Goal: Information Seeking & Learning: Learn about a topic

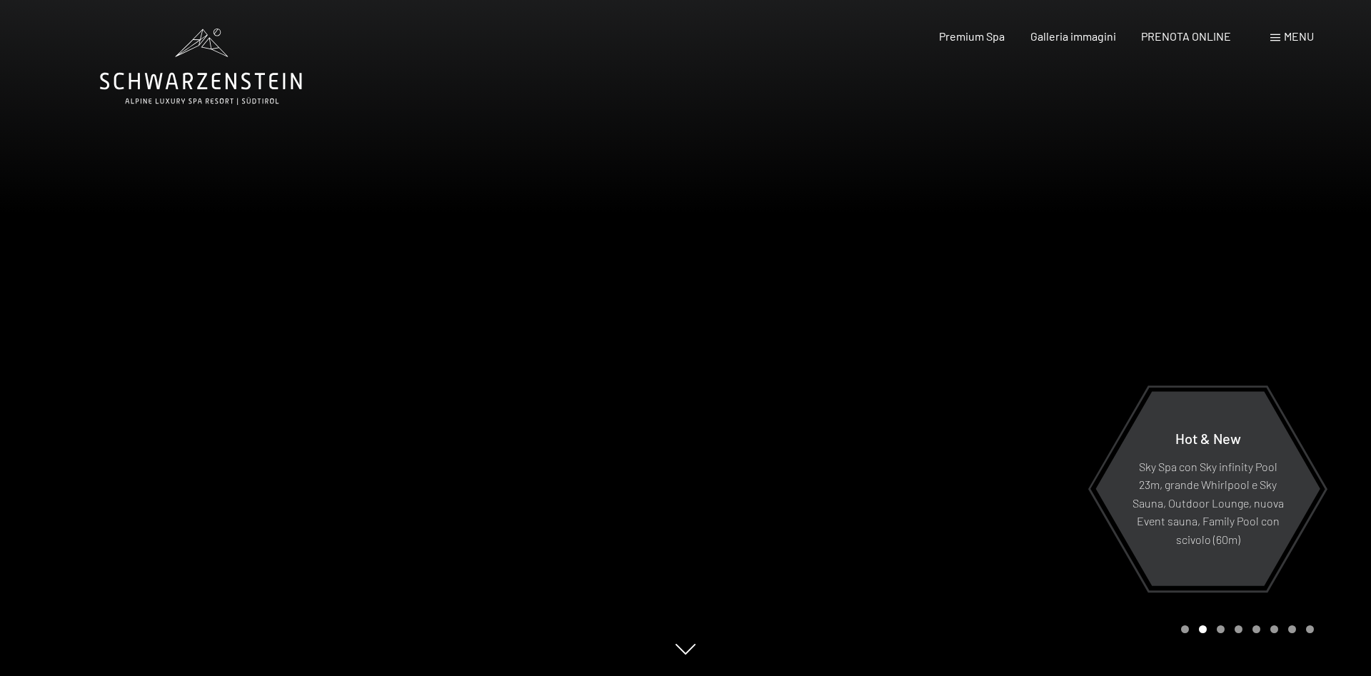
click at [1276, 39] on span at bounding box center [1276, 37] width 10 height 7
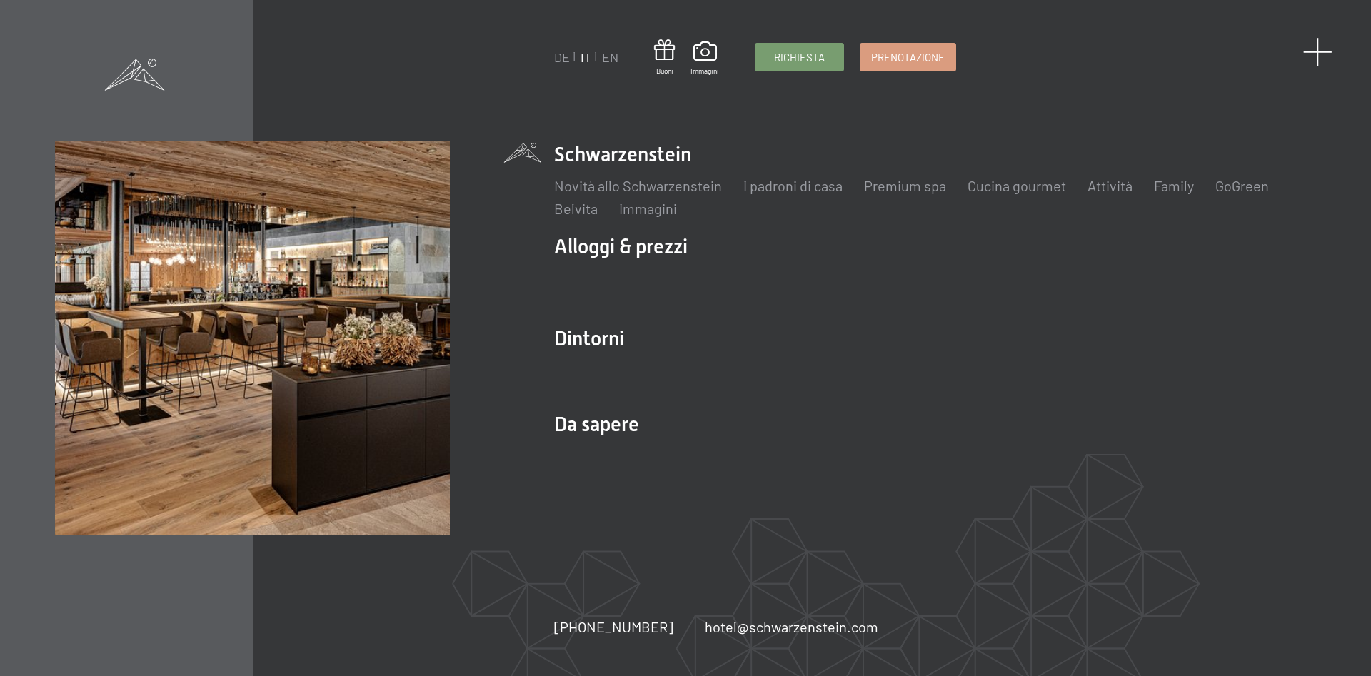
click at [1310, 51] on span at bounding box center [1317, 51] width 29 height 29
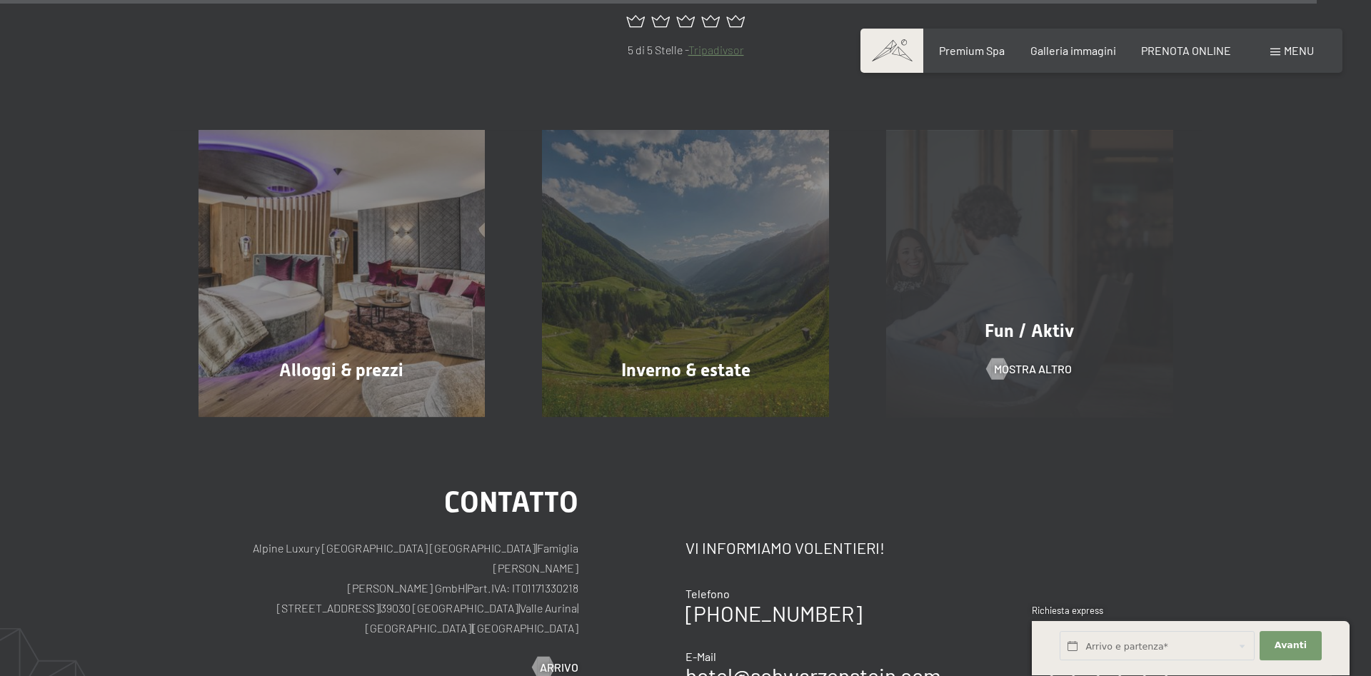
scroll to position [6945, 0]
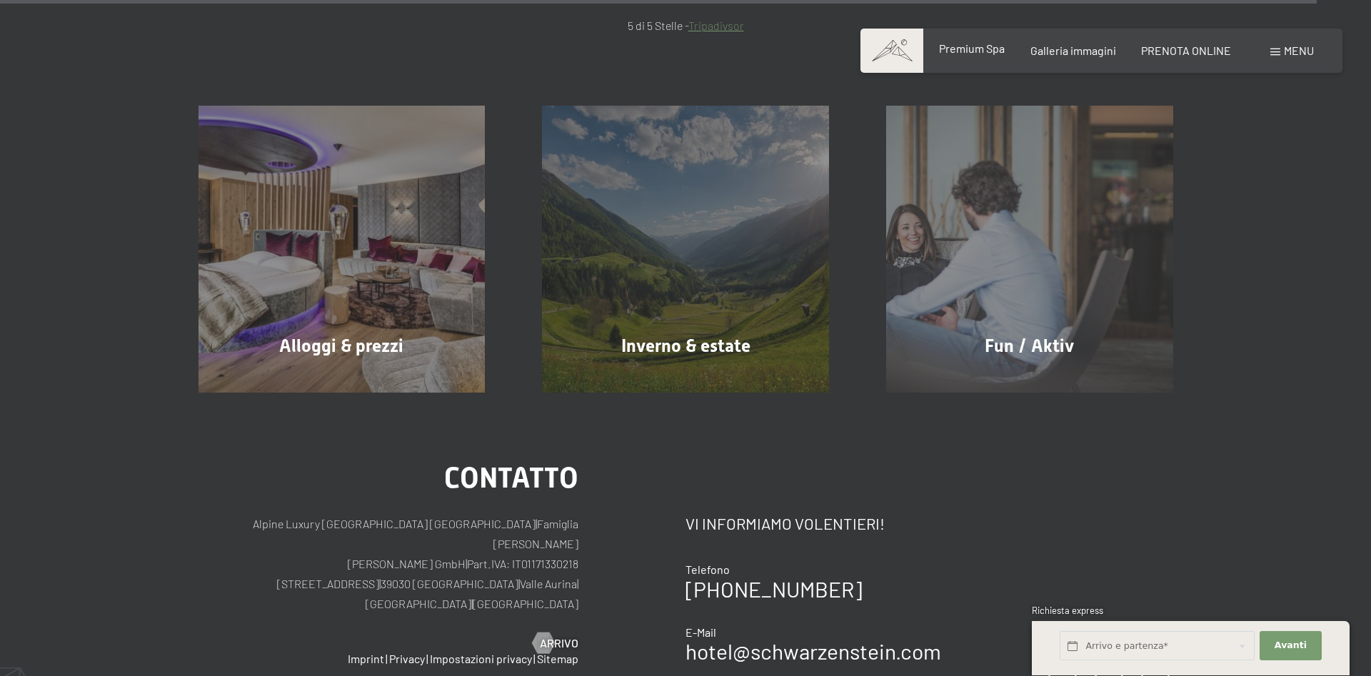
click at [982, 56] on div "Premium Spa" at bounding box center [972, 49] width 66 height 16
click at [971, 45] on span "Premium Spa" at bounding box center [972, 48] width 66 height 14
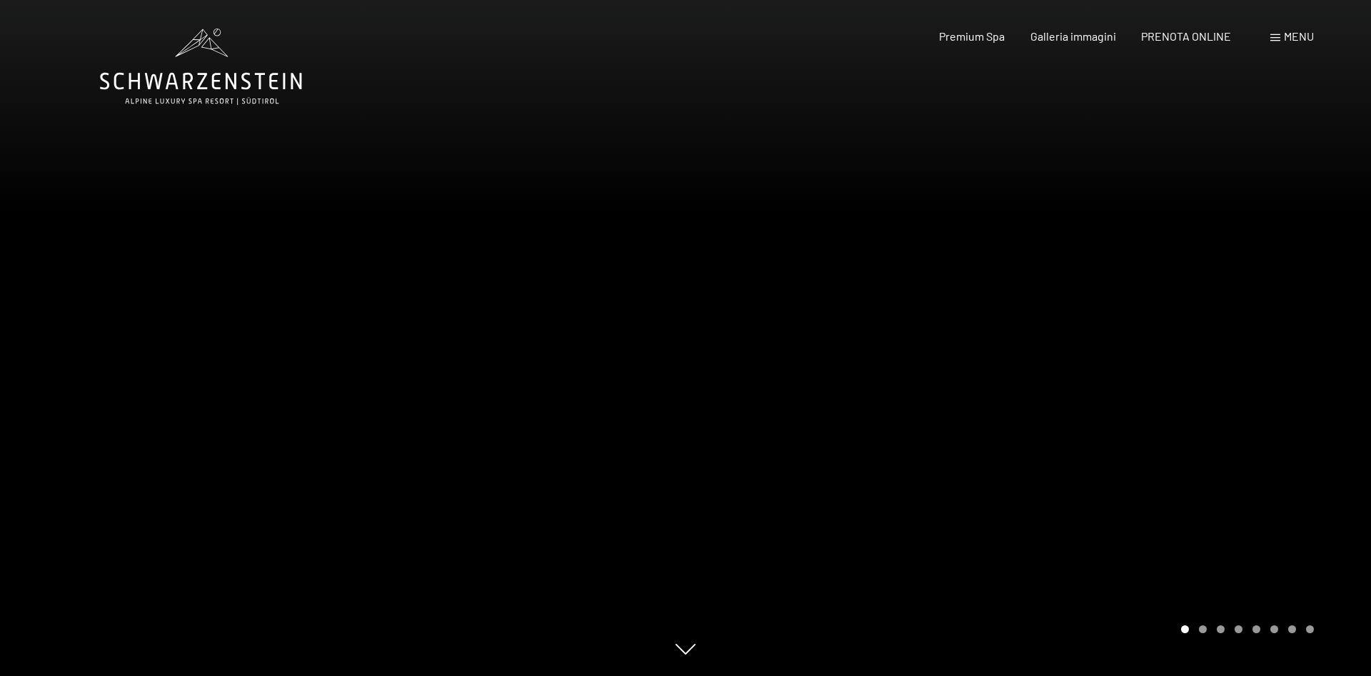
click at [1310, 339] on div at bounding box center [1029, 338] width 686 height 676
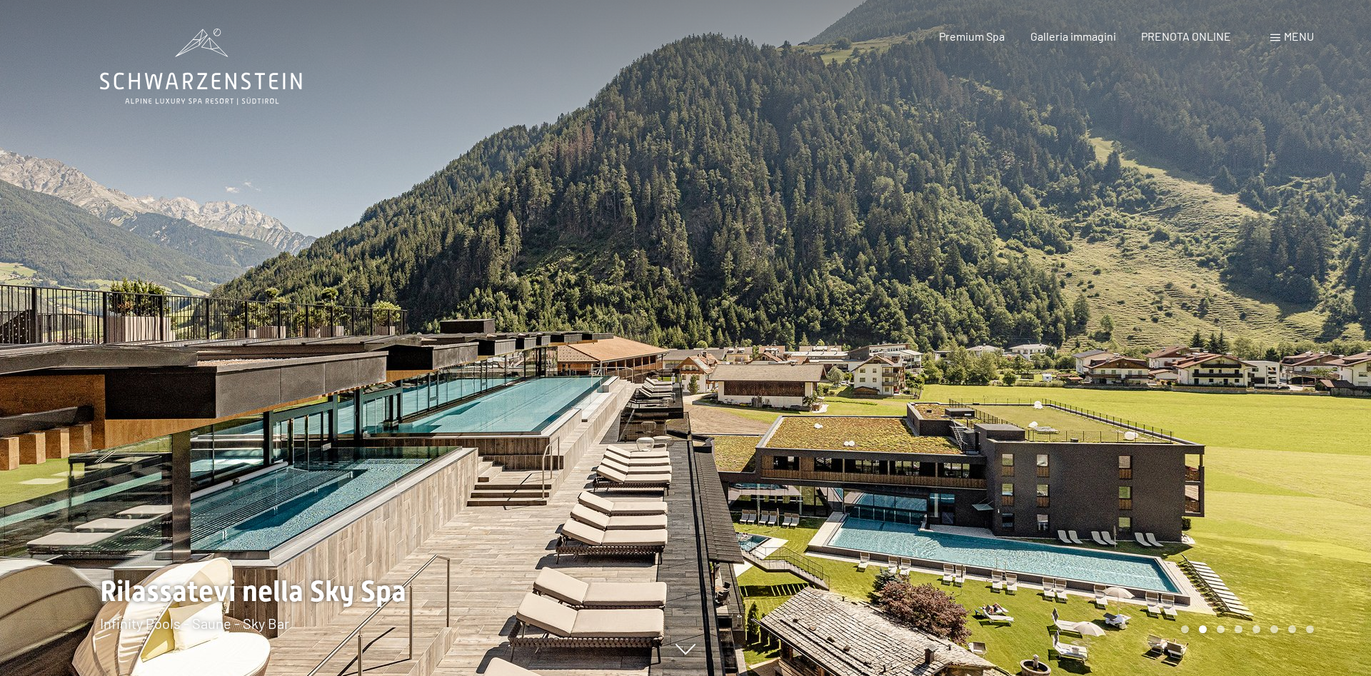
click at [1310, 339] on div at bounding box center [1029, 338] width 686 height 676
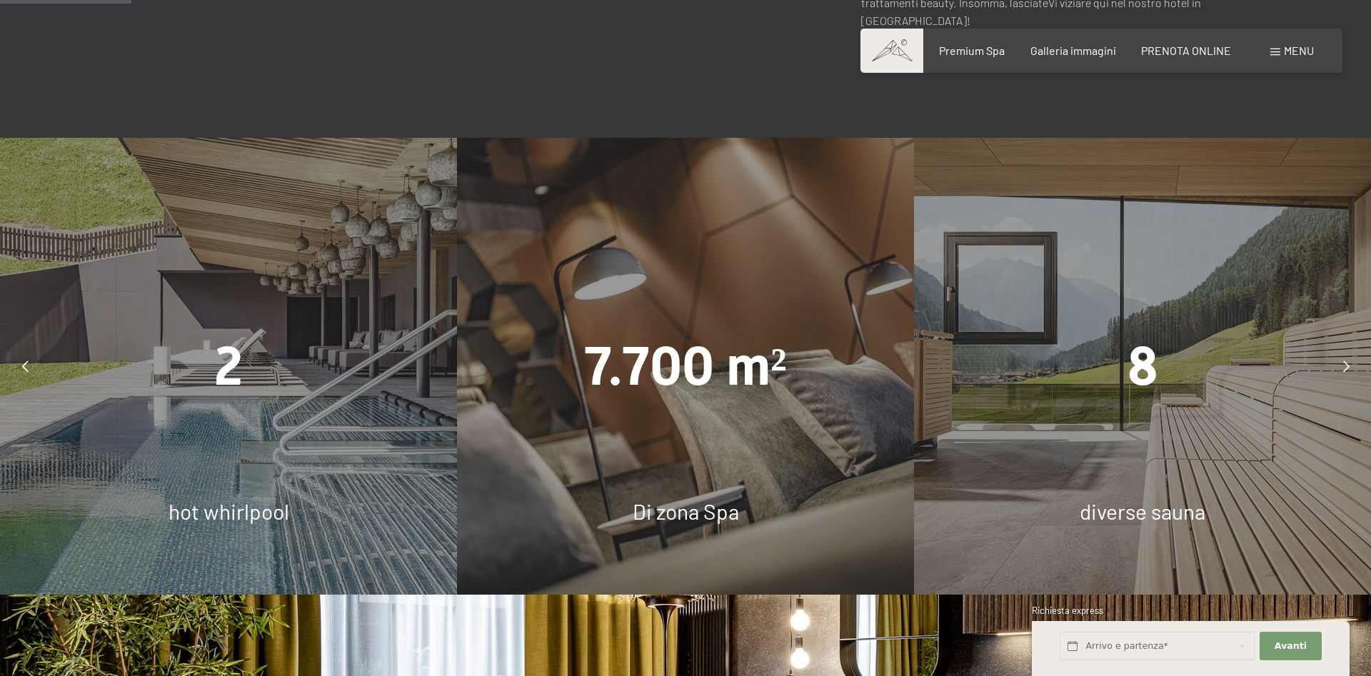
scroll to position [1068, 0]
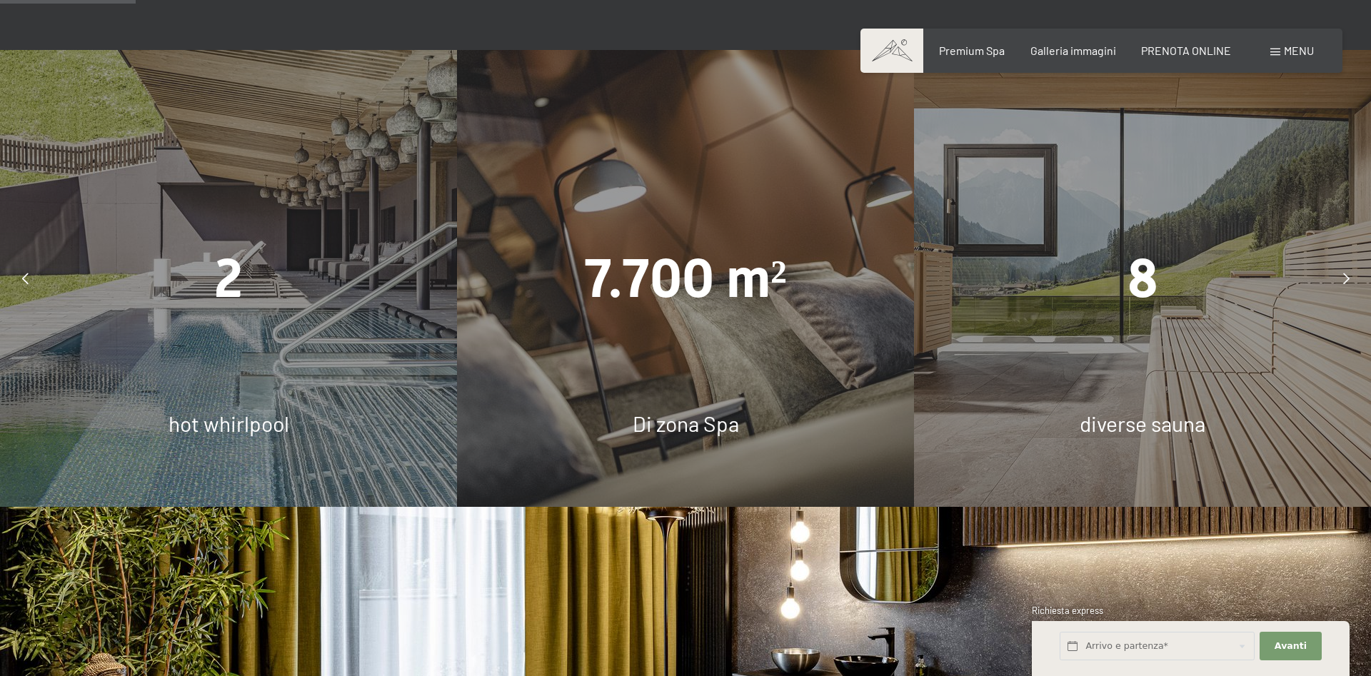
click at [1345, 261] on div at bounding box center [1346, 279] width 36 height 36
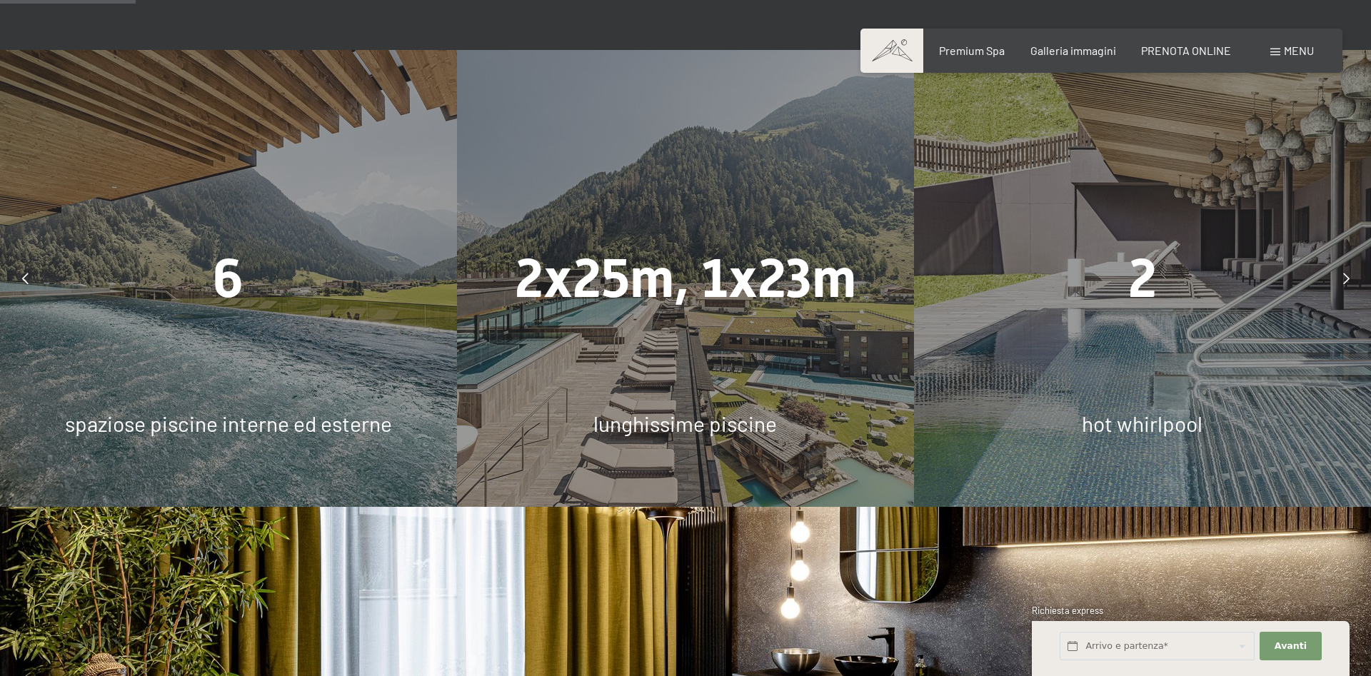
click at [259, 266] on div "6" at bounding box center [228, 279] width 457 height 76
click at [1133, 270] on span "2" at bounding box center [1142, 278] width 29 height 63
click at [1142, 331] on div "2 hot whirlpool" at bounding box center [1142, 278] width 457 height 457
click at [1139, 372] on div "2 hot whirlpool" at bounding box center [1142, 278] width 457 height 457
click at [1147, 354] on div "2 hot whirlpool" at bounding box center [1142, 278] width 457 height 457
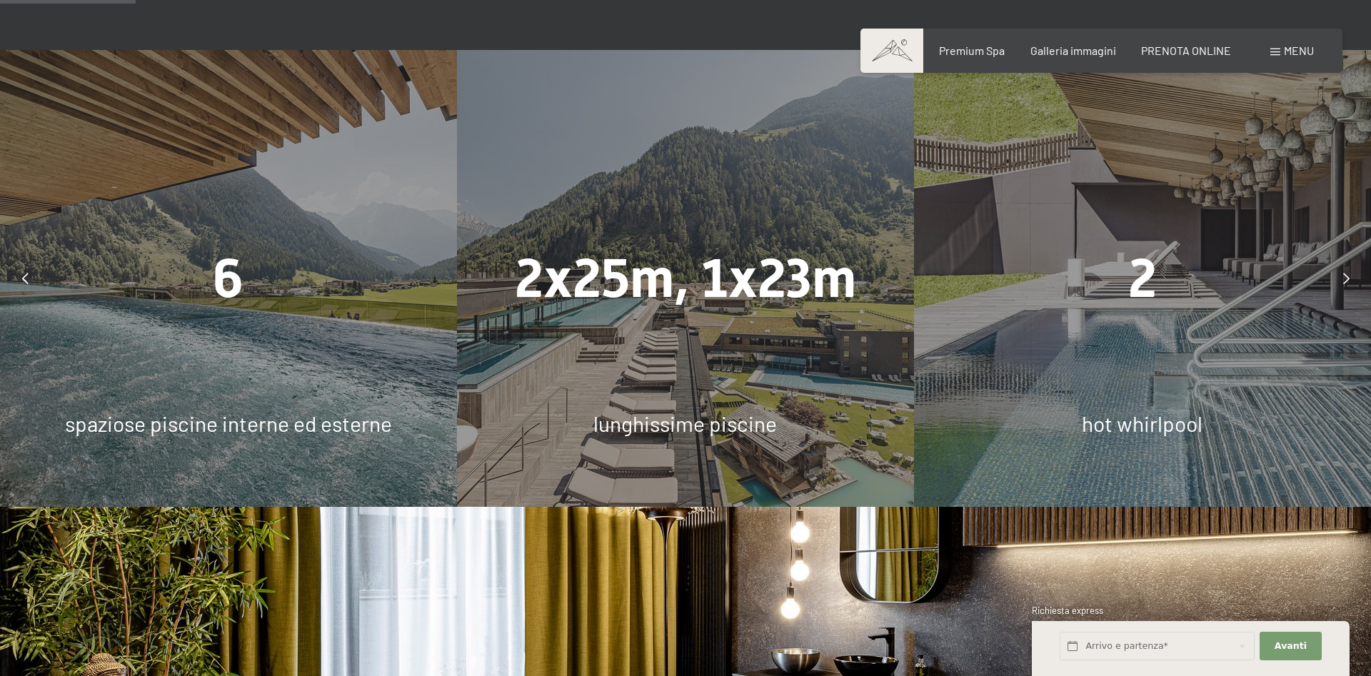
click at [639, 340] on div "2x25m, 1x23m lunghissime piscine" at bounding box center [685, 278] width 457 height 457
click at [636, 329] on div "2x25m, 1x23m lunghissime piscine" at bounding box center [685, 278] width 457 height 457
click at [1278, 47] on div "Menu" at bounding box center [1293, 51] width 44 height 16
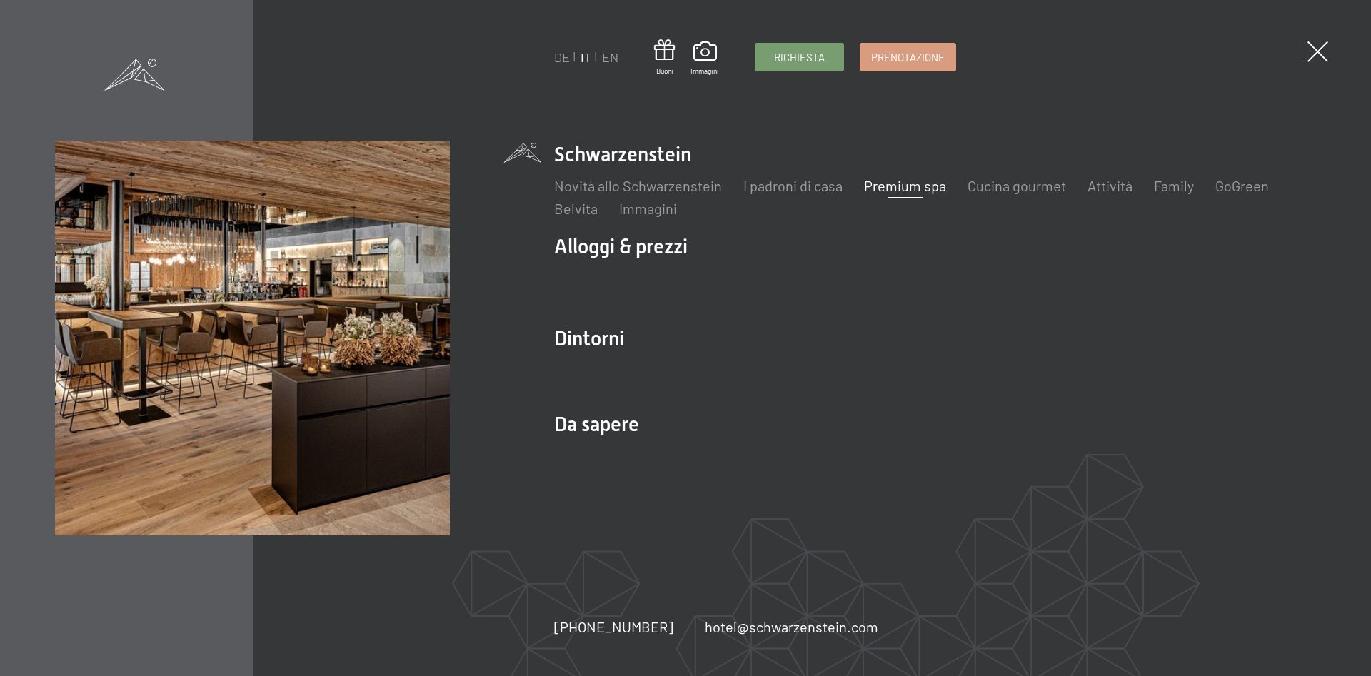
click at [903, 187] on link "Premium spa" at bounding box center [905, 185] width 82 height 17
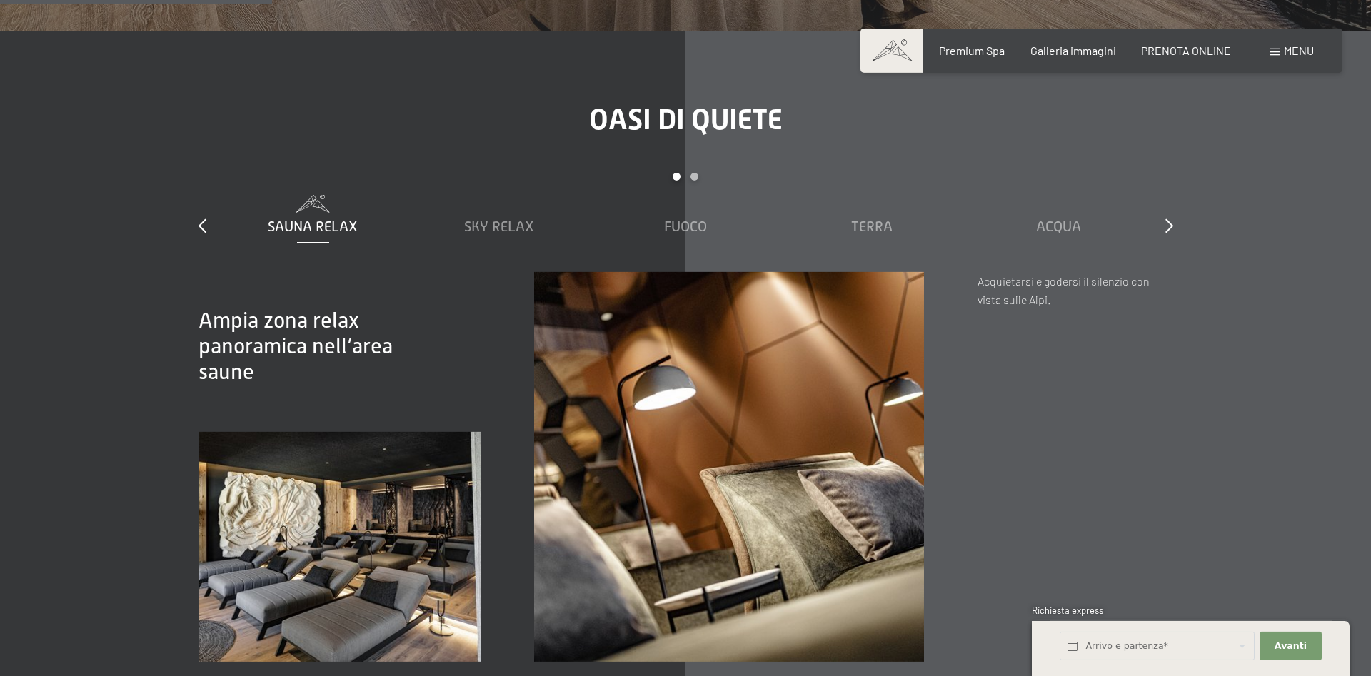
scroll to position [2137, 0]
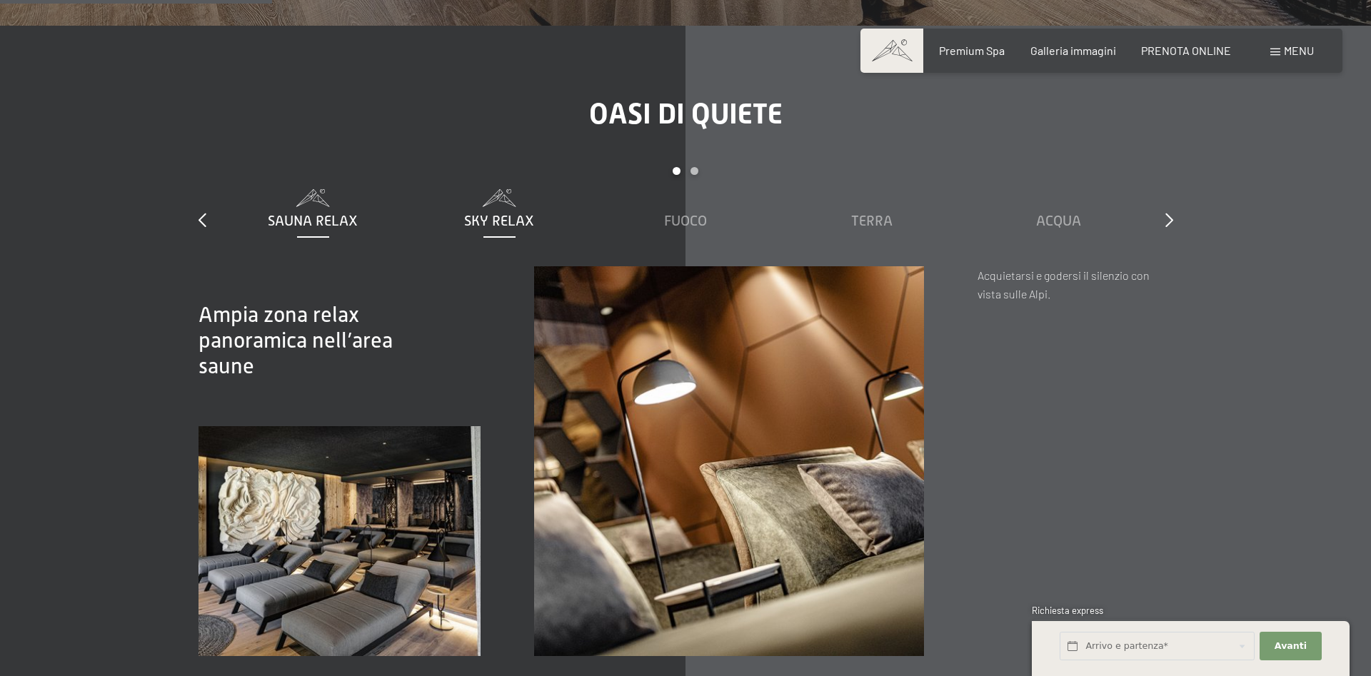
click at [501, 213] on span "Sky Relax" at bounding box center [499, 221] width 70 height 16
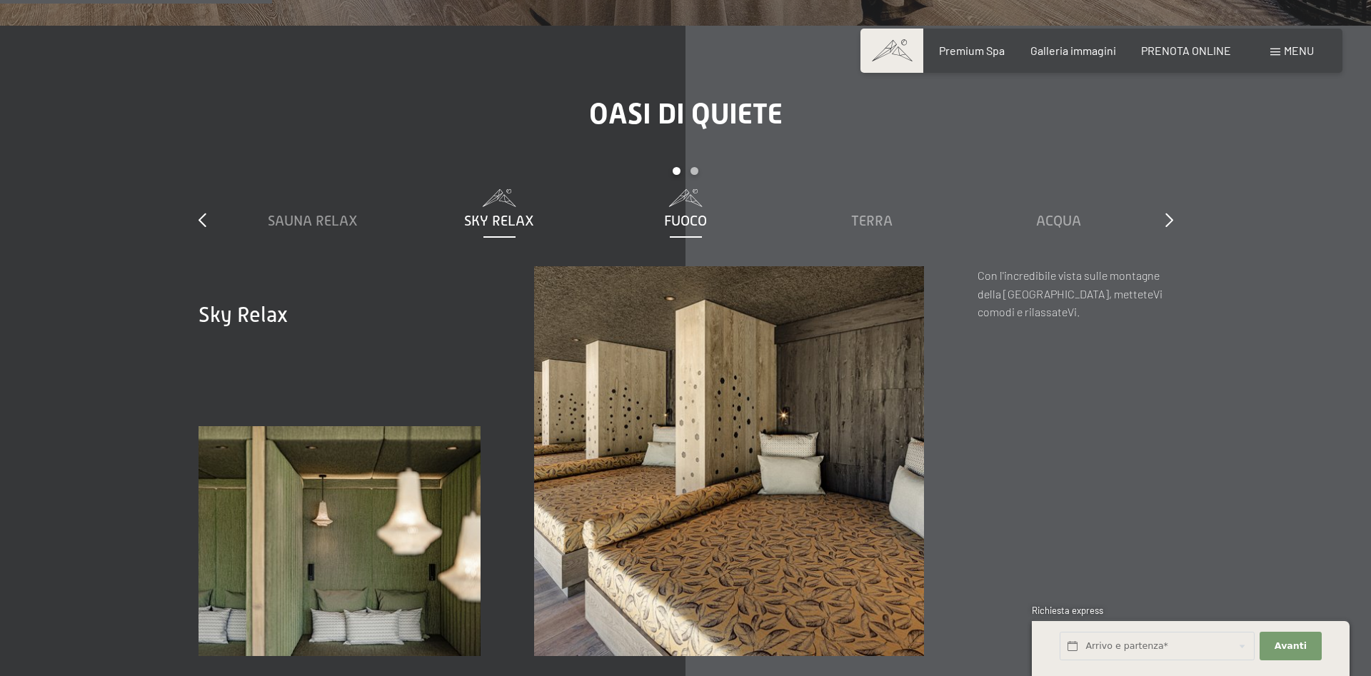
click at [684, 213] on span "Fuoco" at bounding box center [685, 221] width 43 height 16
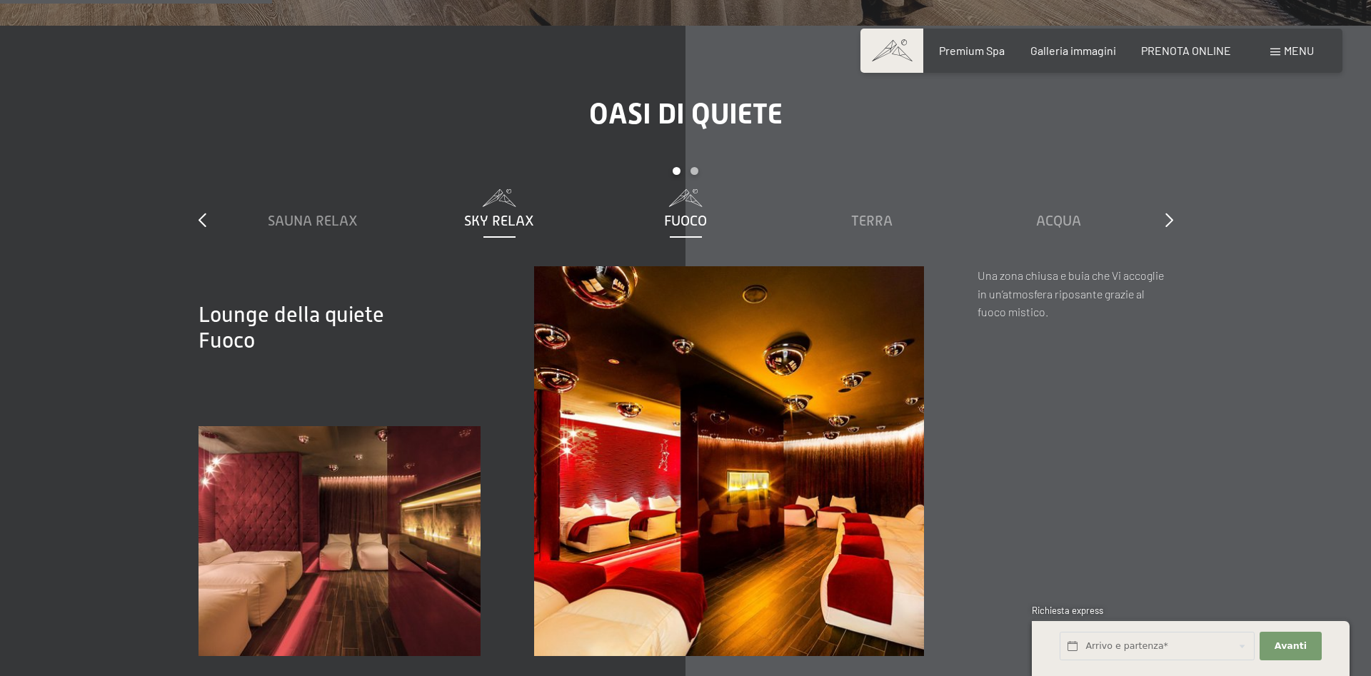
click at [496, 213] on span "Sky Relax" at bounding box center [499, 221] width 70 height 16
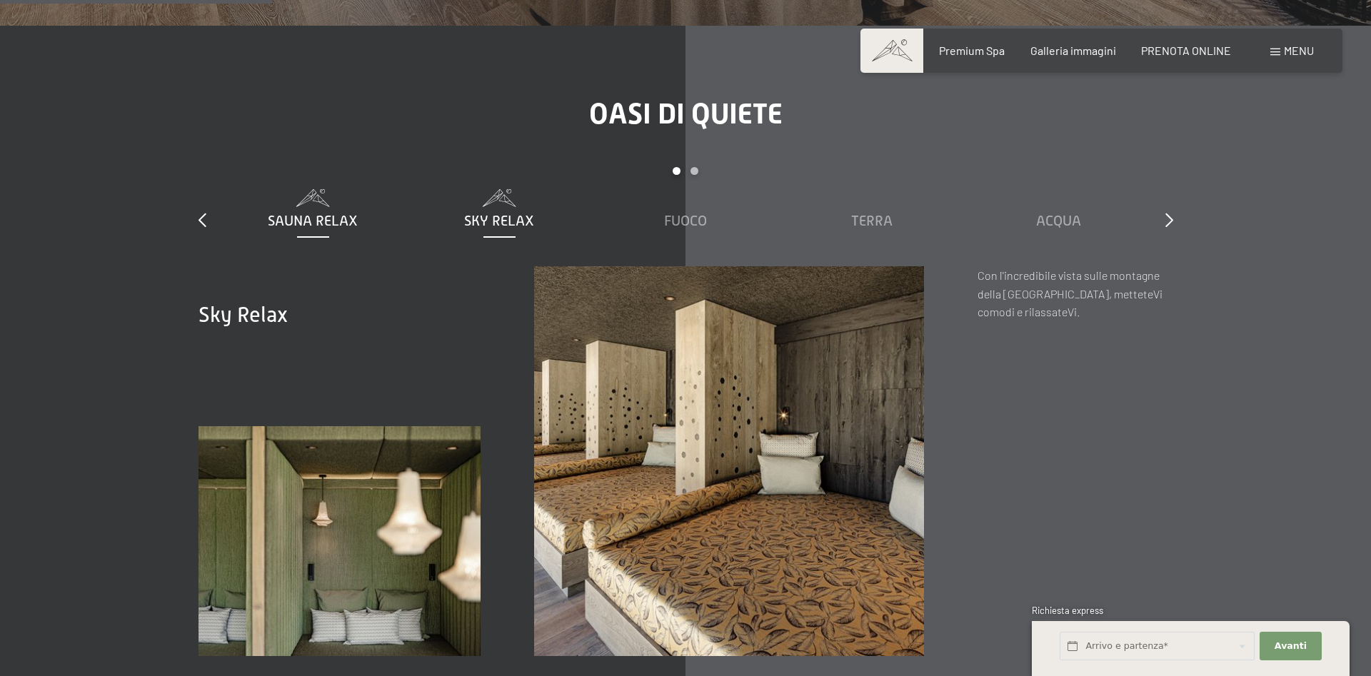
drag, startPoint x: 337, startPoint y: 211, endPoint x: 282, endPoint y: 208, distance: 55.1
click at [336, 211] on div "Sauna relax" at bounding box center [313, 221] width 172 height 20
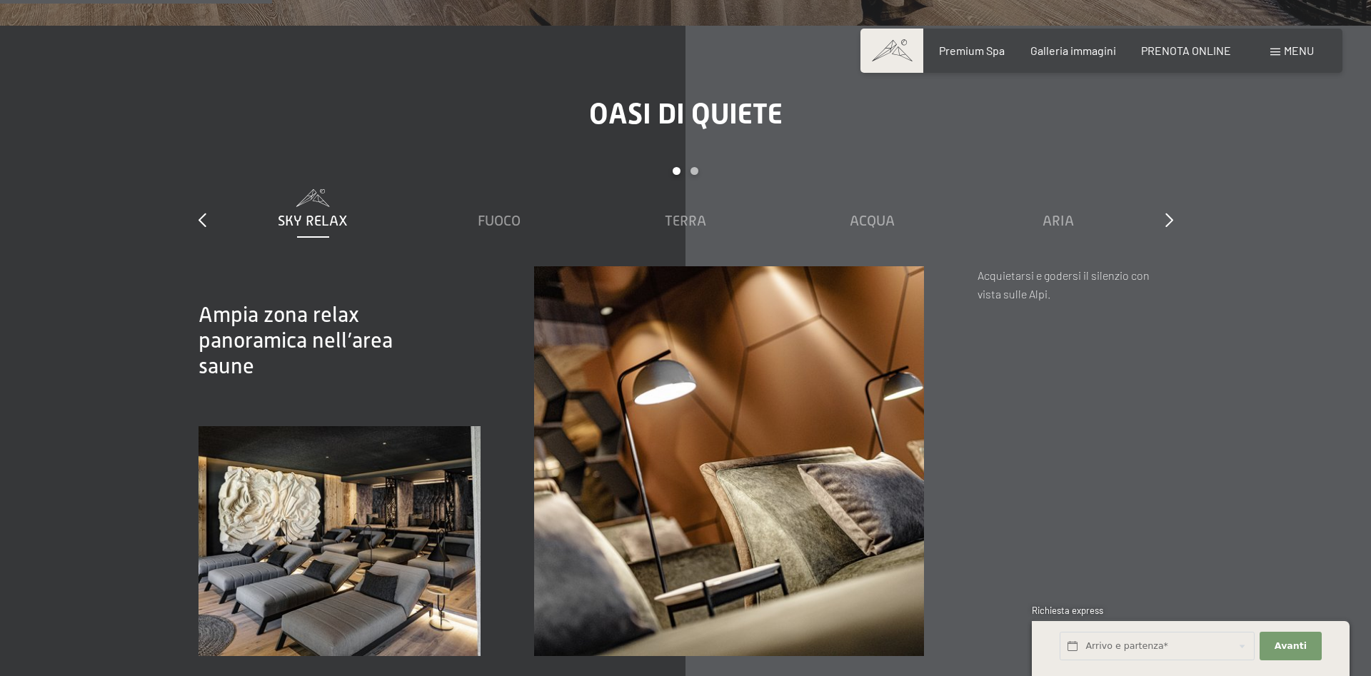
click at [316, 213] on span "Sky Relax" at bounding box center [313, 221] width 70 height 16
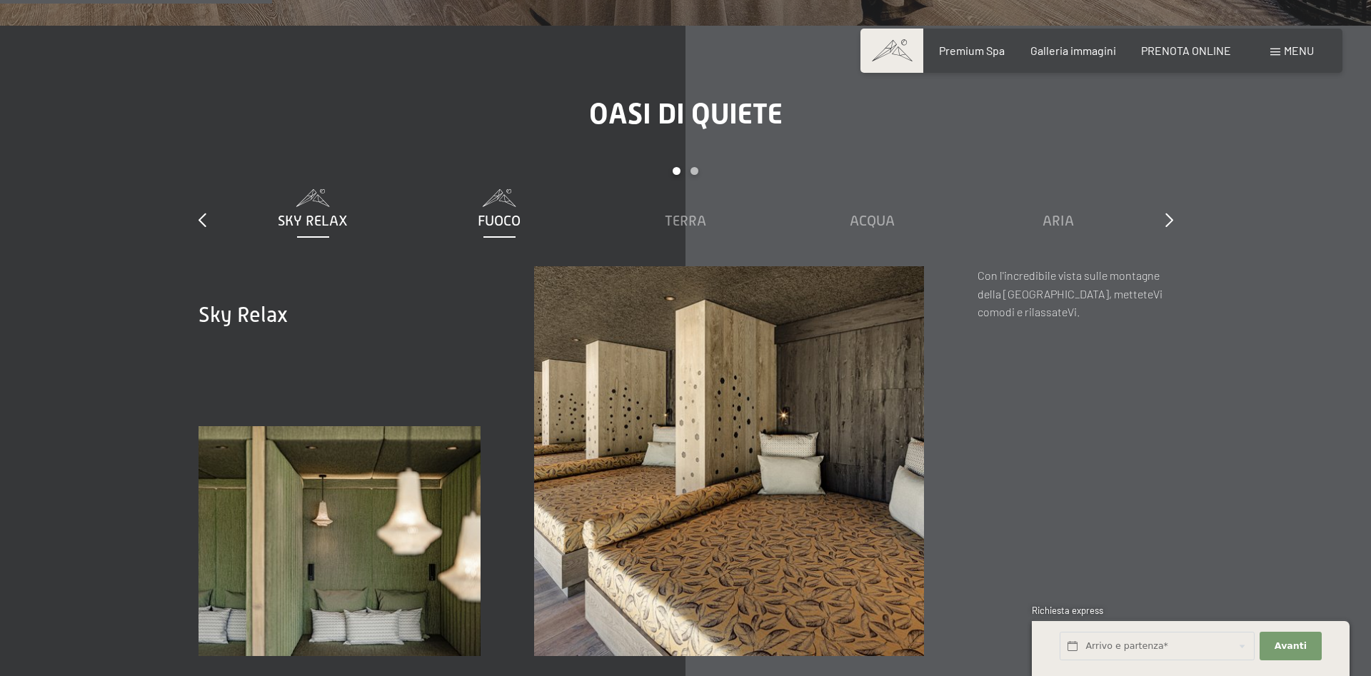
click at [516, 213] on span "Fuoco" at bounding box center [499, 221] width 43 height 16
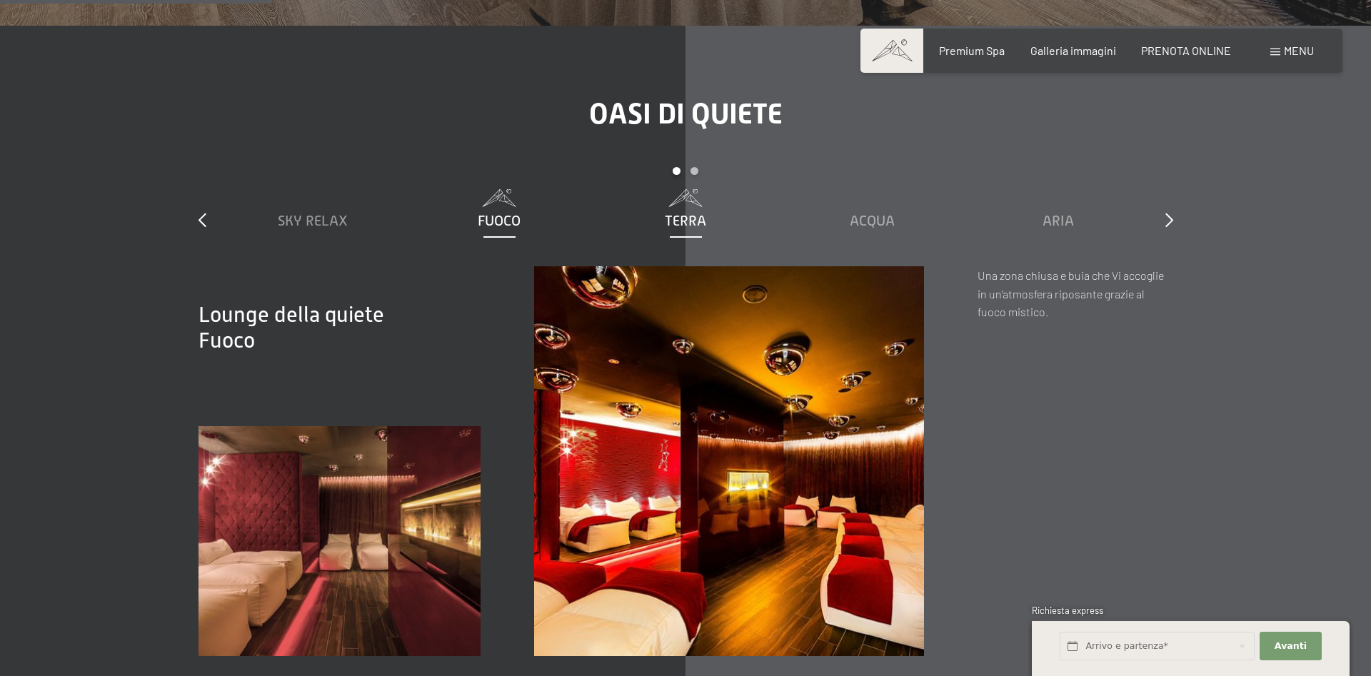
click at [696, 213] on span "Terra" at bounding box center [685, 221] width 41 height 16
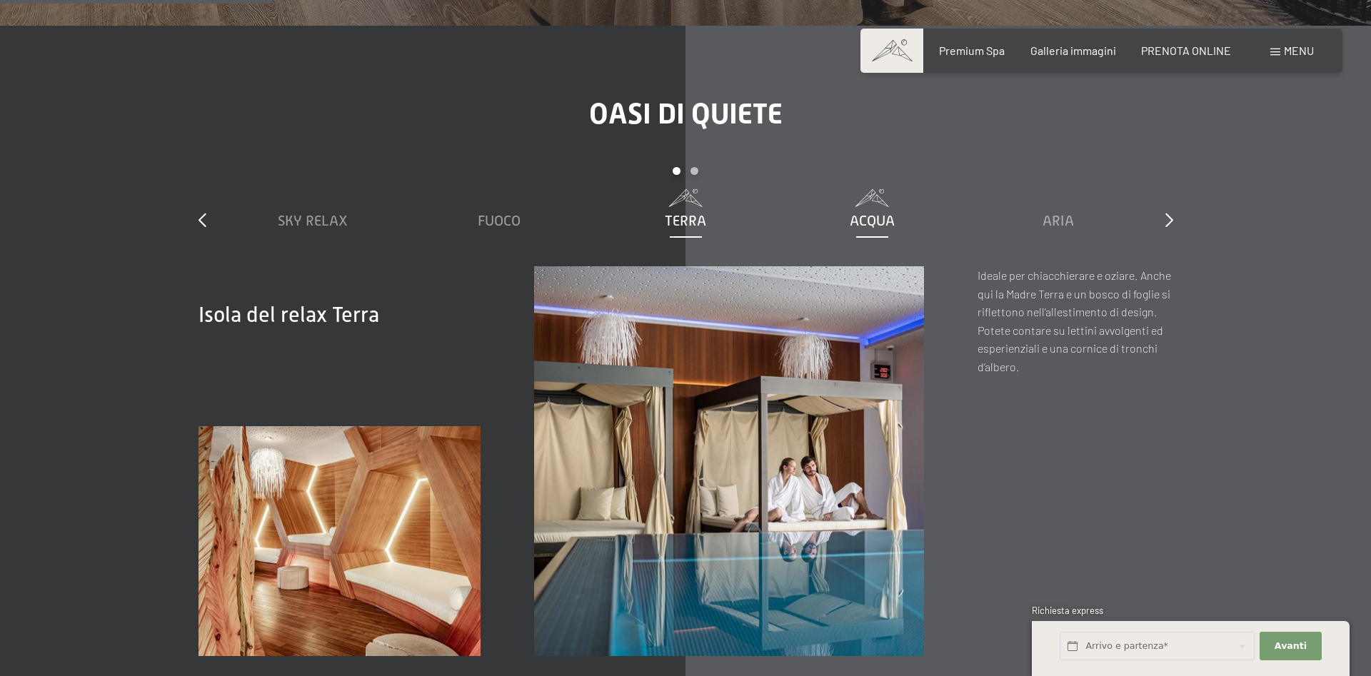
click at [865, 213] on span "Acqua" at bounding box center [872, 221] width 45 height 16
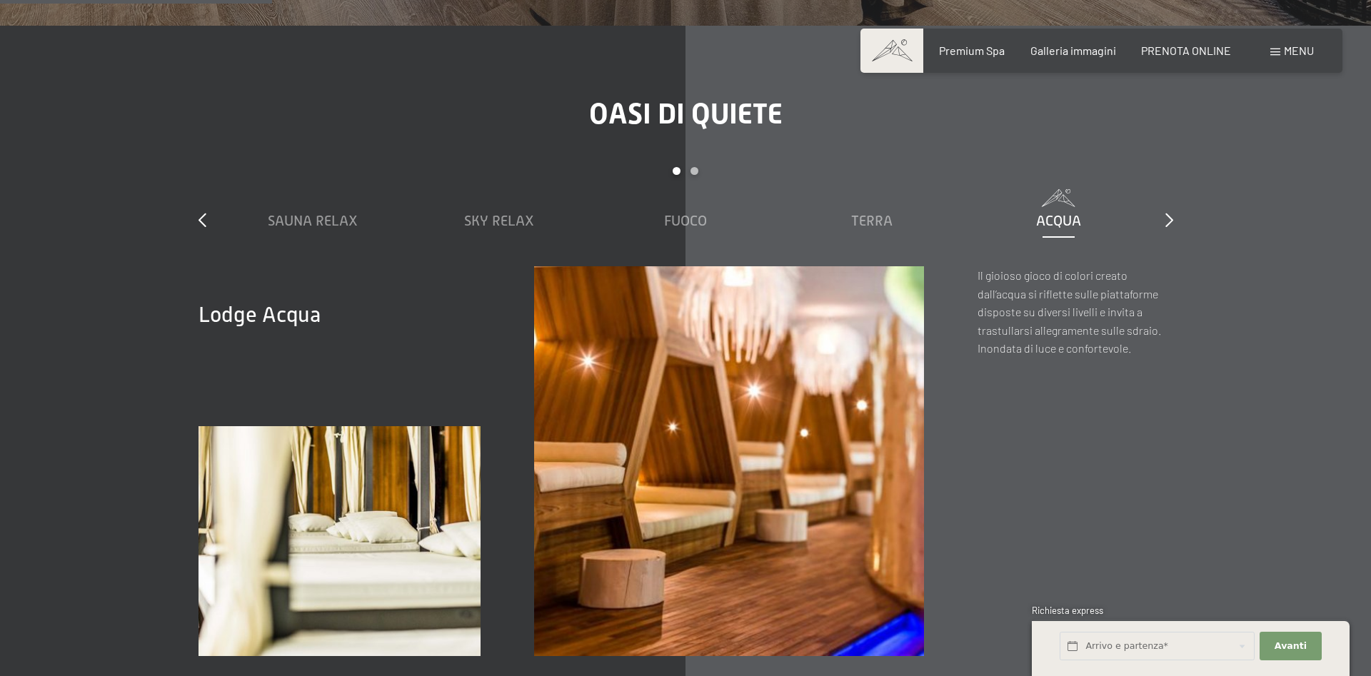
click at [1076, 213] on span "Acqua" at bounding box center [1058, 221] width 45 height 16
click at [1168, 213] on icon at bounding box center [1170, 220] width 8 height 14
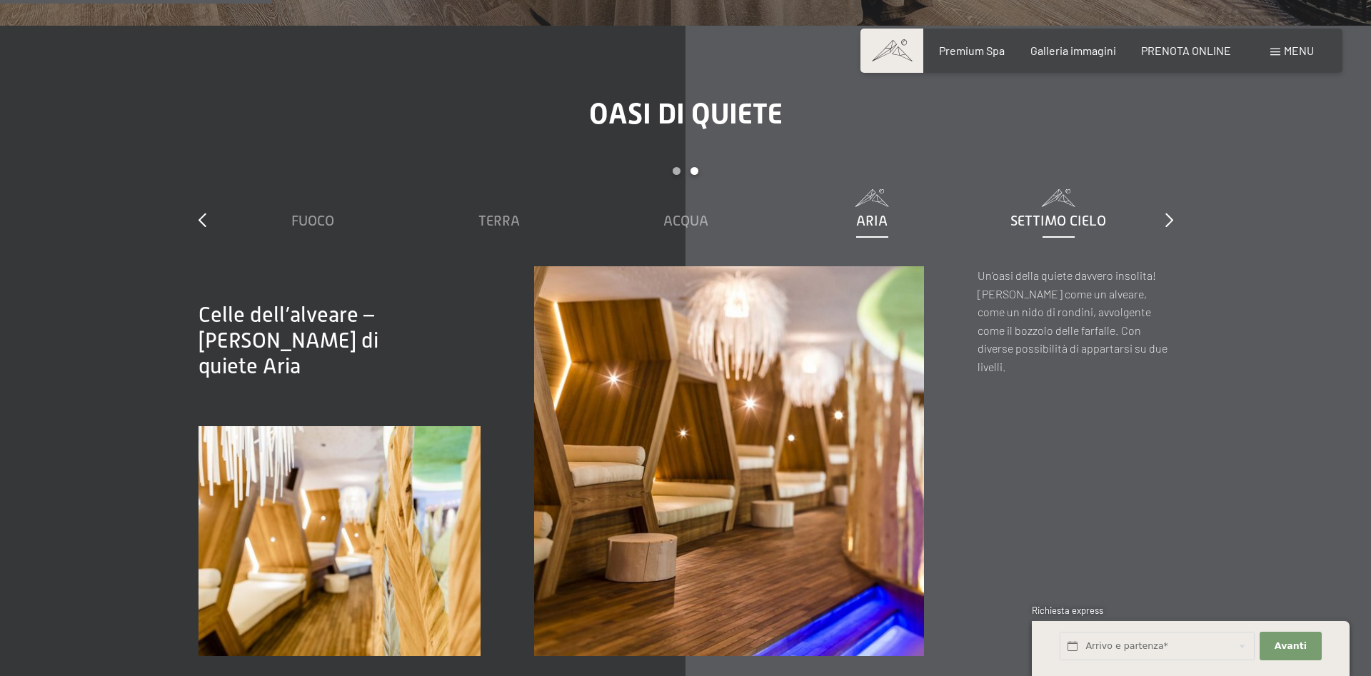
click at [1063, 213] on span "Settimo Cielo" at bounding box center [1059, 221] width 96 height 16
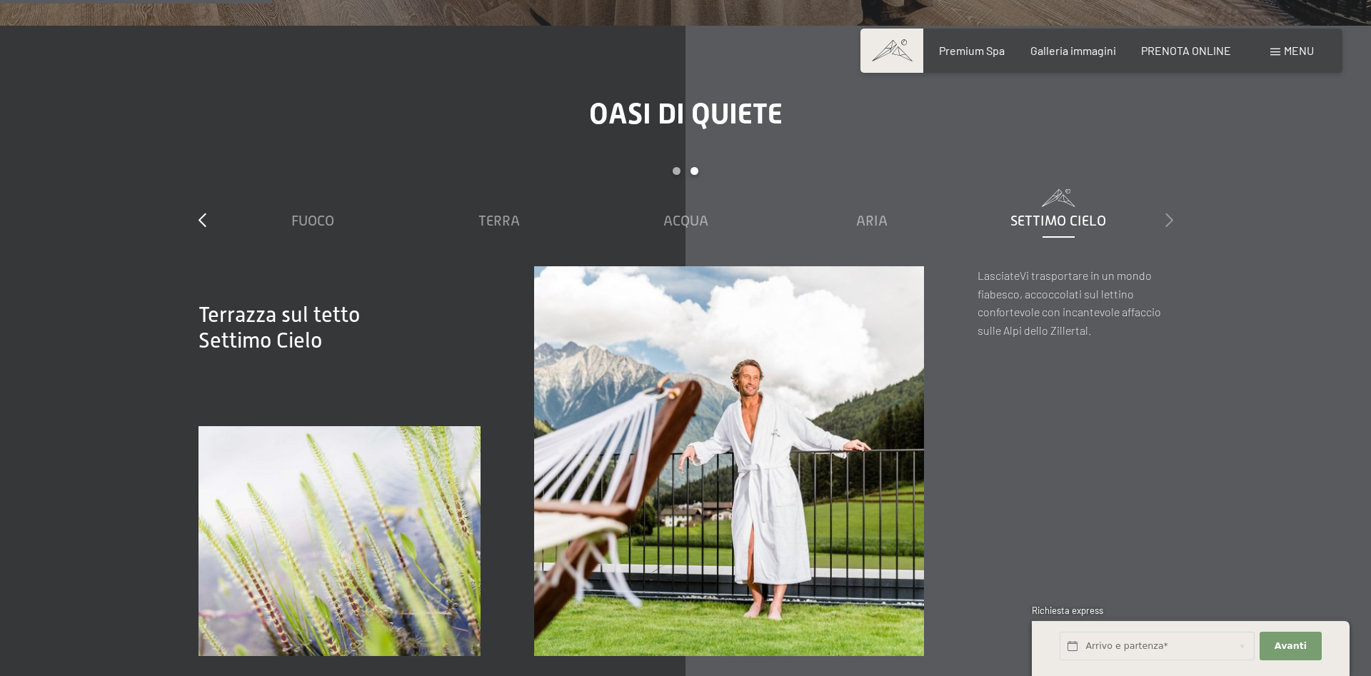
click at [1170, 213] on icon at bounding box center [1170, 220] width 8 height 14
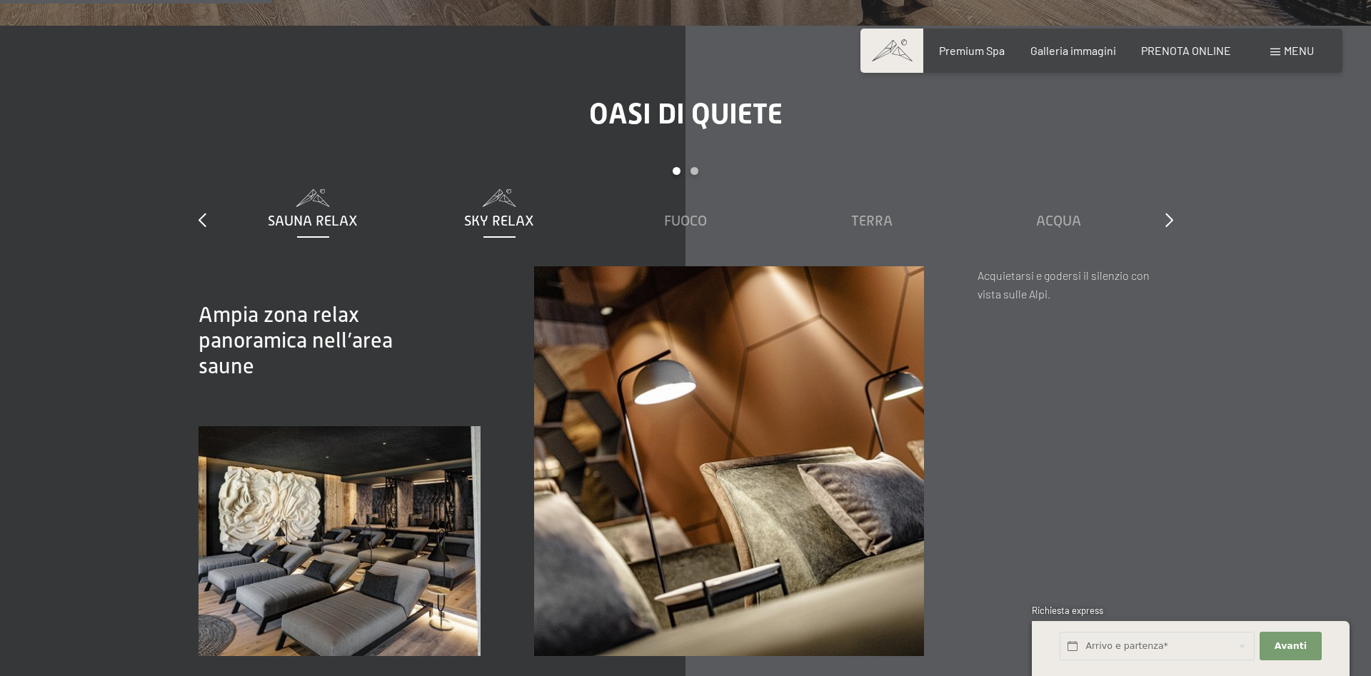
click at [531, 213] on span "Sky Relax" at bounding box center [499, 221] width 70 height 16
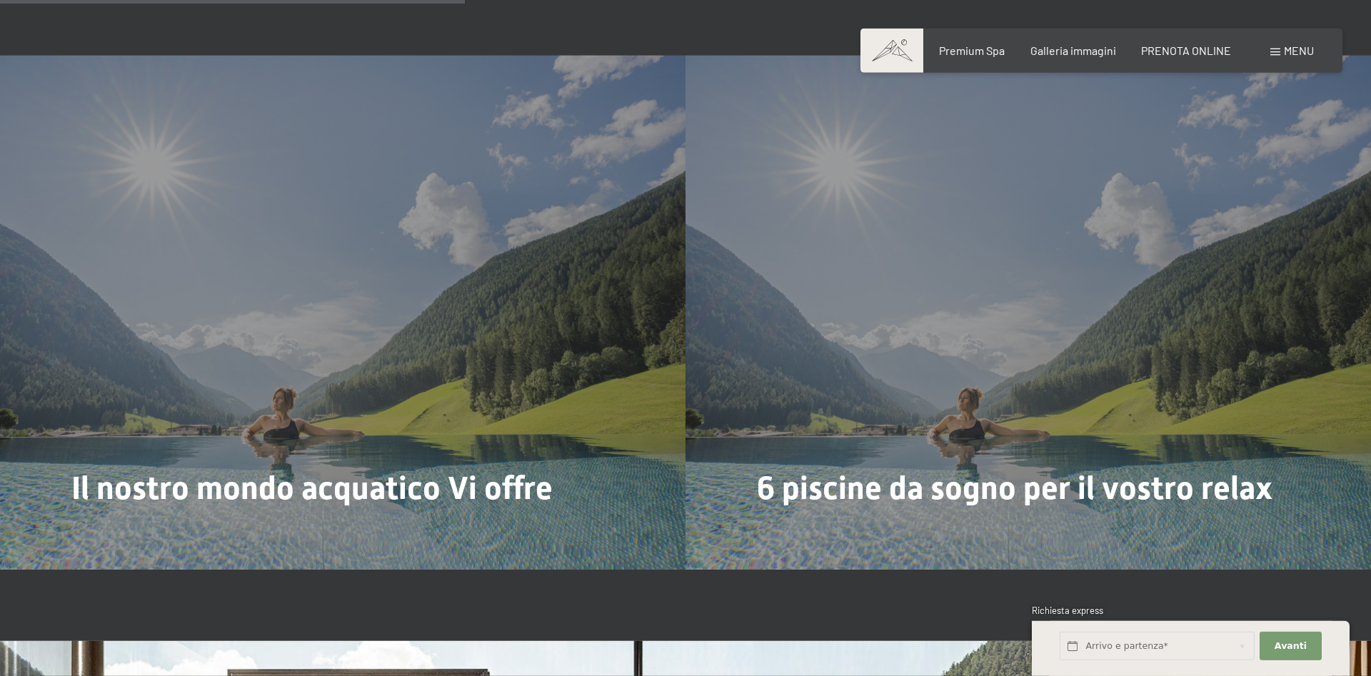
scroll to position [3740, 0]
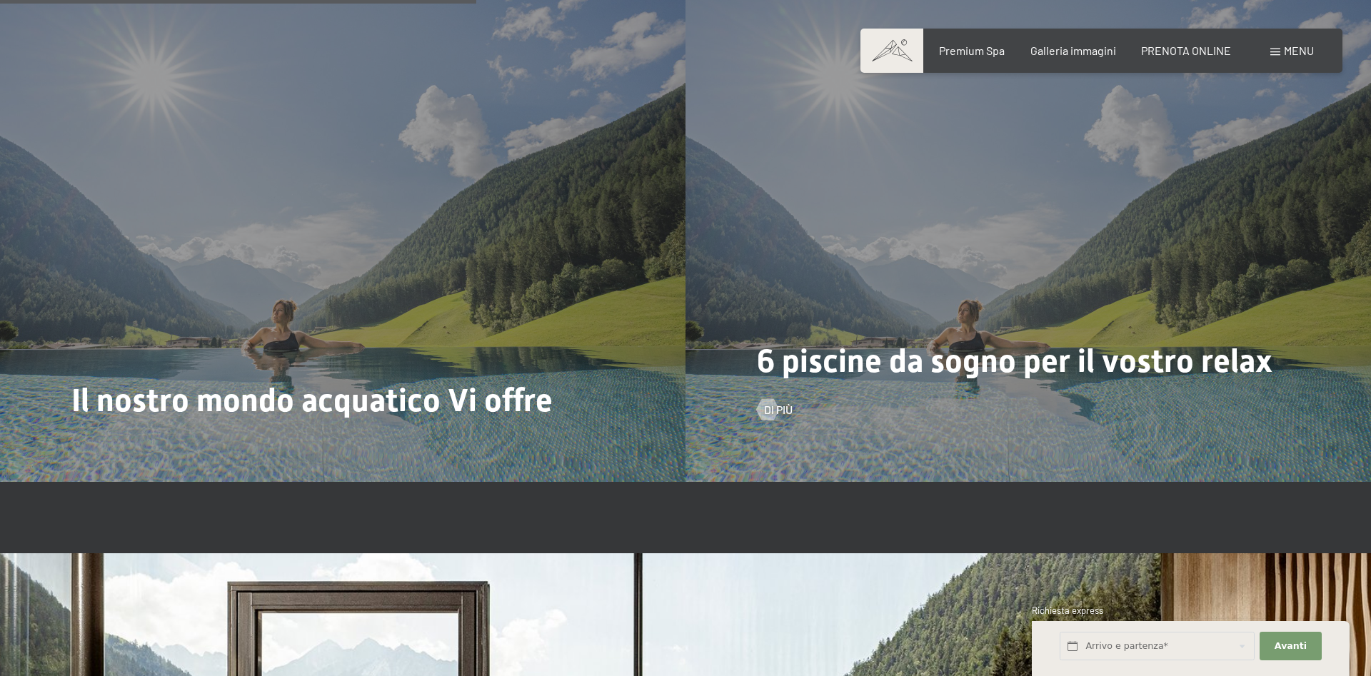
click at [957, 311] on div "6 piscine da sogno per il vostro relax Di più" at bounding box center [1029, 225] width 686 height 514
click at [773, 399] on div at bounding box center [767, 409] width 12 height 21
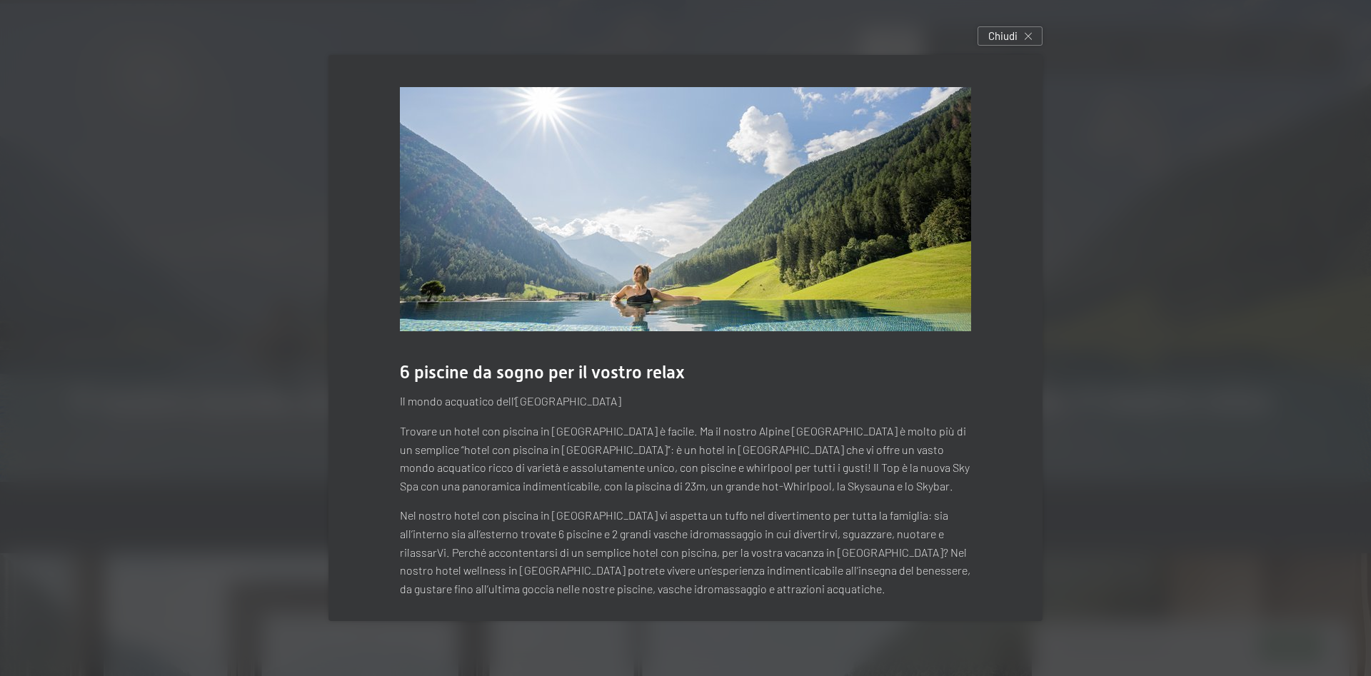
scroll to position [9, 0]
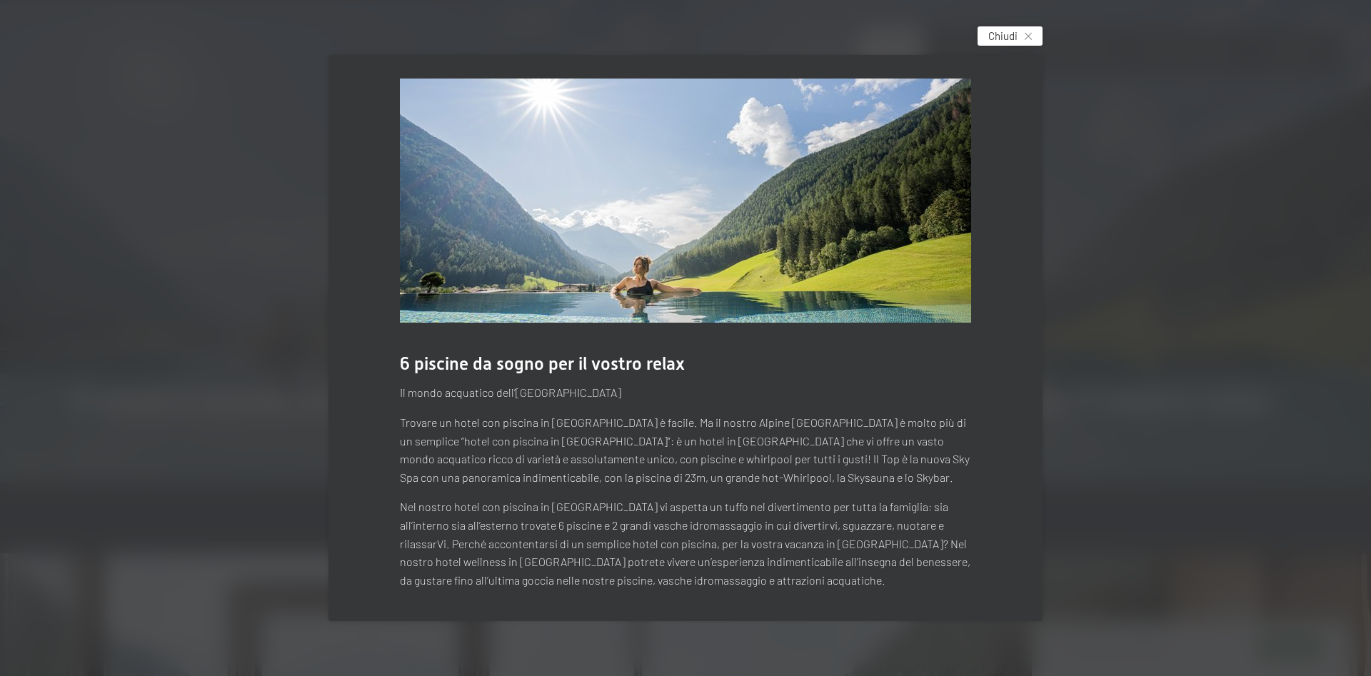
click at [1031, 33] on icon at bounding box center [1028, 36] width 7 height 7
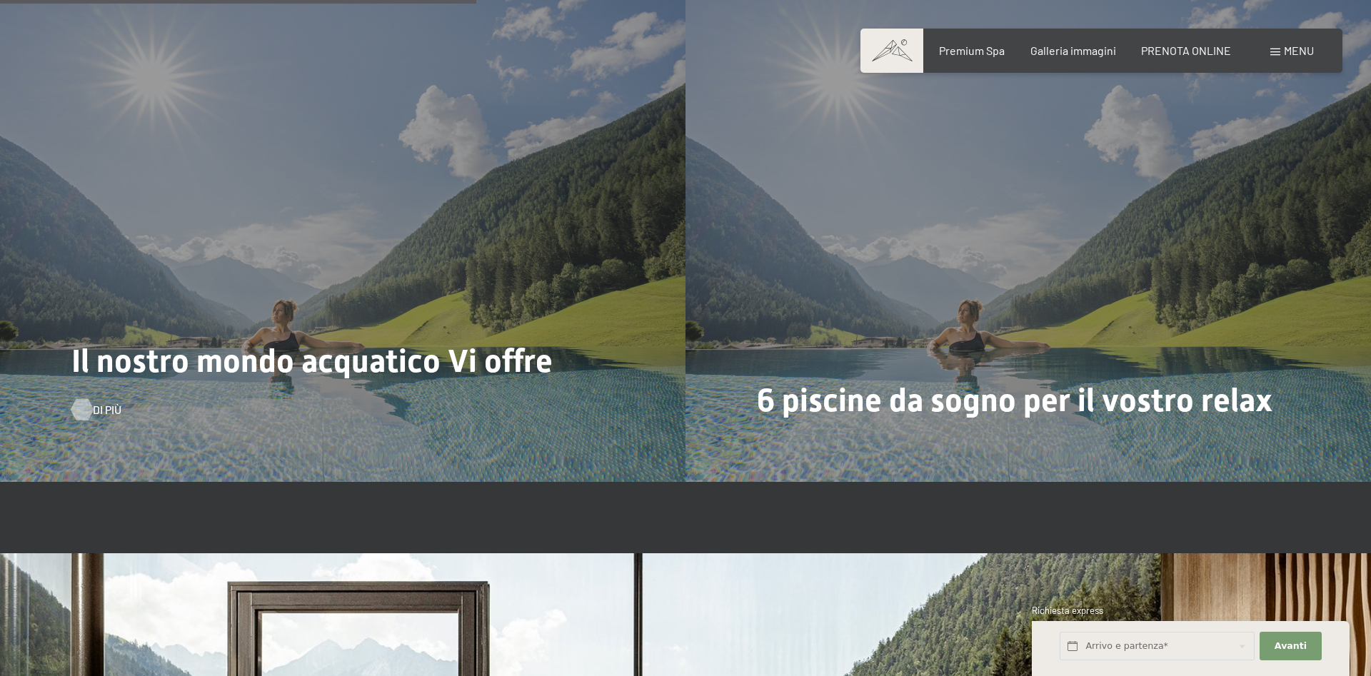
click at [88, 399] on div at bounding box center [82, 409] width 12 height 21
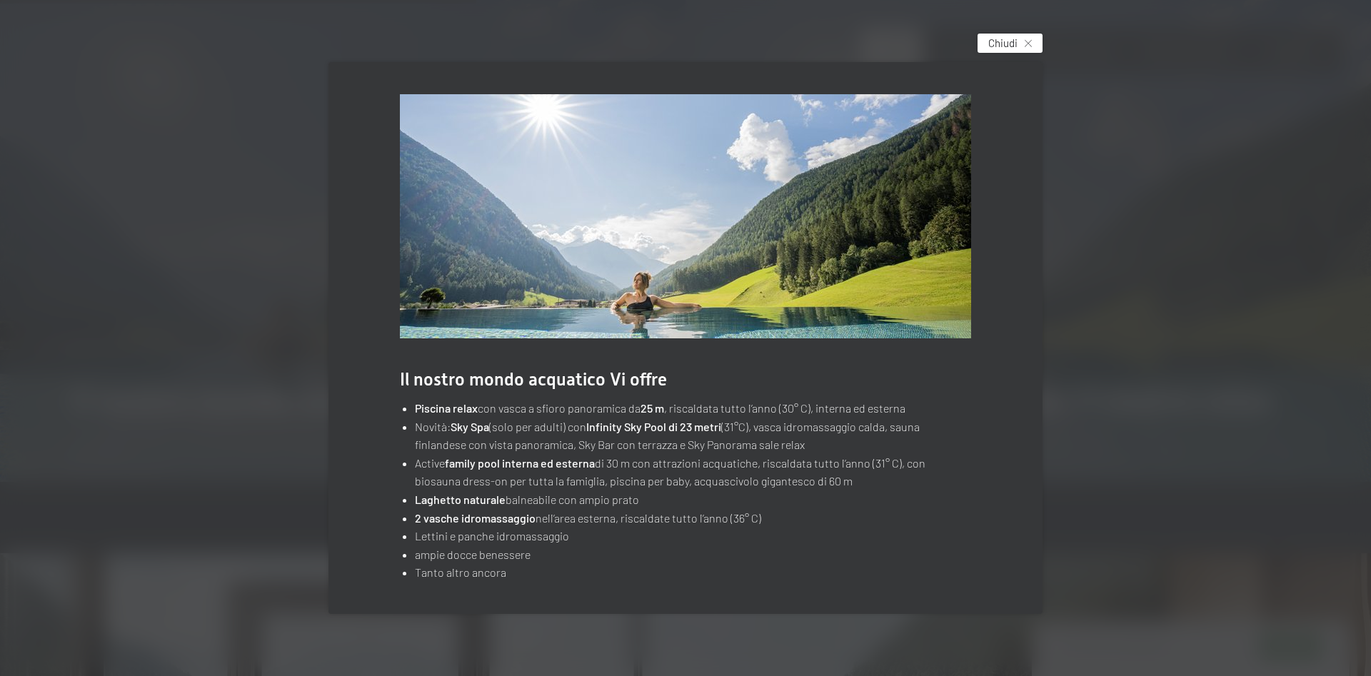
click at [1018, 44] on div "Chiudi" at bounding box center [1010, 43] width 65 height 19
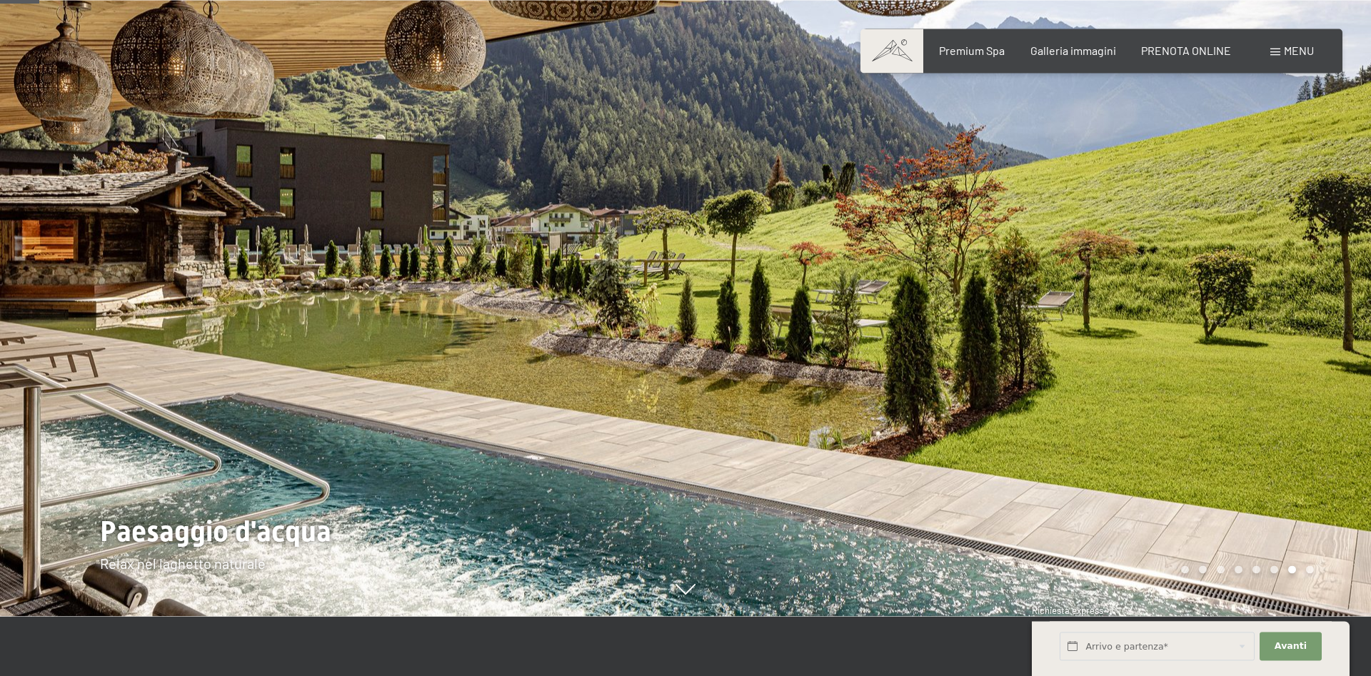
scroll to position [0, 0]
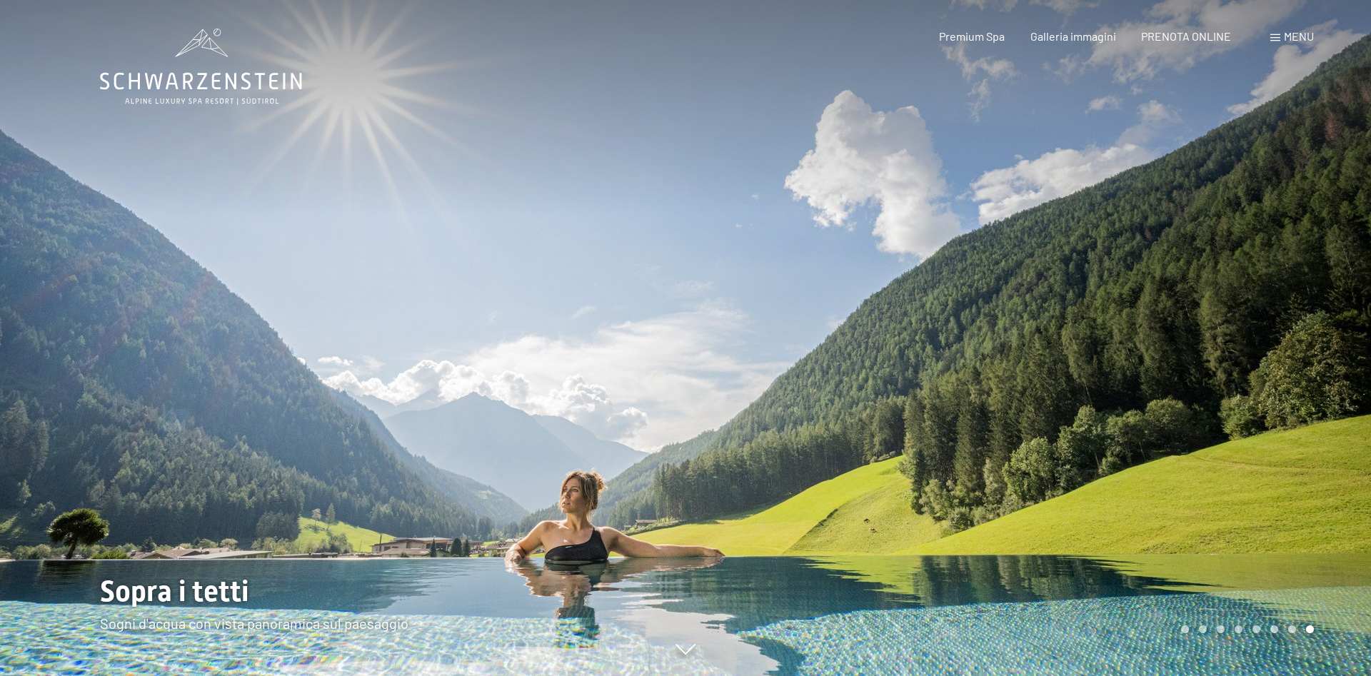
click at [1243, 320] on div at bounding box center [1029, 338] width 686 height 676
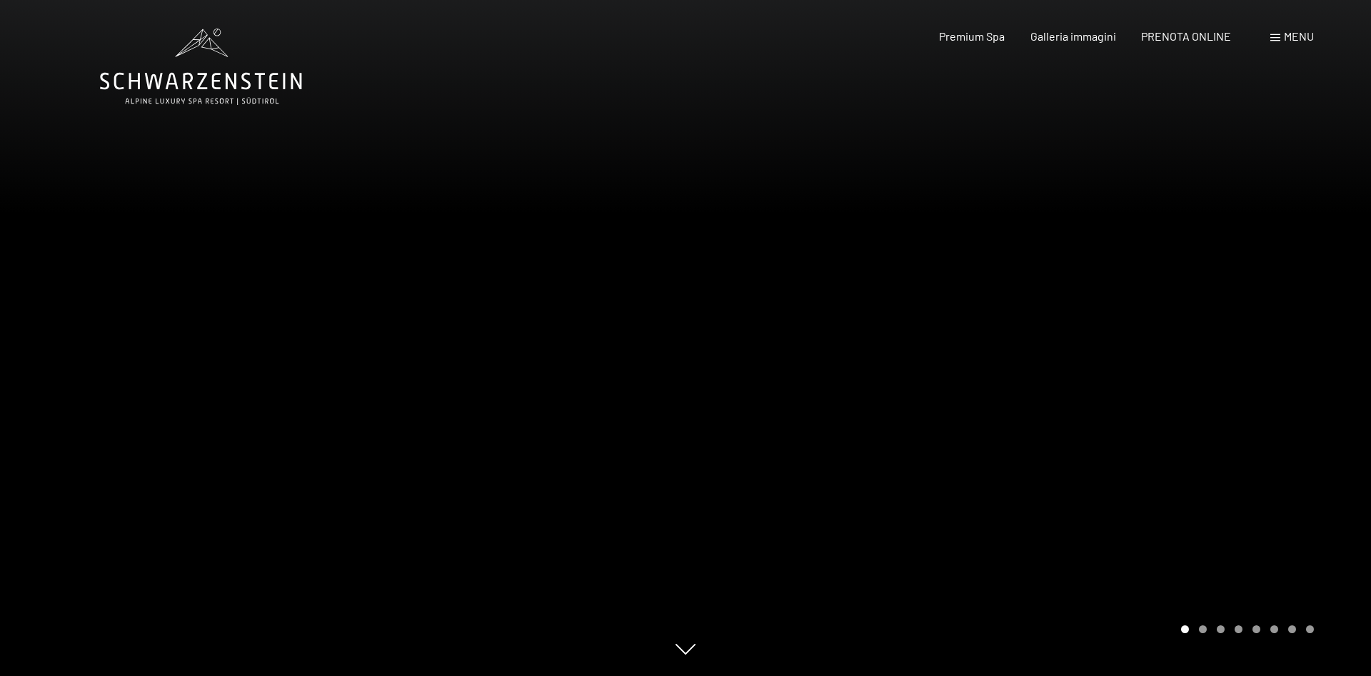
click at [1243, 320] on div at bounding box center [1029, 338] width 686 height 676
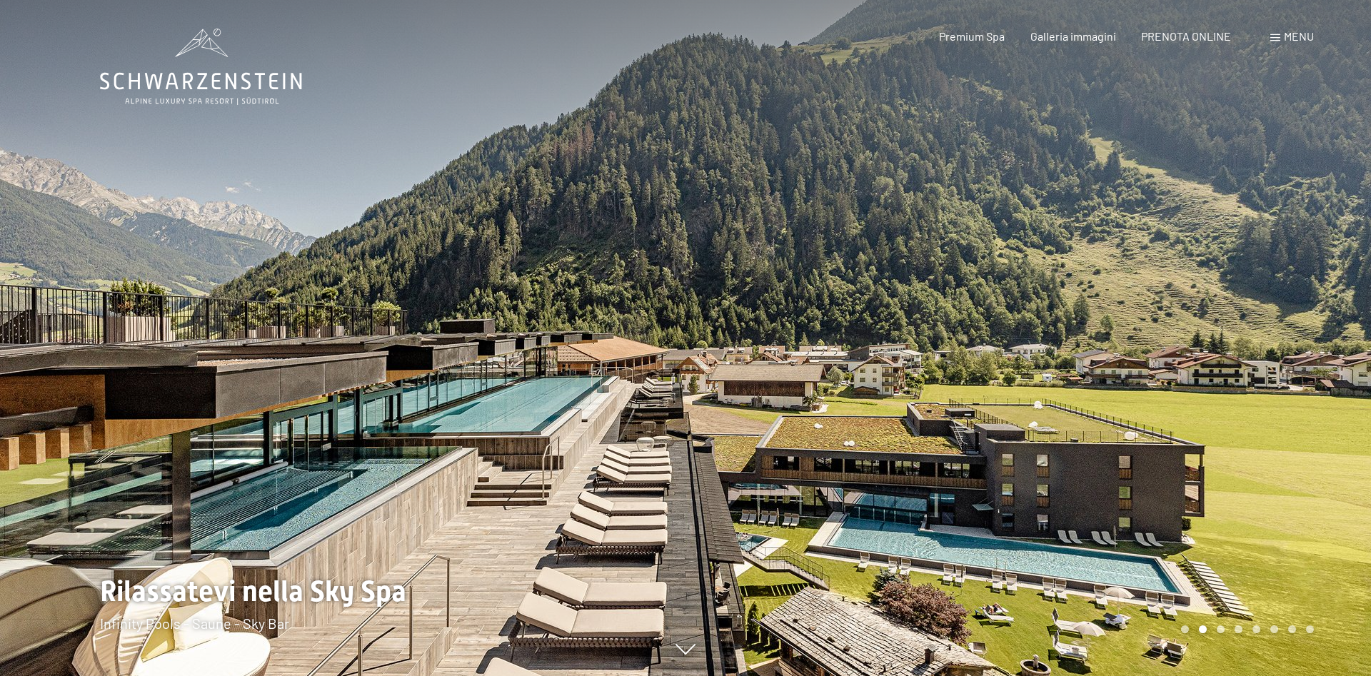
click at [1243, 320] on div at bounding box center [1029, 338] width 686 height 676
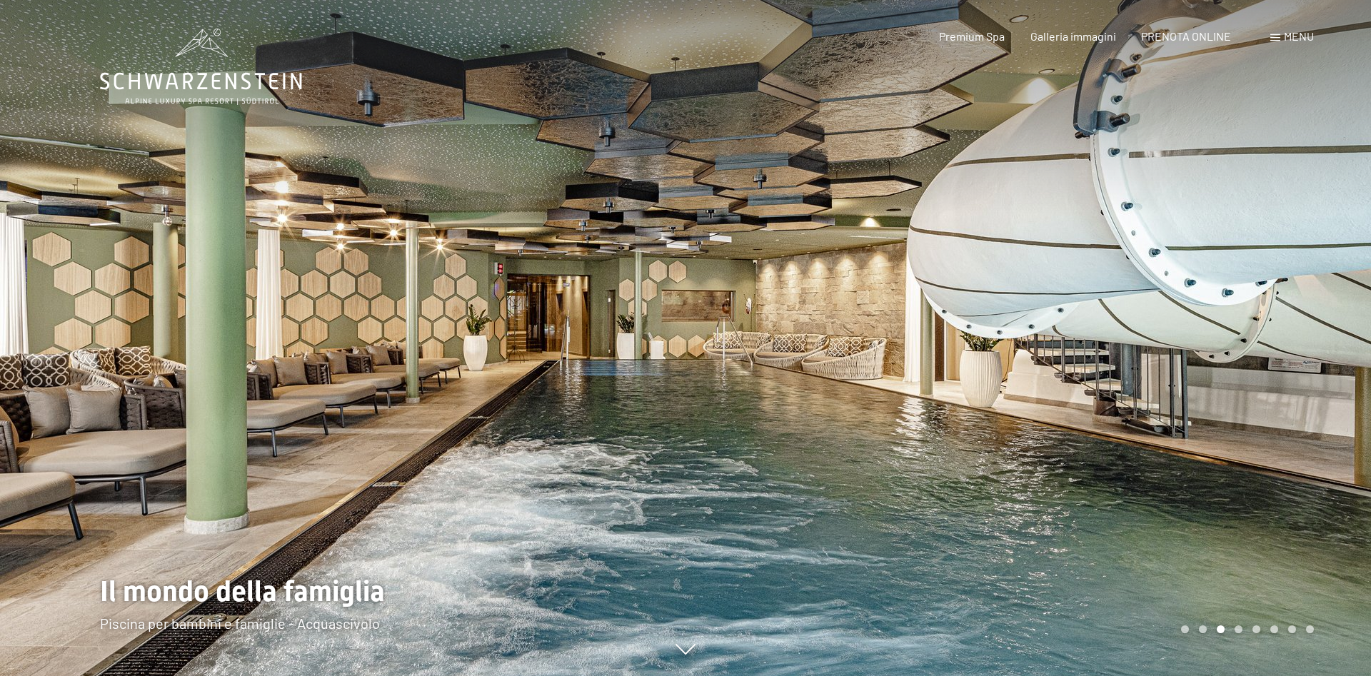
click at [201, 338] on div at bounding box center [343, 338] width 686 height 676
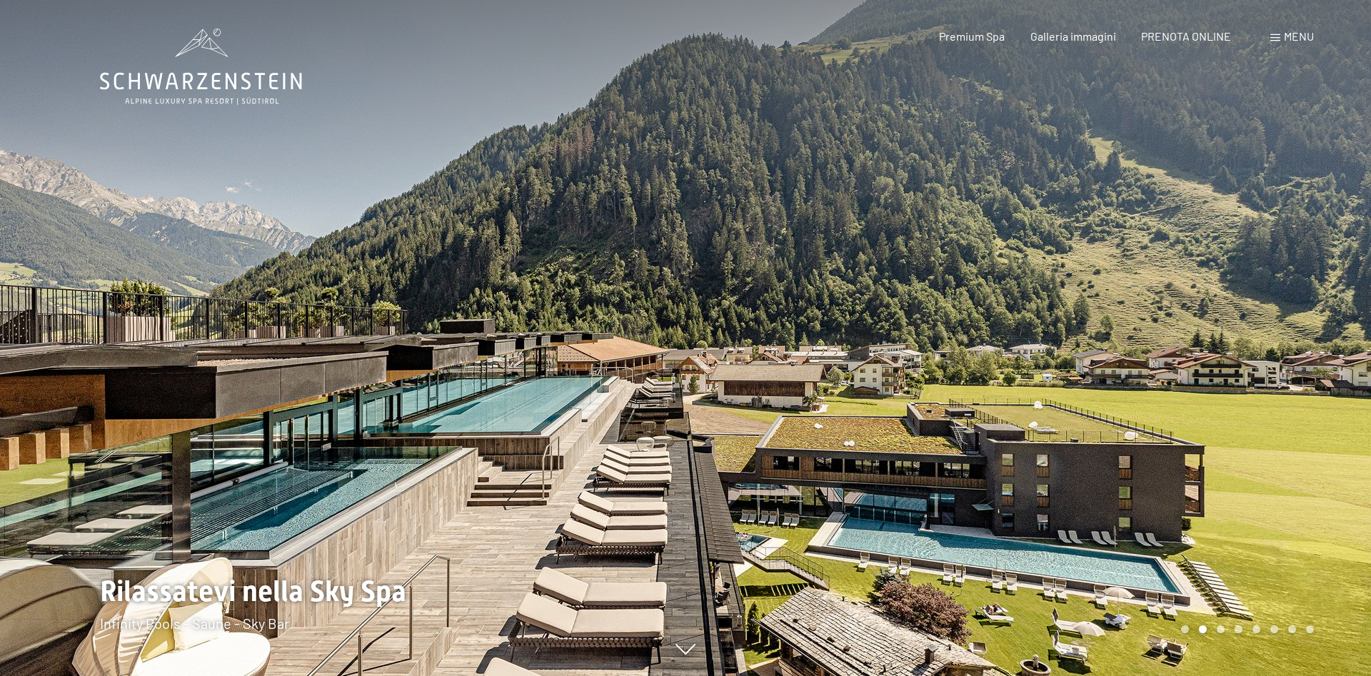
click at [1246, 336] on div at bounding box center [1029, 338] width 686 height 676
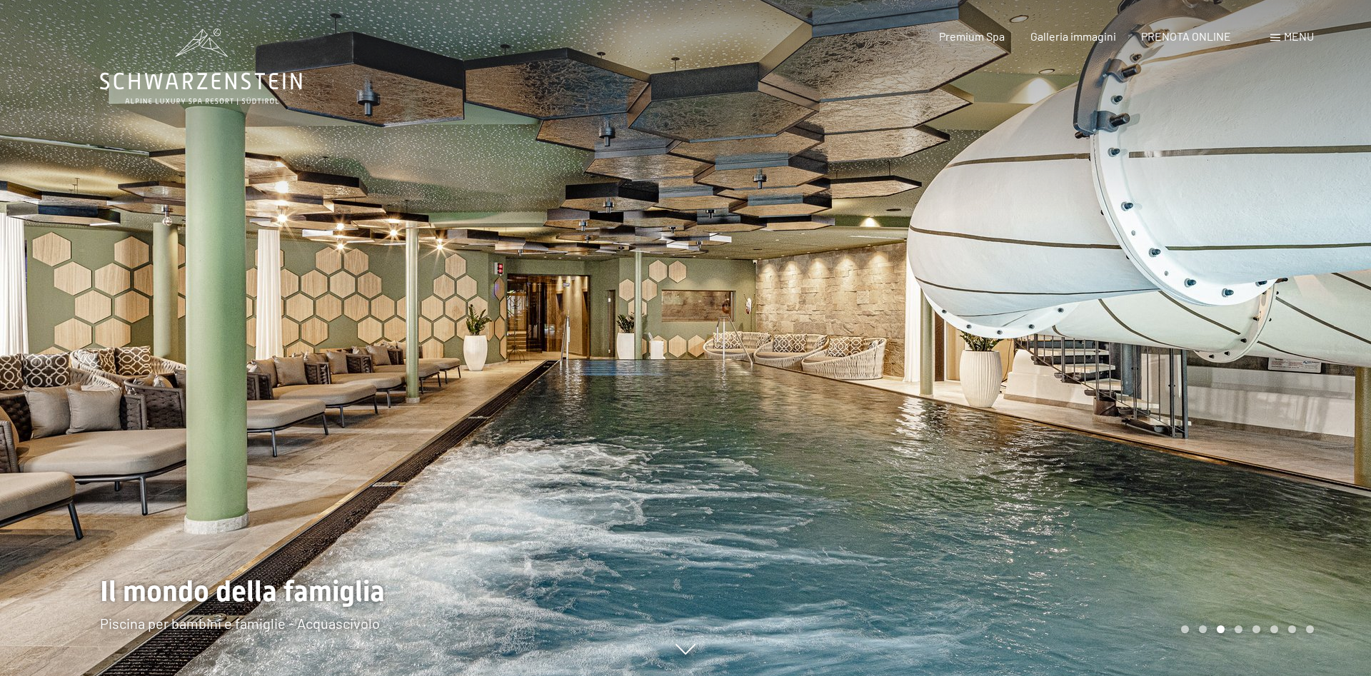
click at [1246, 336] on div at bounding box center [1029, 338] width 686 height 676
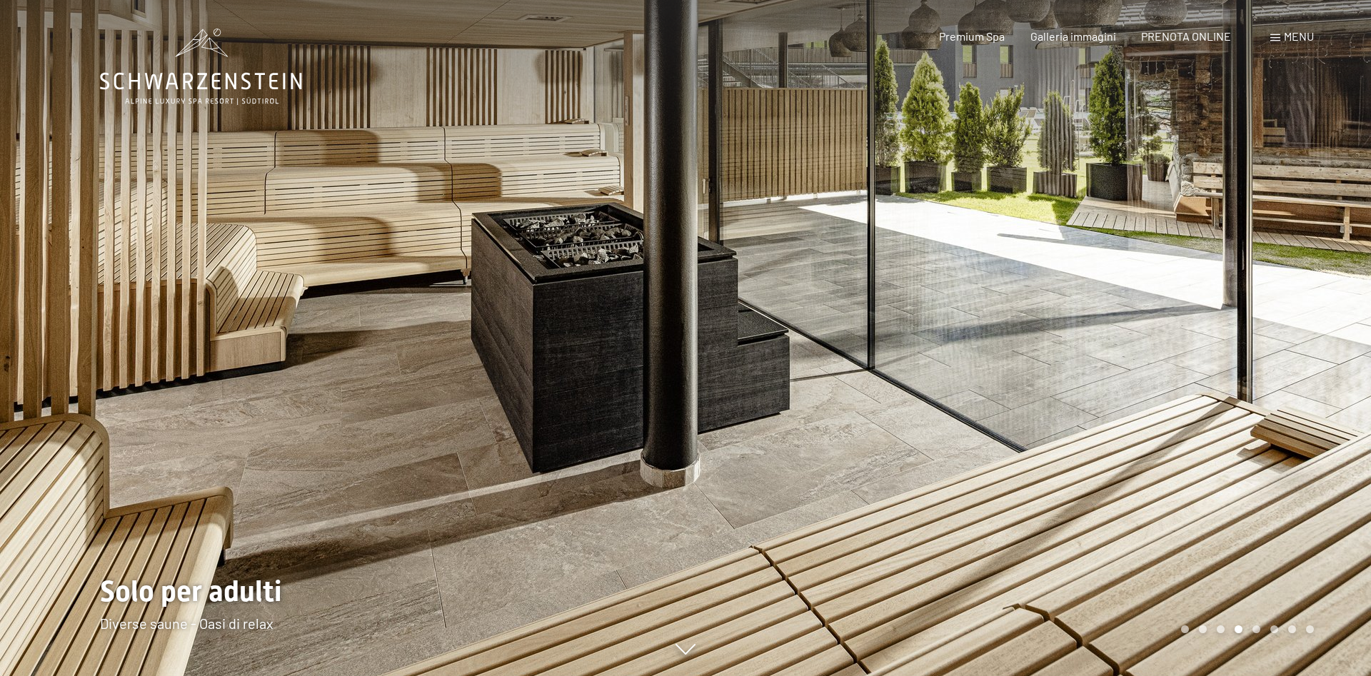
click at [1246, 336] on div at bounding box center [1029, 338] width 686 height 676
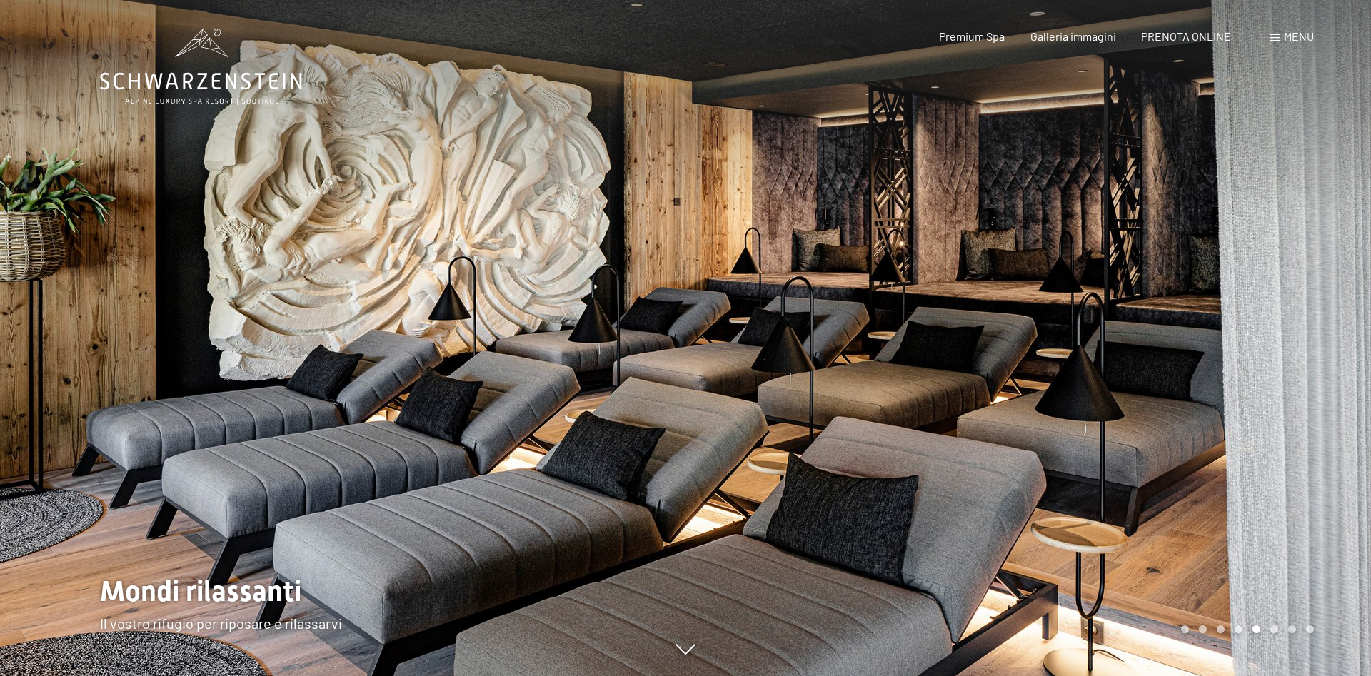
click at [1246, 336] on div at bounding box center [1029, 338] width 686 height 676
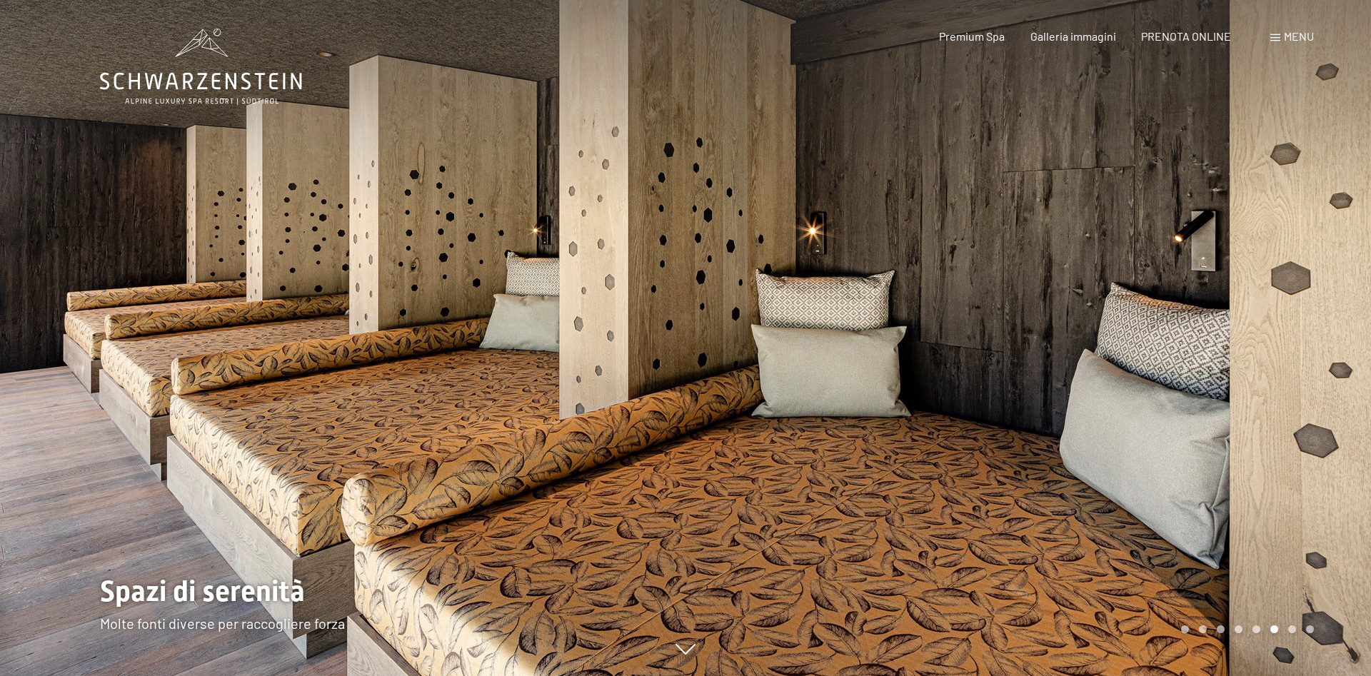
click at [1246, 336] on div at bounding box center [1029, 338] width 686 height 676
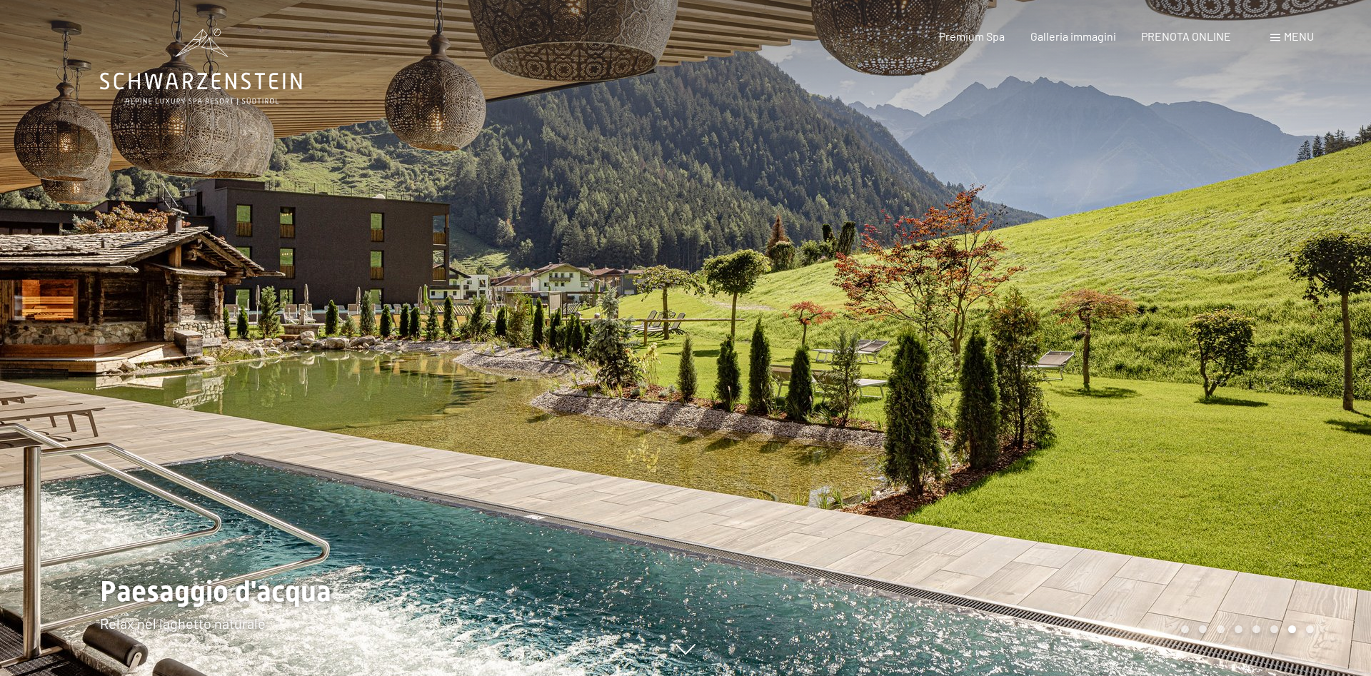
click at [1246, 336] on div at bounding box center [1029, 338] width 686 height 676
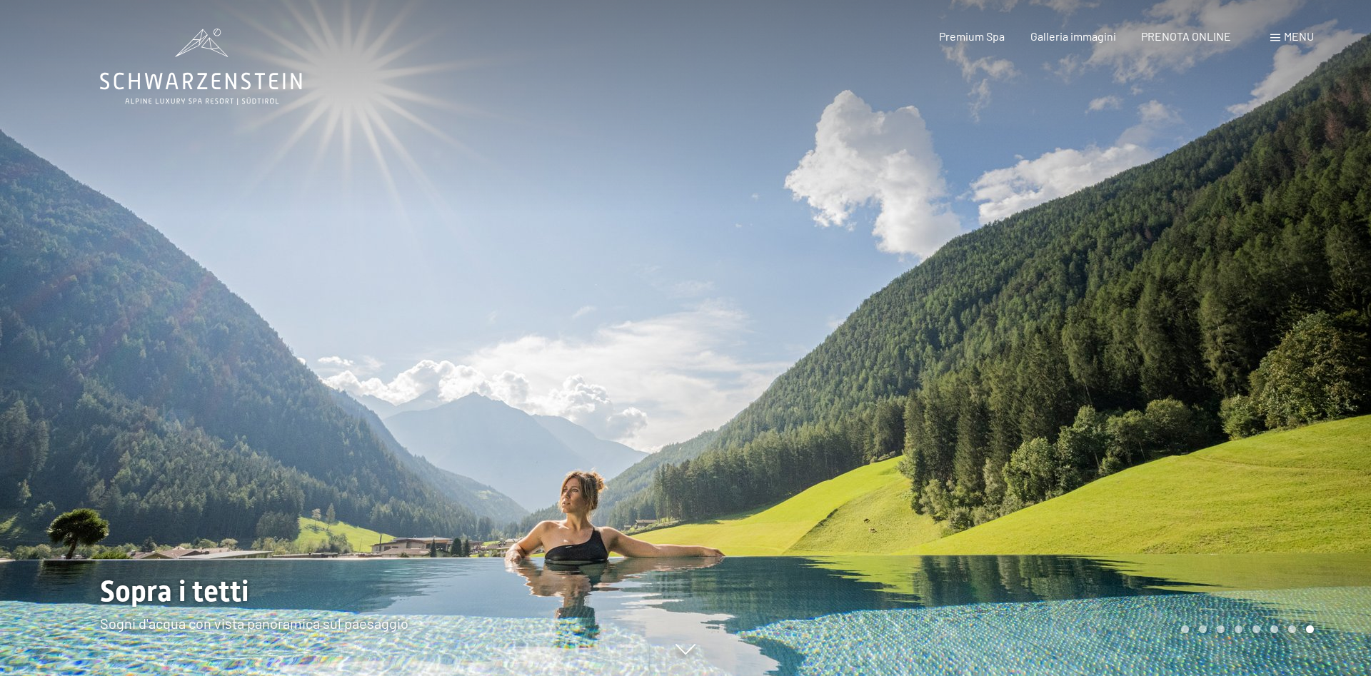
click at [1246, 336] on div at bounding box center [1029, 338] width 686 height 676
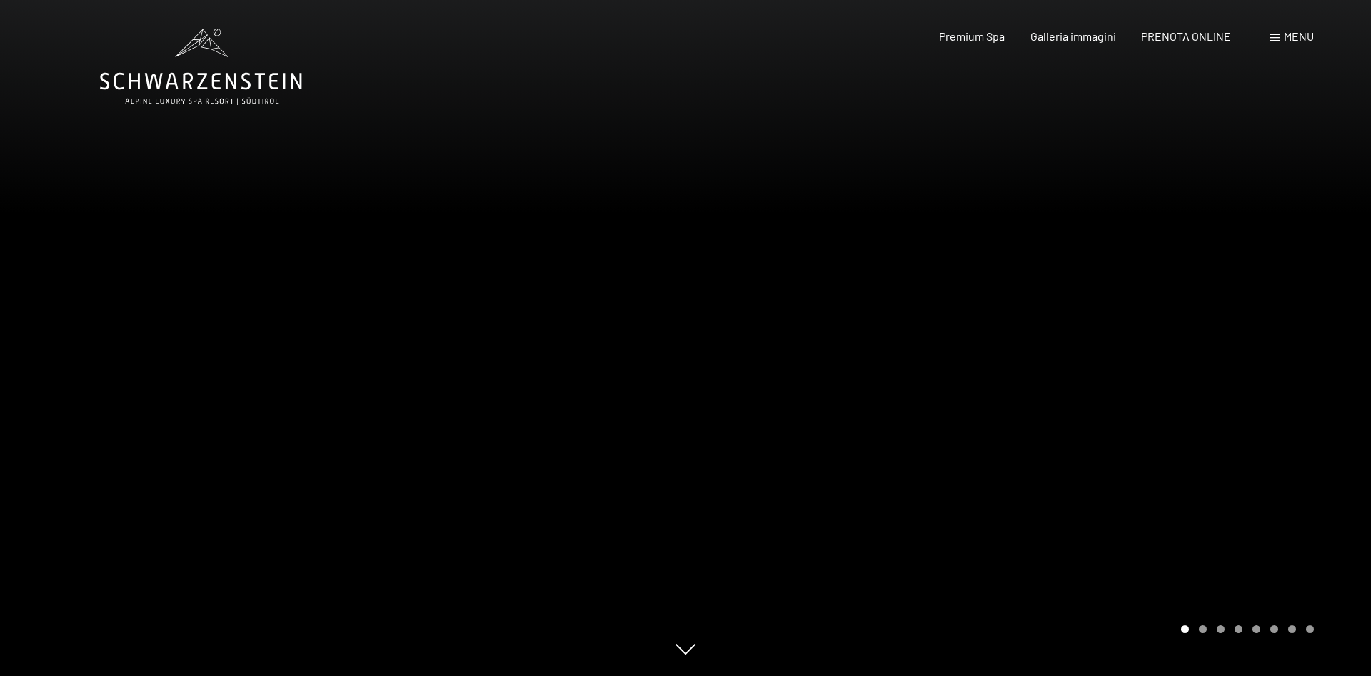
click at [1246, 336] on div at bounding box center [1029, 338] width 686 height 676
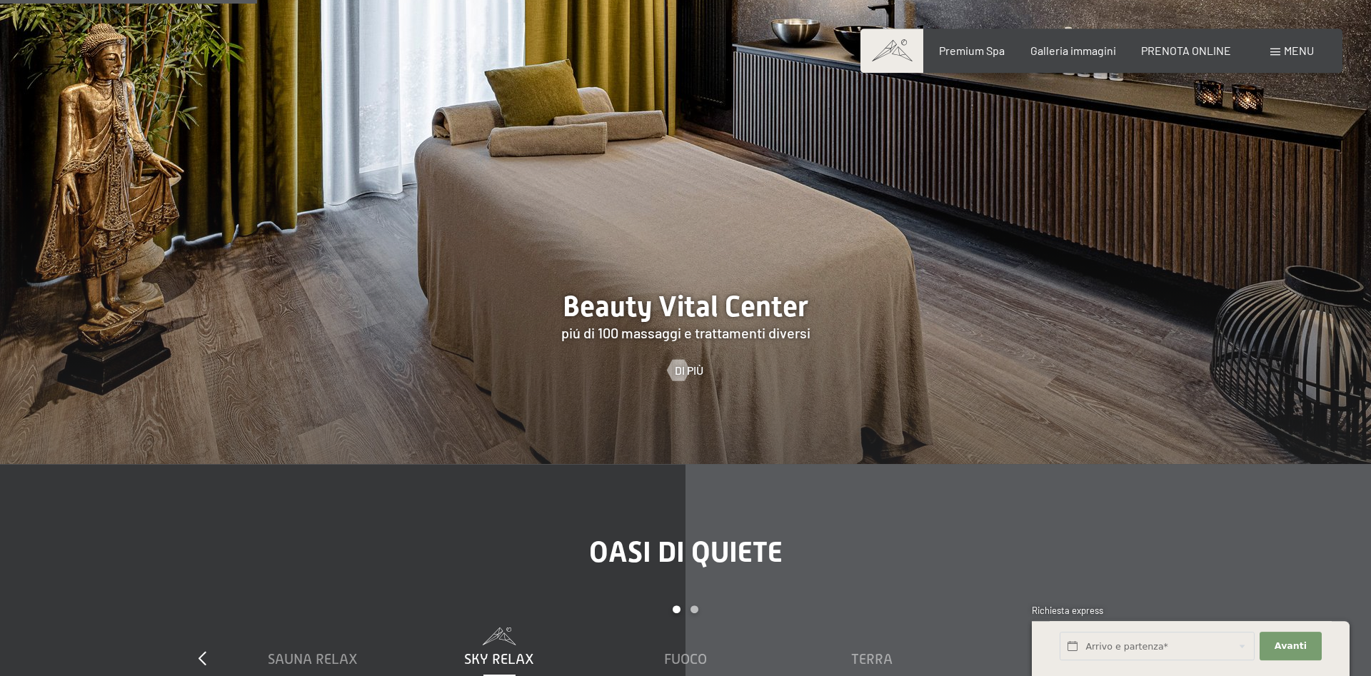
scroll to position [1603, 0]
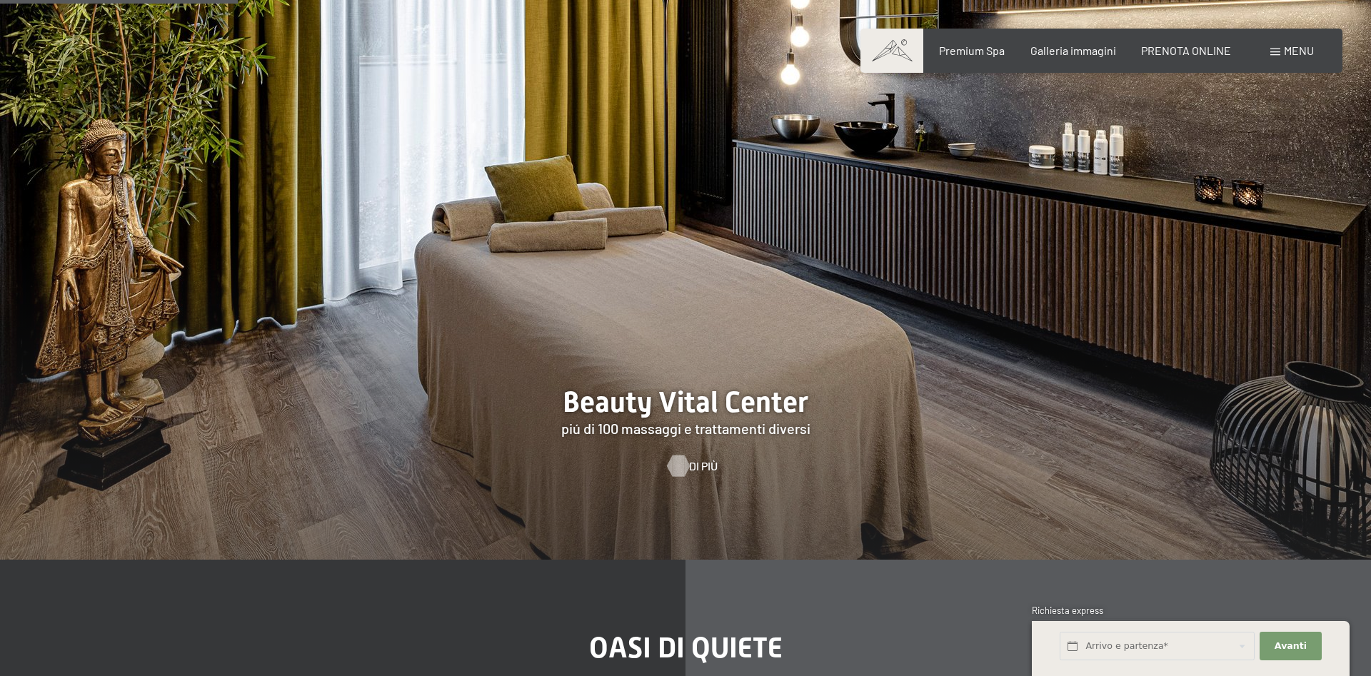
click at [672, 455] on div at bounding box center [678, 465] width 12 height 21
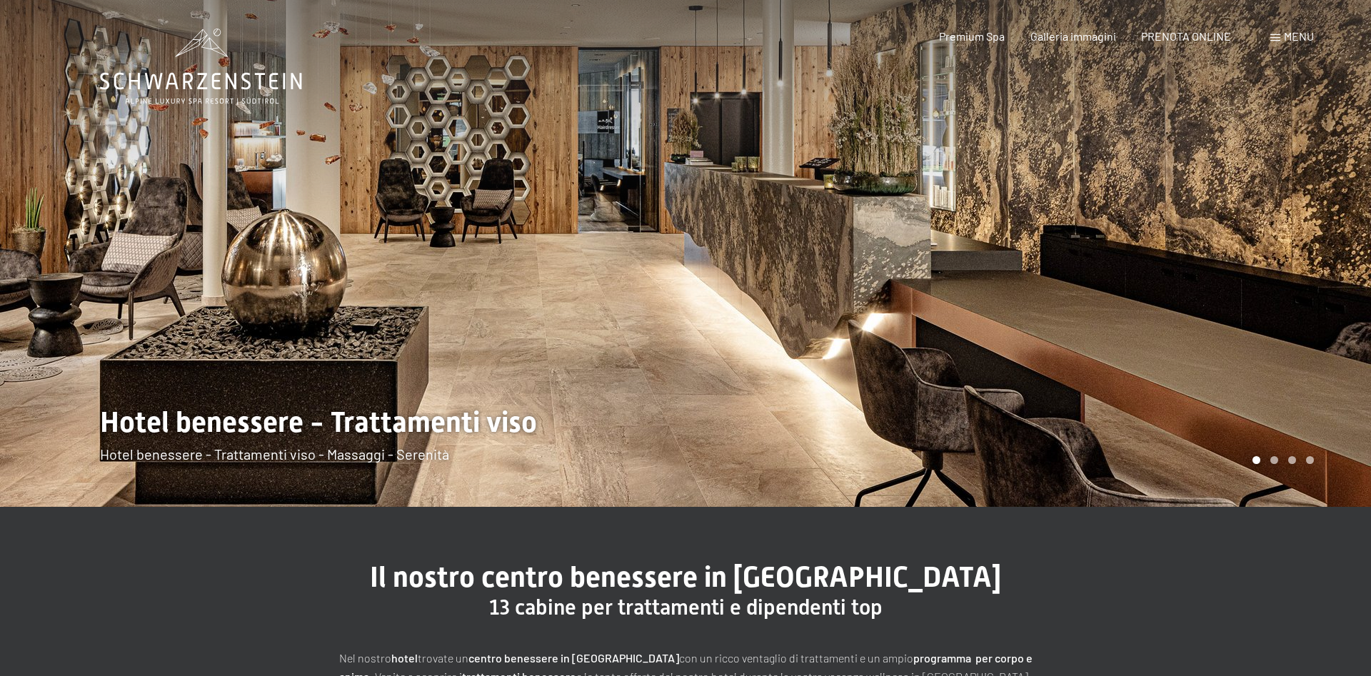
click at [1291, 274] on div at bounding box center [1029, 253] width 686 height 507
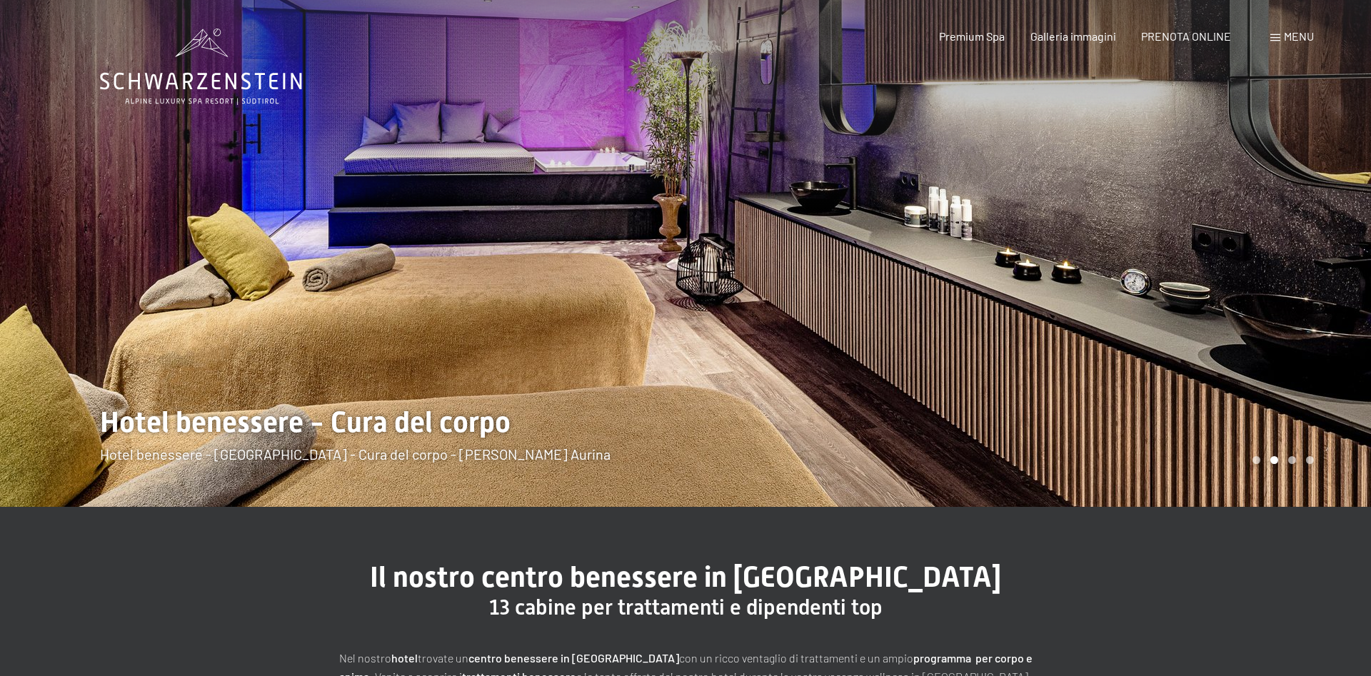
click at [1291, 274] on div at bounding box center [1029, 253] width 686 height 507
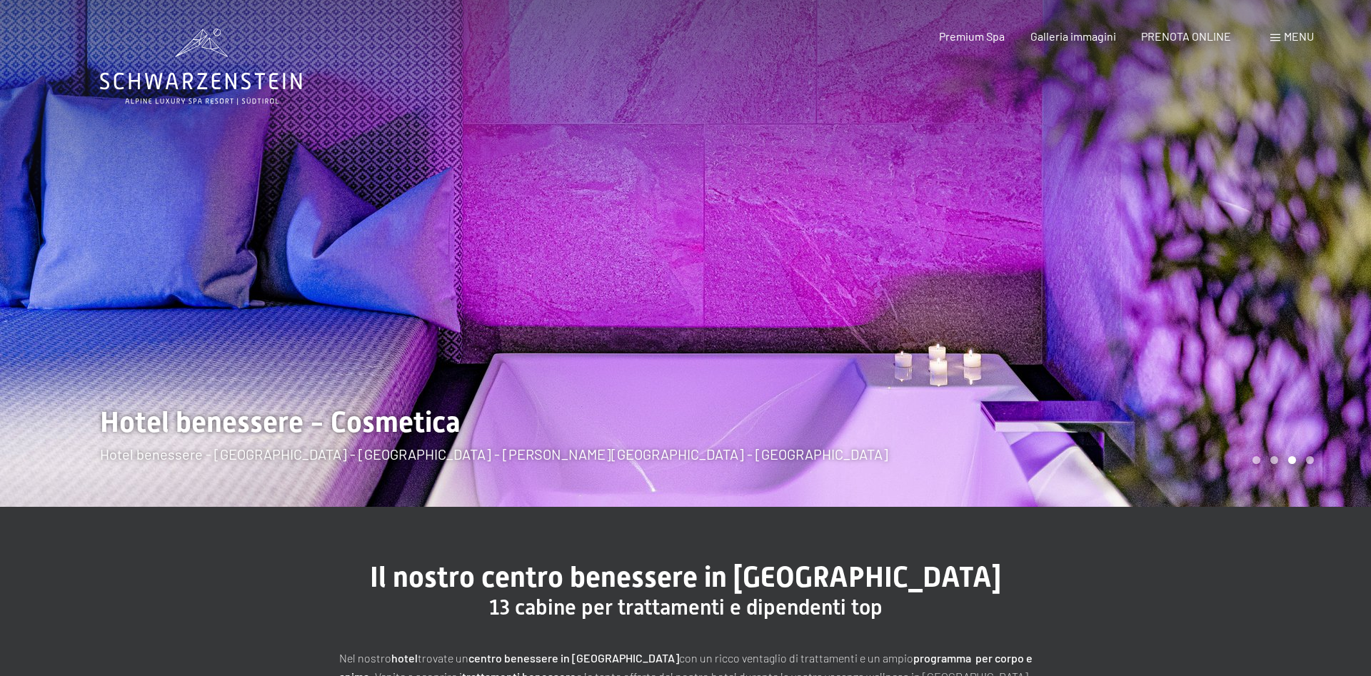
click at [1291, 274] on div at bounding box center [1029, 253] width 686 height 507
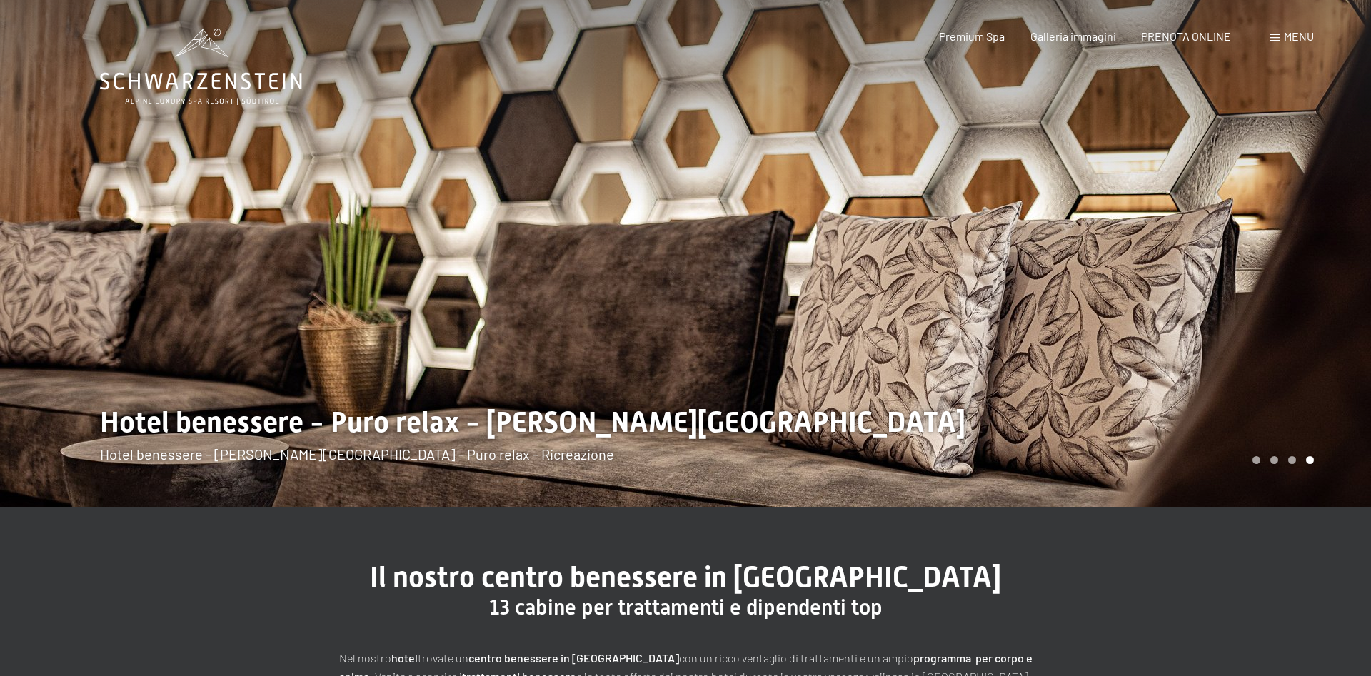
click at [1291, 274] on div at bounding box center [1029, 253] width 686 height 507
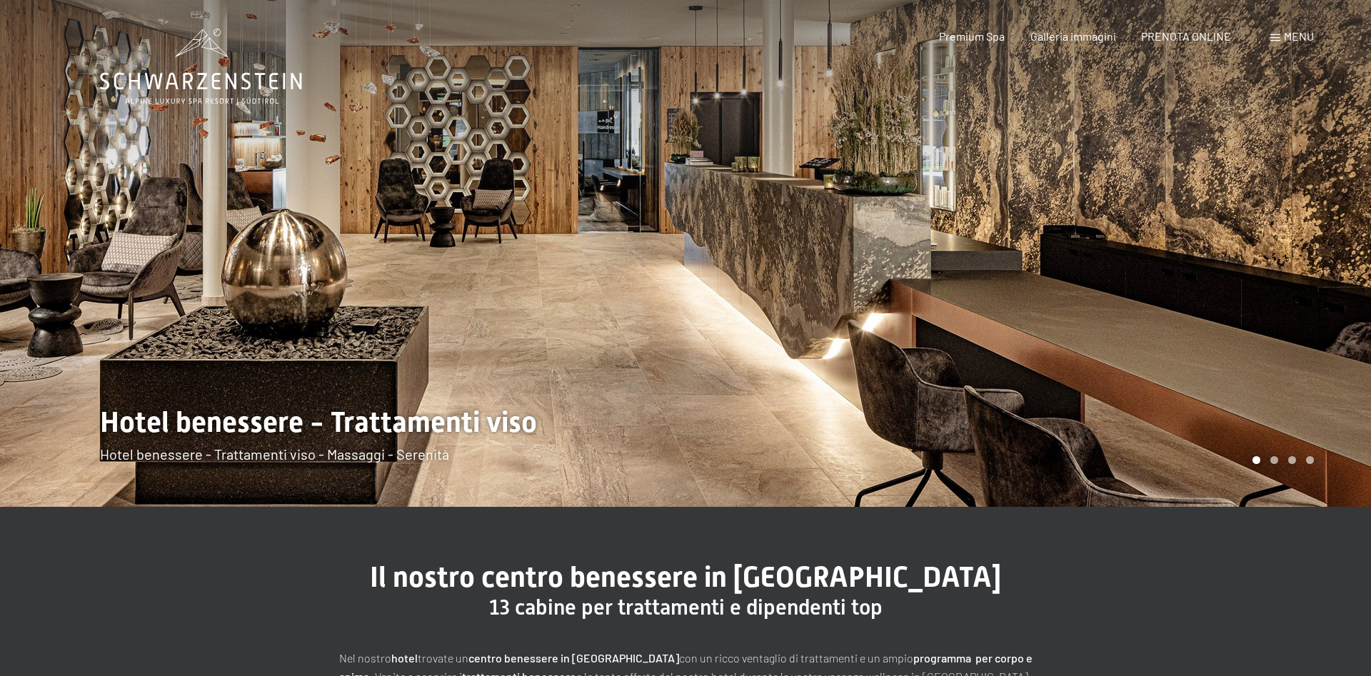
click at [1291, 274] on div at bounding box center [1029, 253] width 686 height 507
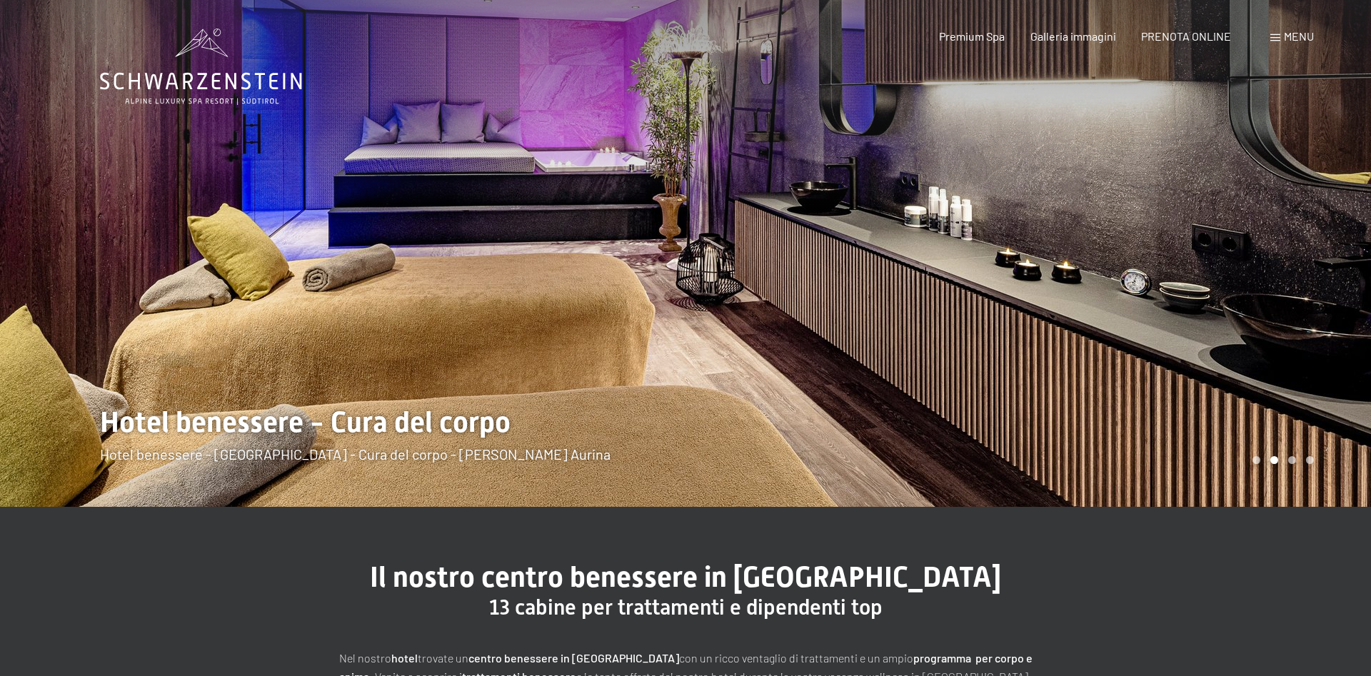
click at [1291, 274] on div at bounding box center [1029, 253] width 686 height 507
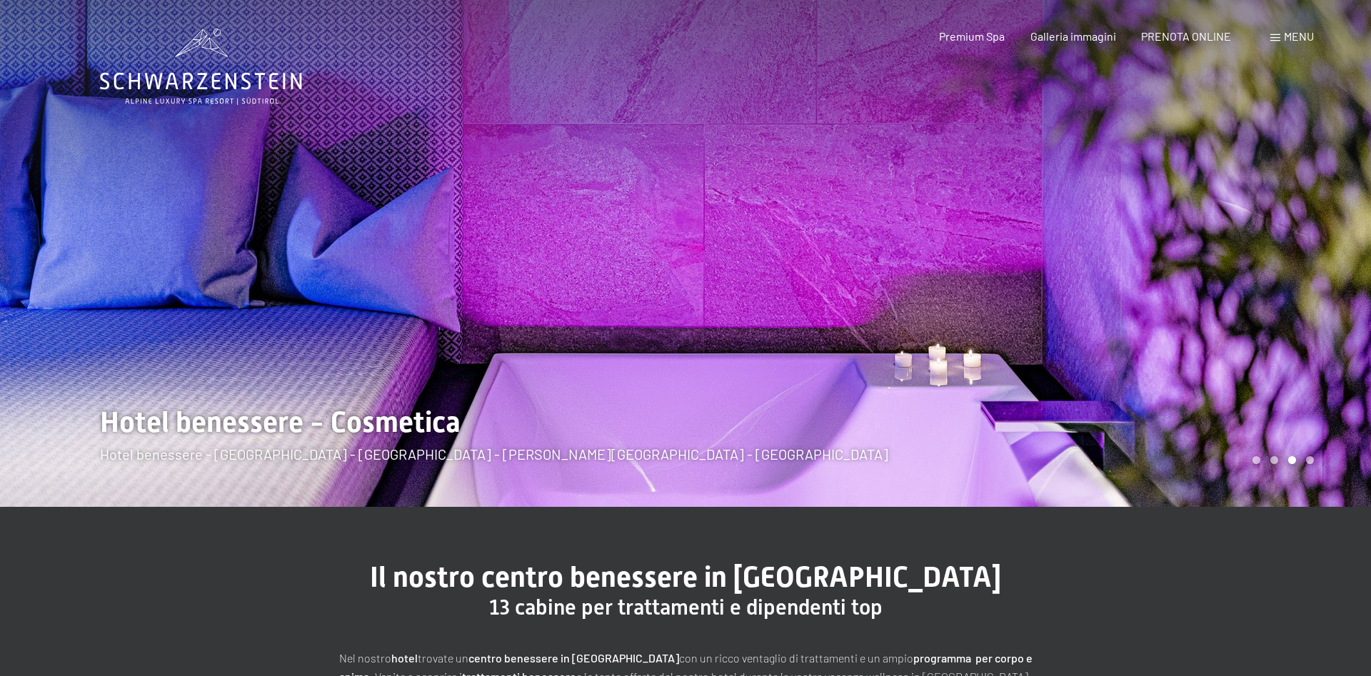
click at [1291, 274] on div at bounding box center [1029, 253] width 686 height 507
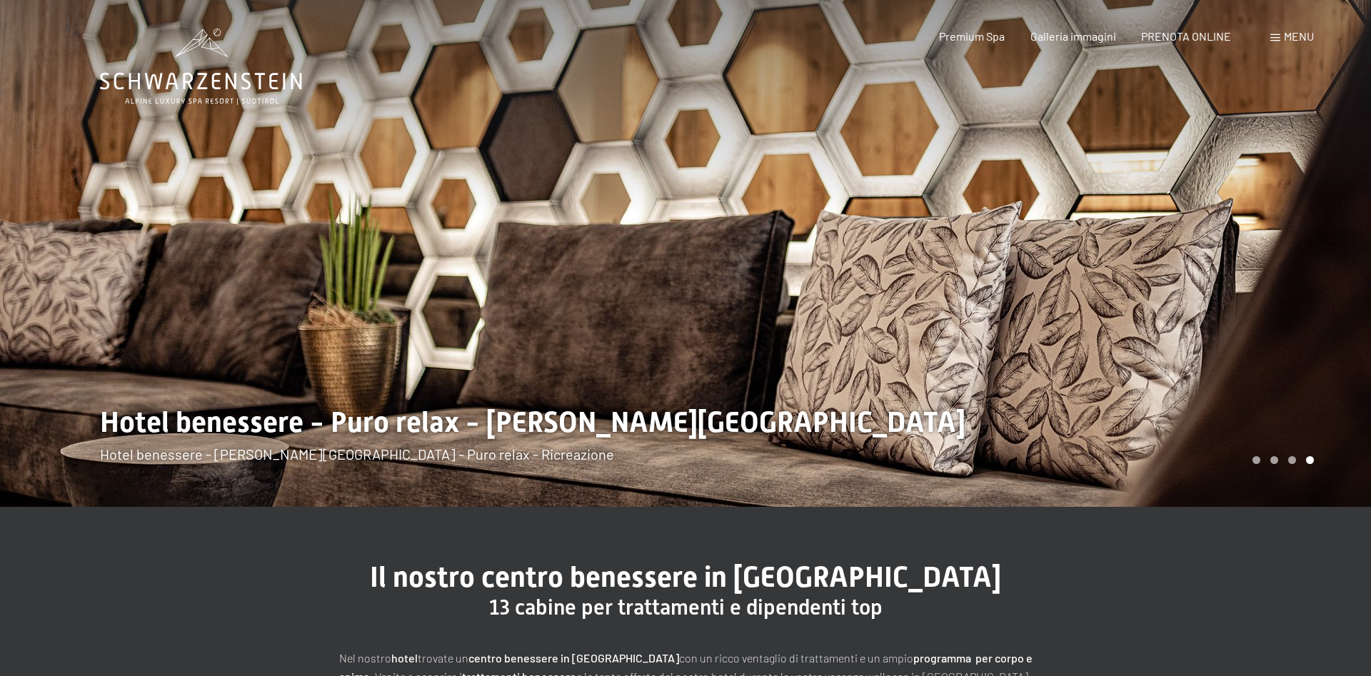
click at [1272, 36] on span at bounding box center [1276, 37] width 10 height 7
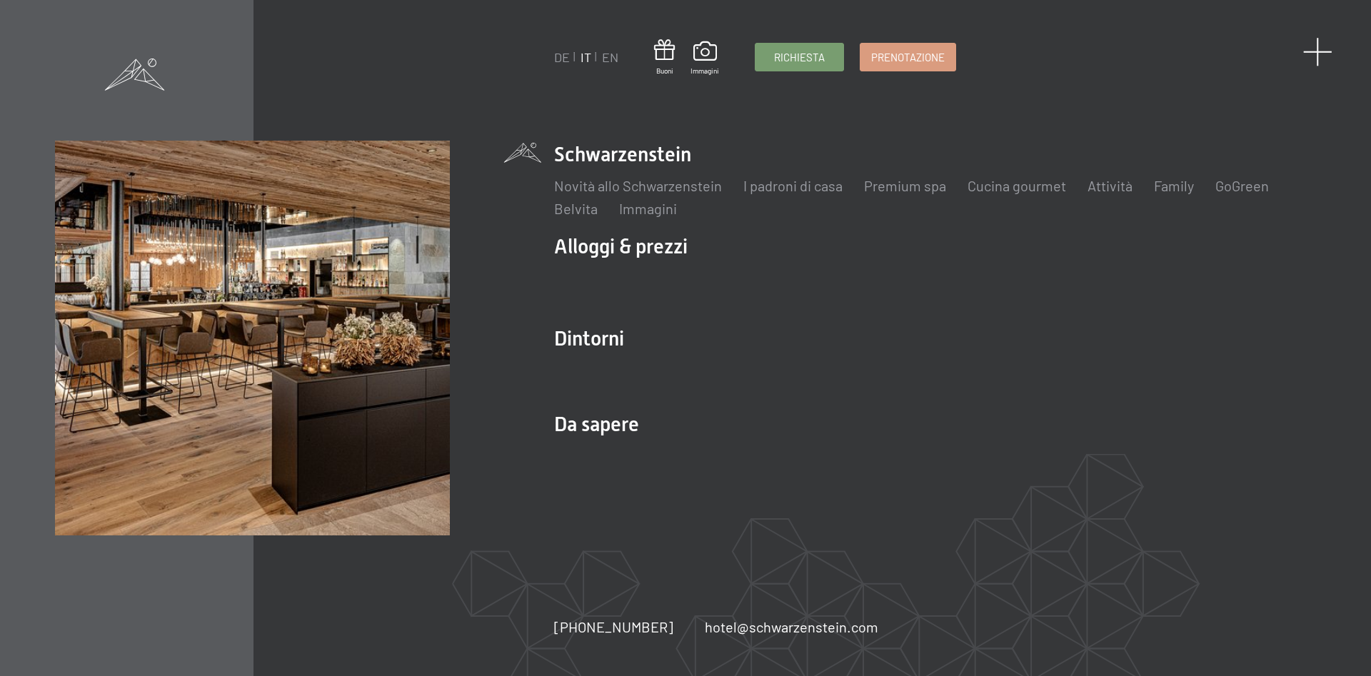
click at [1316, 46] on span at bounding box center [1317, 51] width 29 height 29
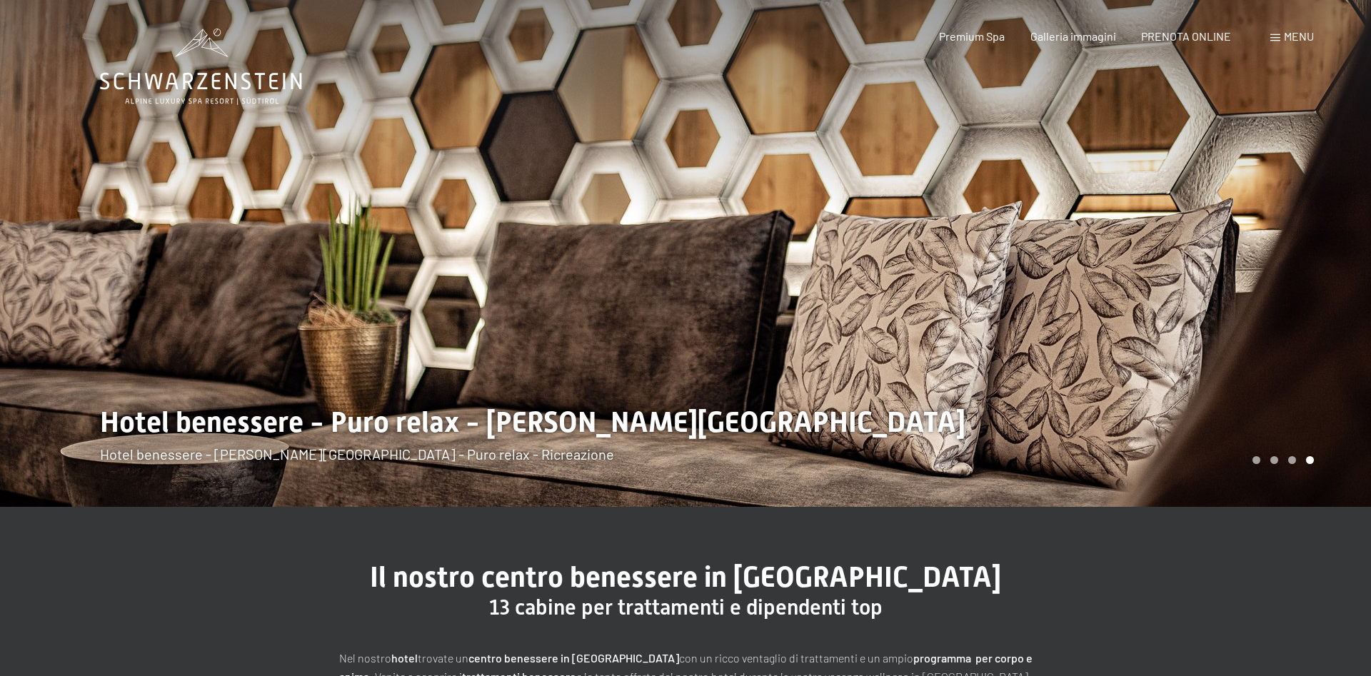
click at [1248, 191] on div at bounding box center [1029, 253] width 686 height 507
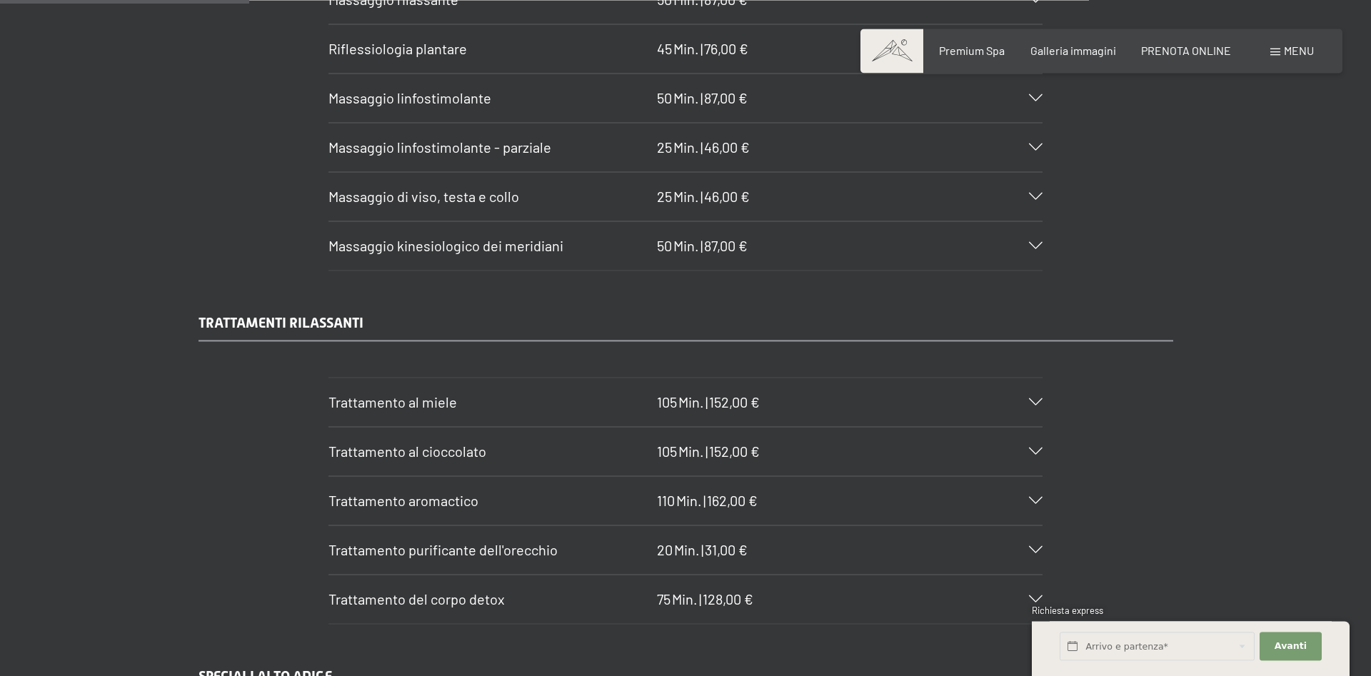
scroll to position [2137, 0]
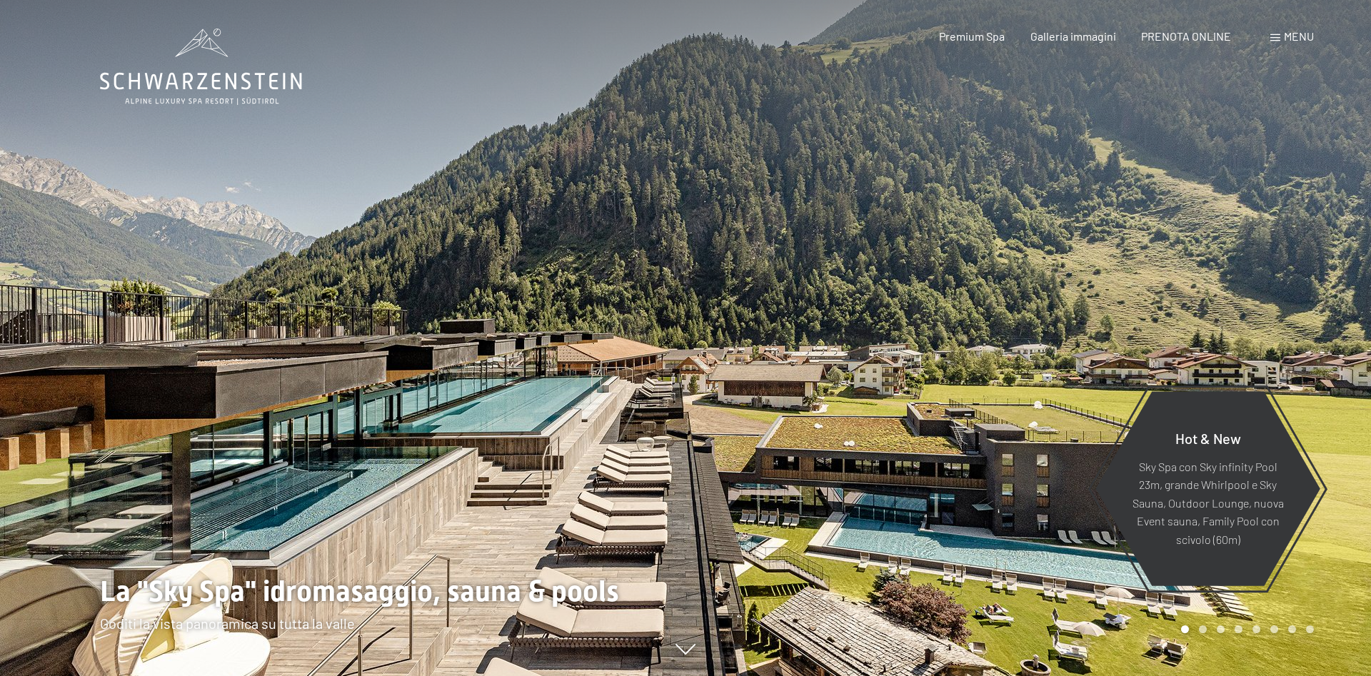
click at [1277, 34] on div "Menu" at bounding box center [1293, 37] width 44 height 16
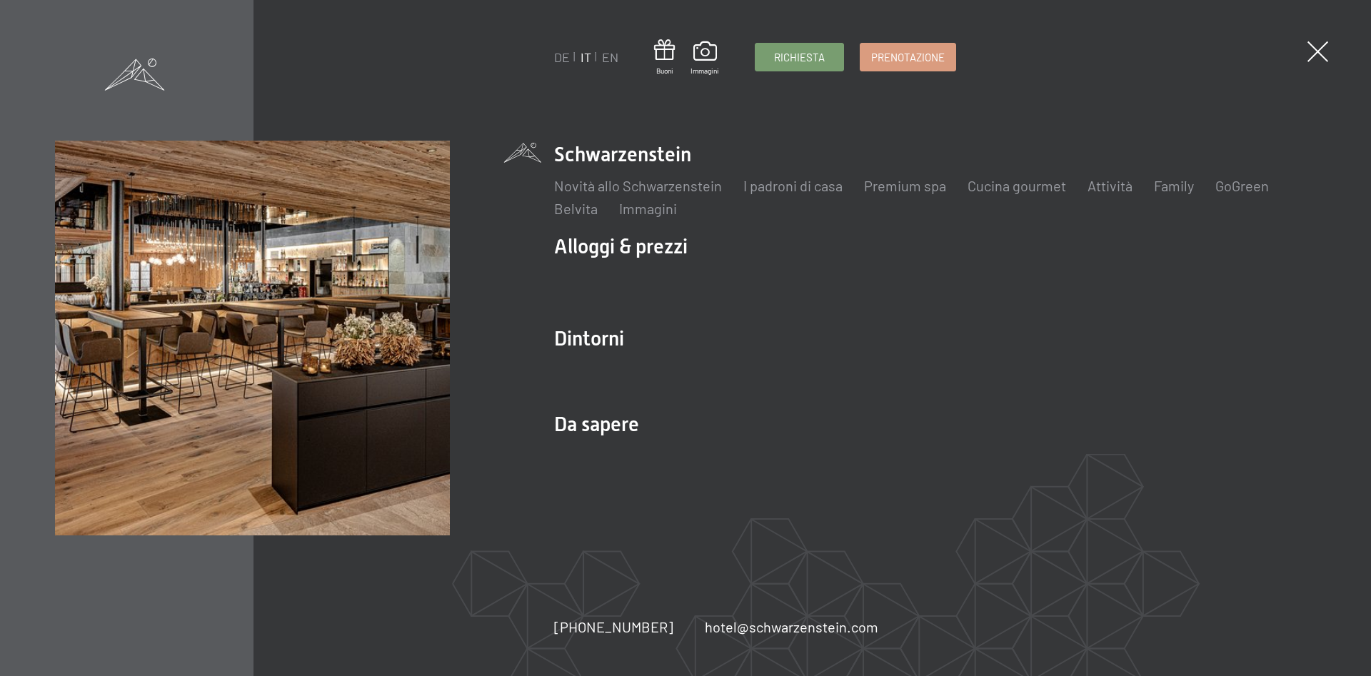
click at [1313, 42] on div "DE IT EN Buoni Immagini Richiesta Prenotazione DE IT EN Schwarzenstein Novità a…" at bounding box center [685, 338] width 1371 height 676
click at [1316, 47] on span at bounding box center [1317, 51] width 29 height 29
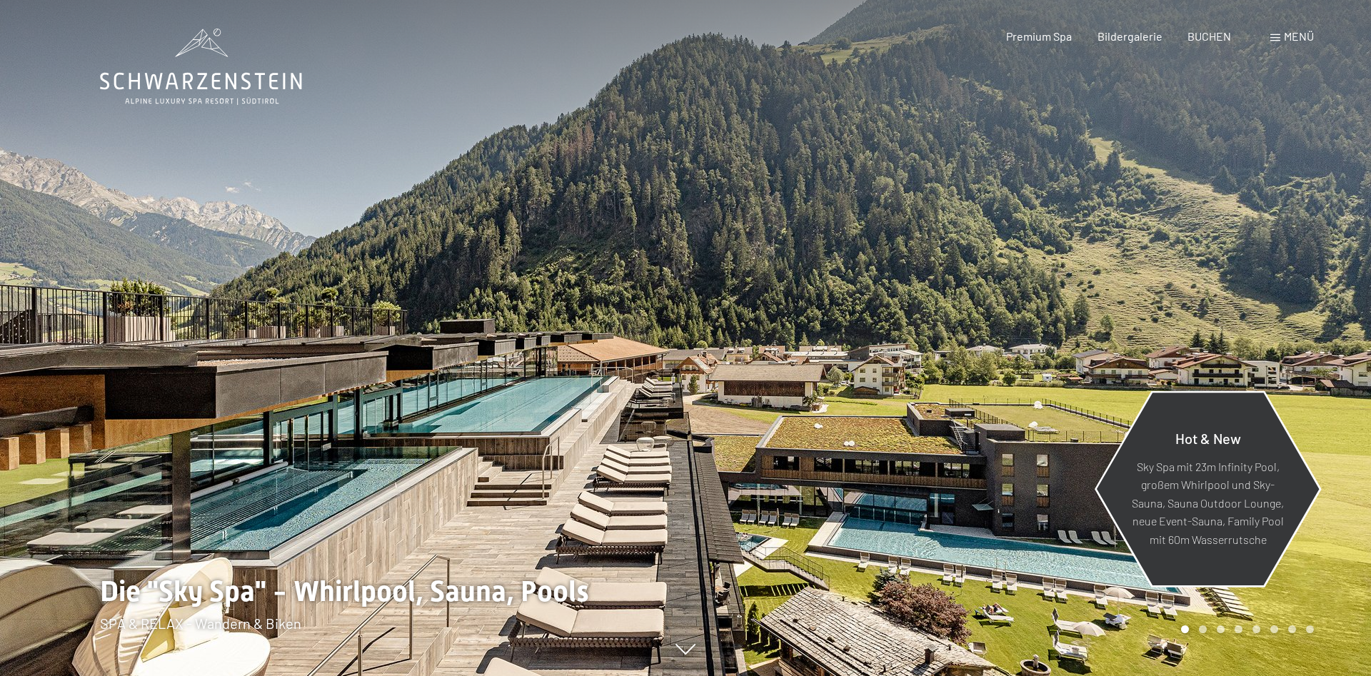
click at [1259, 419] on div "Hot & New Sky Spa mit 23m Infinity Pool, großem Whirlpool und Sky-Sauna, Sauna …" at bounding box center [1208, 489] width 226 height 191
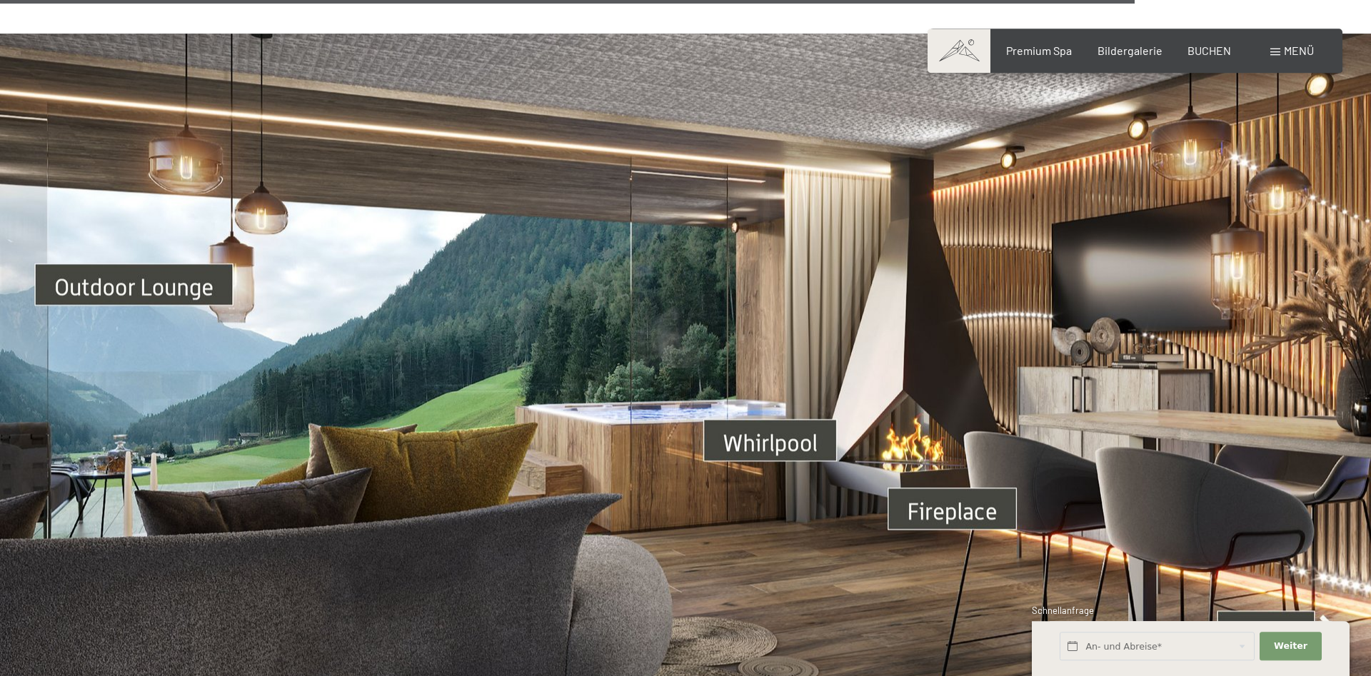
scroll to position [5075, 0]
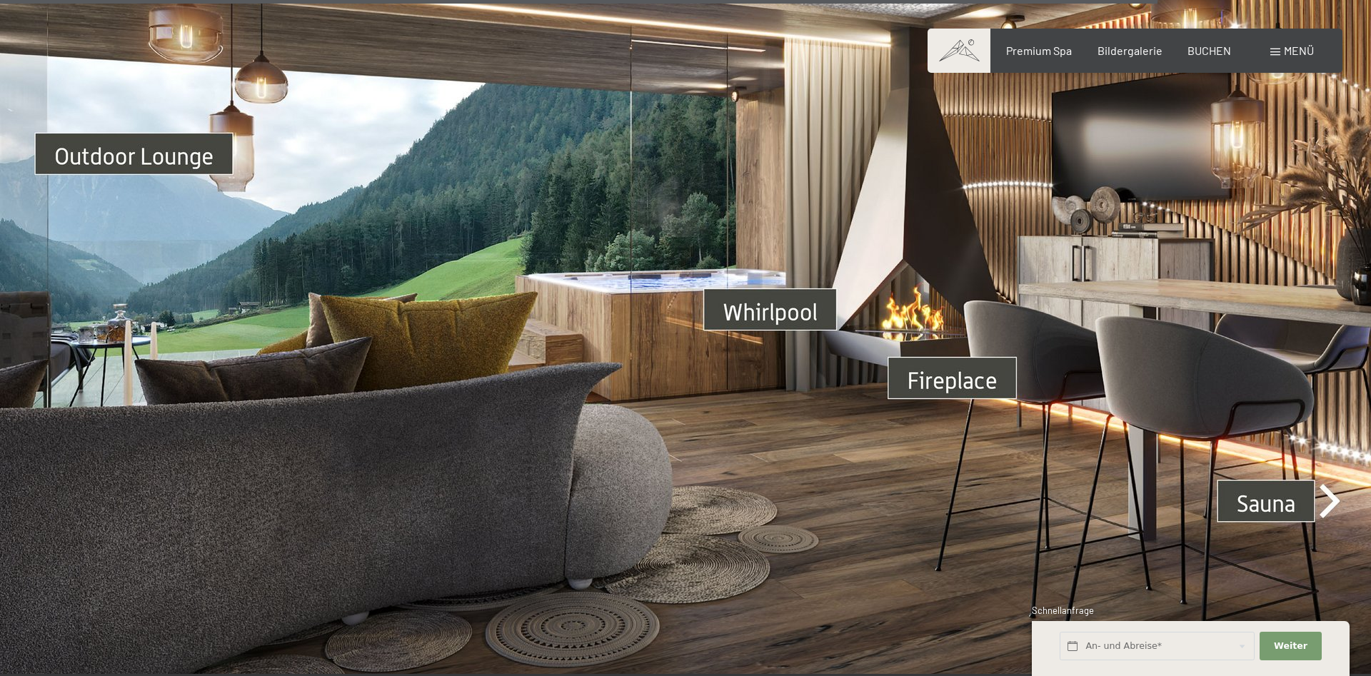
click at [1264, 479] on img at bounding box center [685, 288] width 1371 height 771
click at [1333, 488] on img at bounding box center [685, 288] width 1371 height 771
click at [1328, 486] on img at bounding box center [685, 288] width 1371 height 771
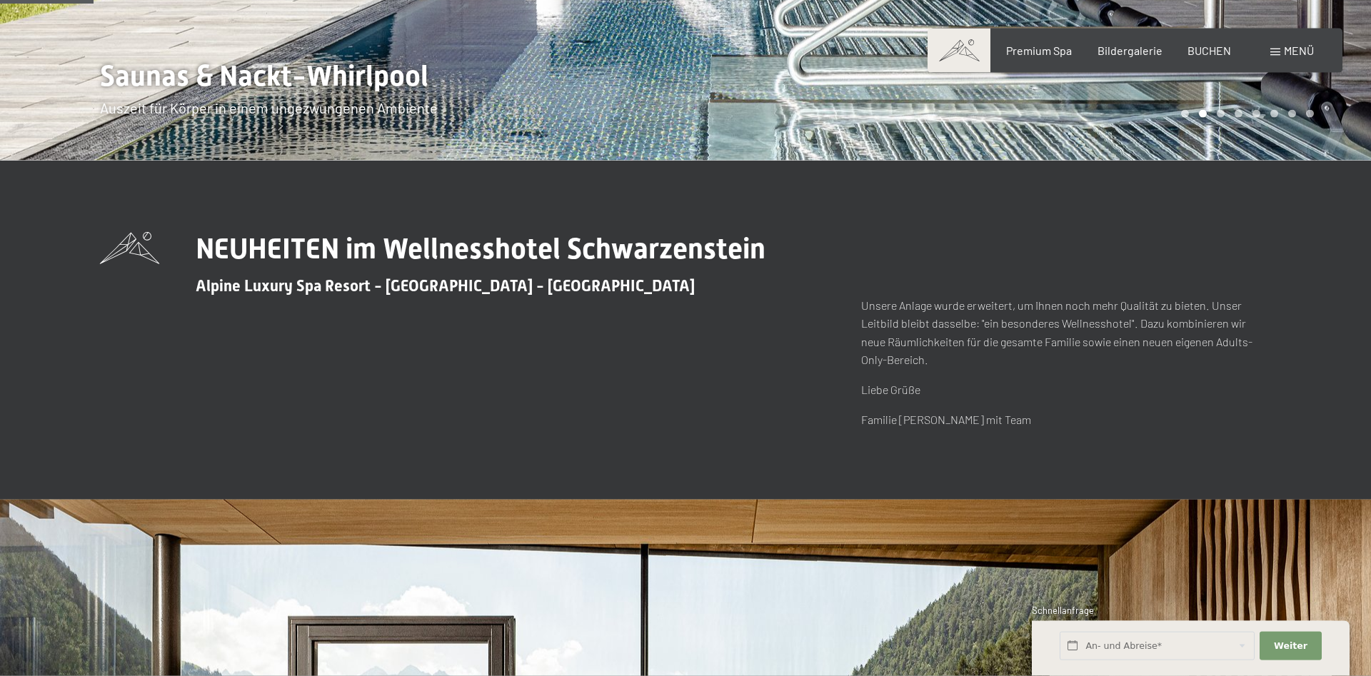
scroll to position [0, 0]
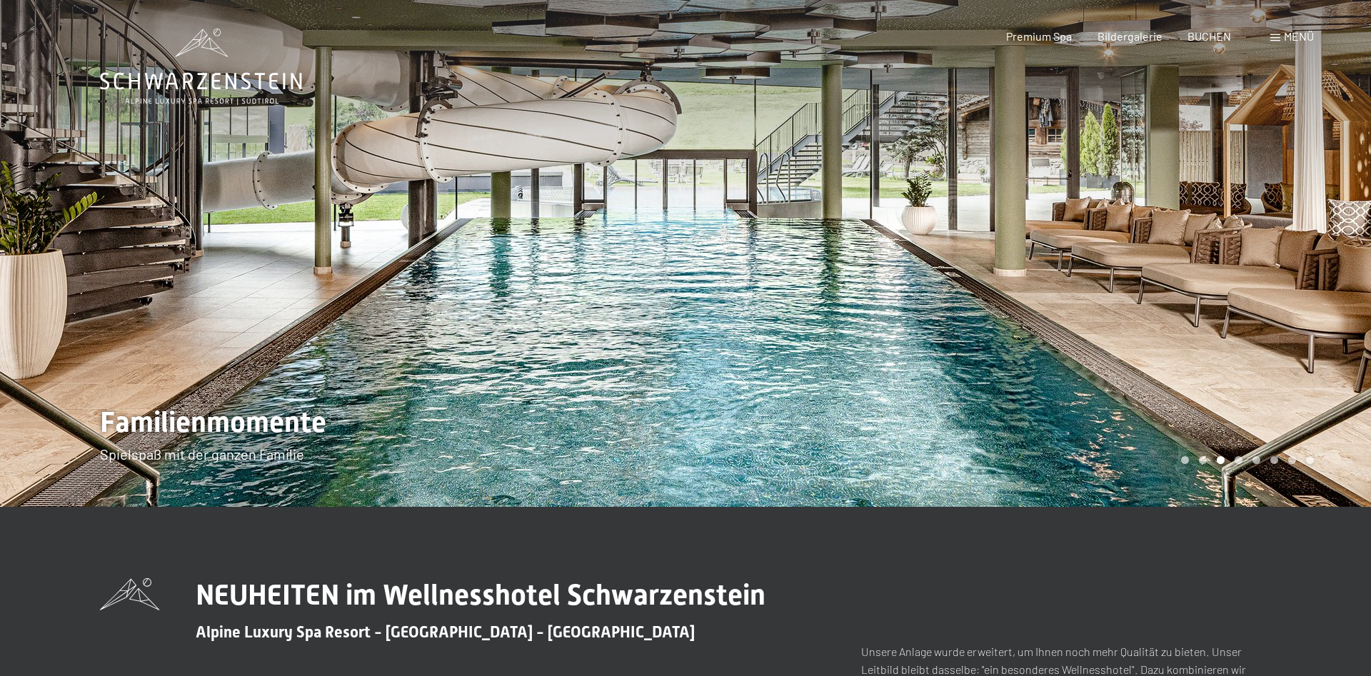
click at [1301, 320] on div at bounding box center [1029, 253] width 686 height 507
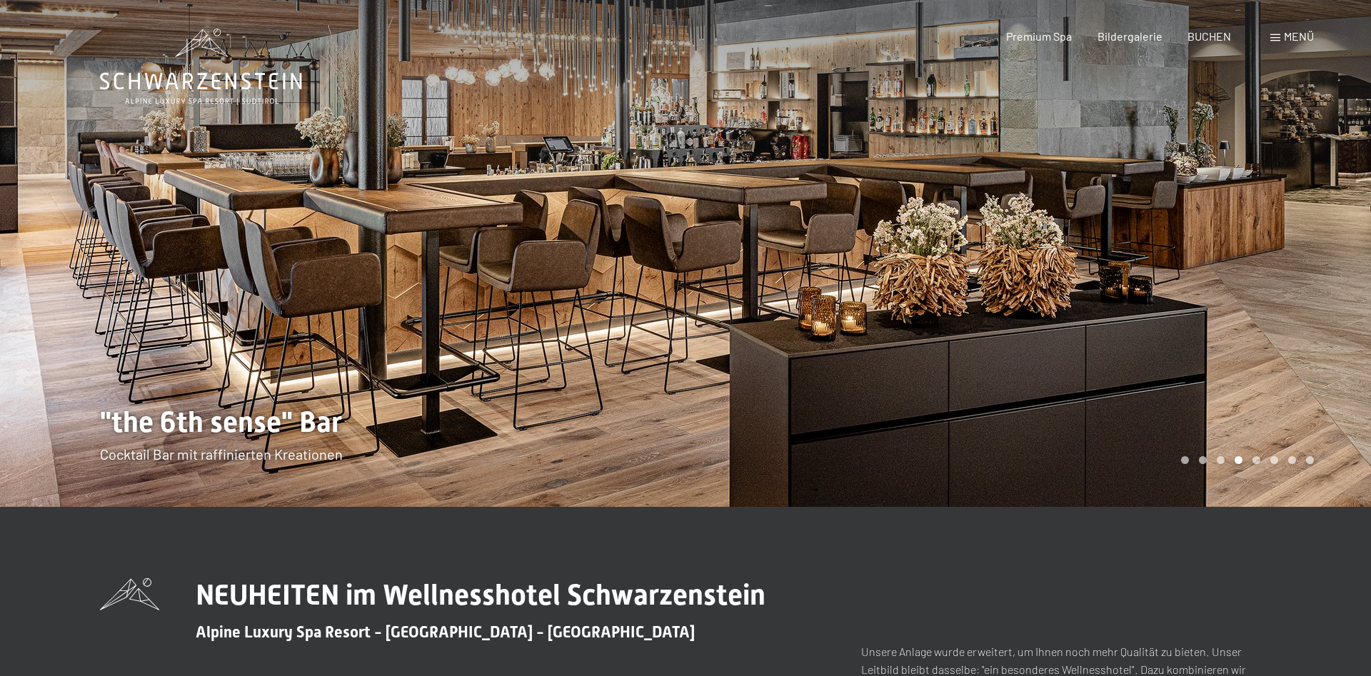
click at [1301, 320] on div at bounding box center [1029, 253] width 686 height 507
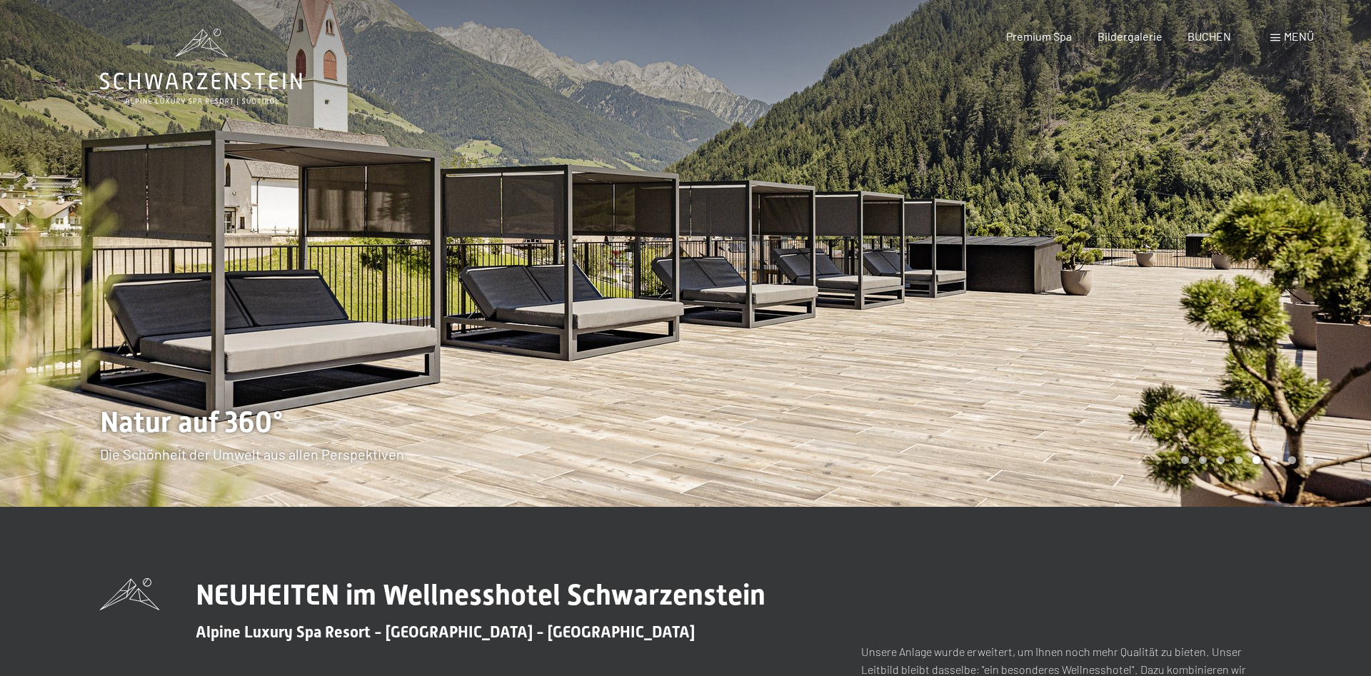
click at [1301, 320] on div at bounding box center [1029, 253] width 686 height 507
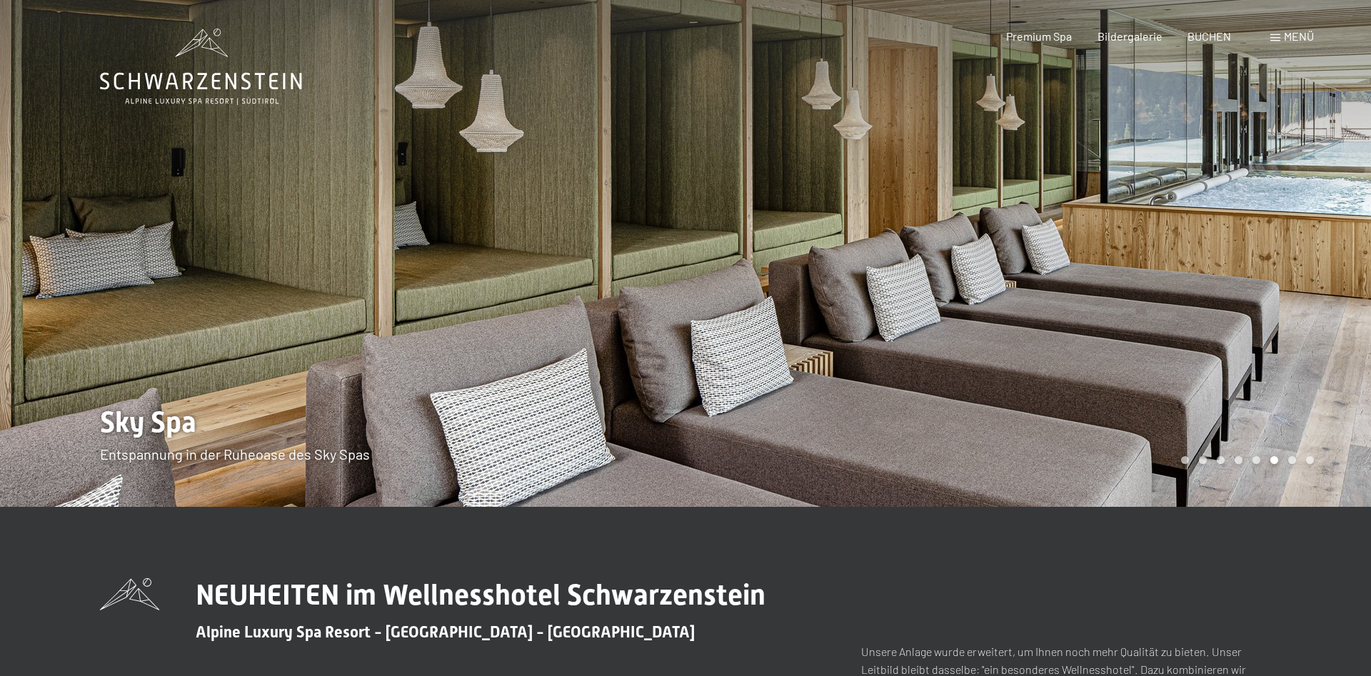
click at [1233, 250] on div at bounding box center [1029, 253] width 686 height 507
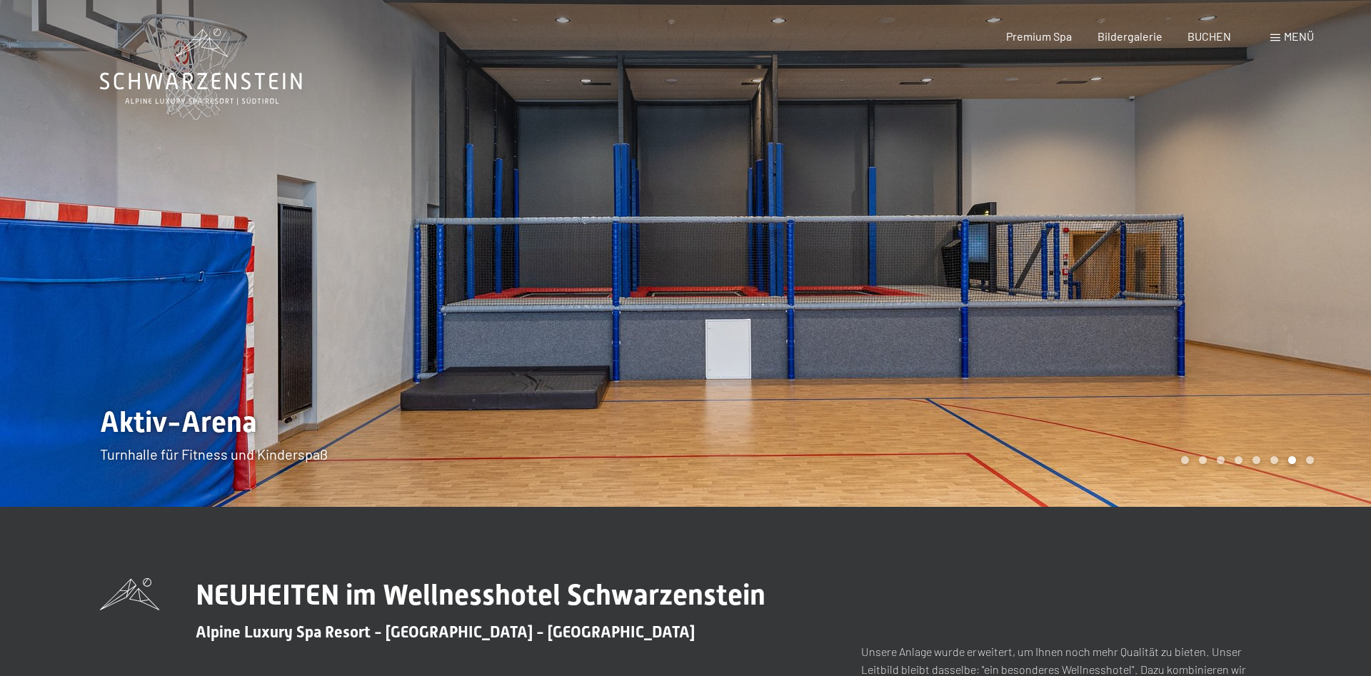
click at [1233, 250] on div at bounding box center [1029, 253] width 686 height 507
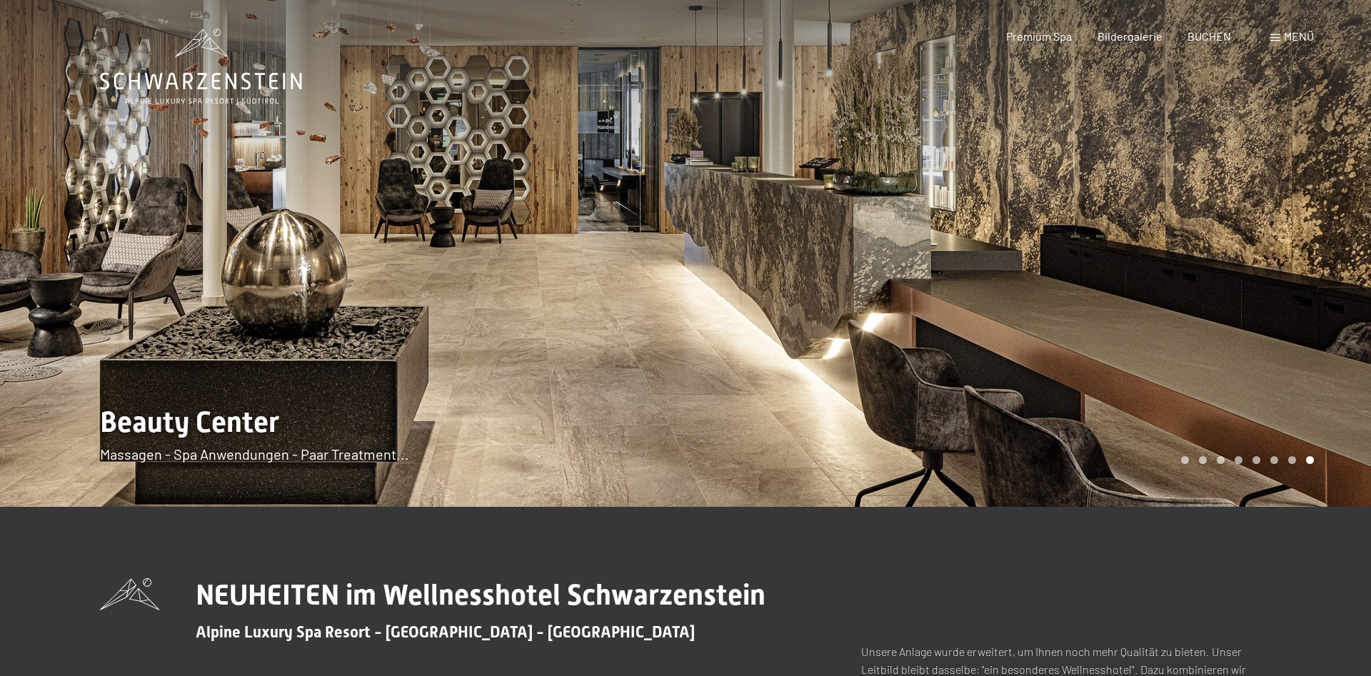
click at [136, 276] on div at bounding box center [343, 253] width 686 height 507
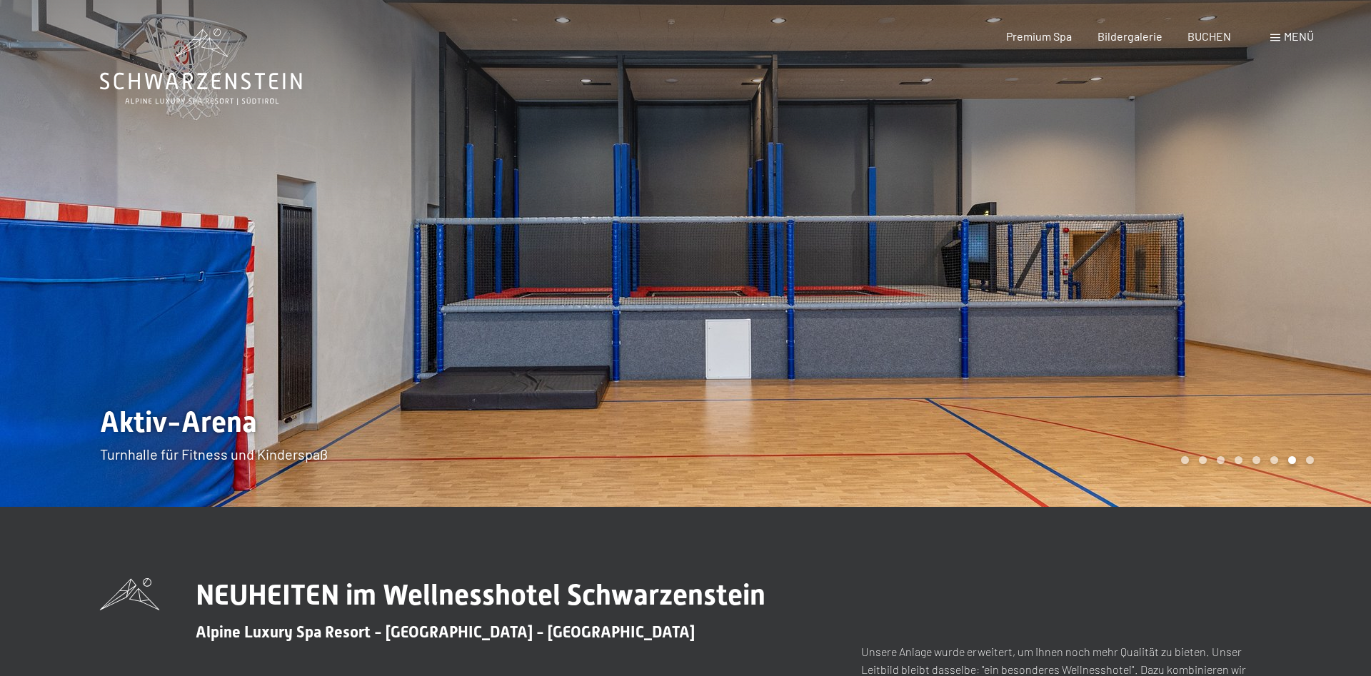
click at [1237, 239] on div at bounding box center [1029, 253] width 686 height 507
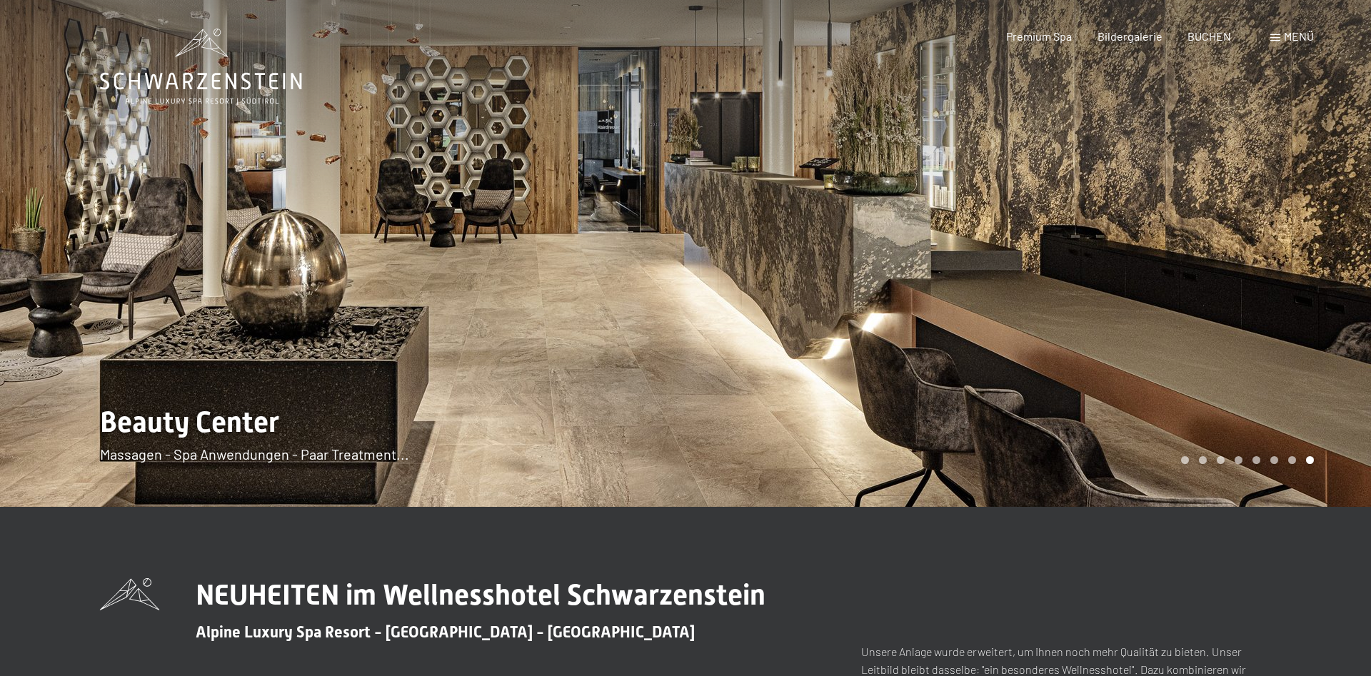
click at [1086, 239] on div at bounding box center [1029, 253] width 686 height 507
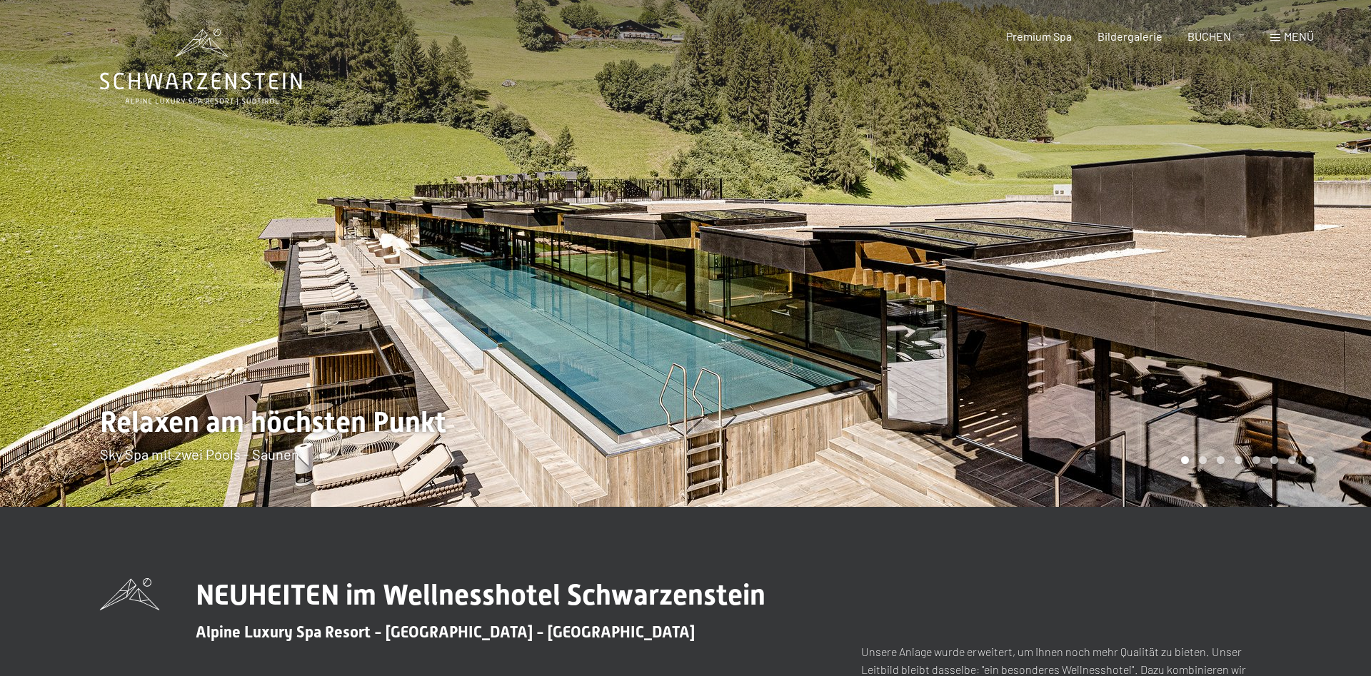
click at [1328, 236] on div at bounding box center [1029, 253] width 686 height 507
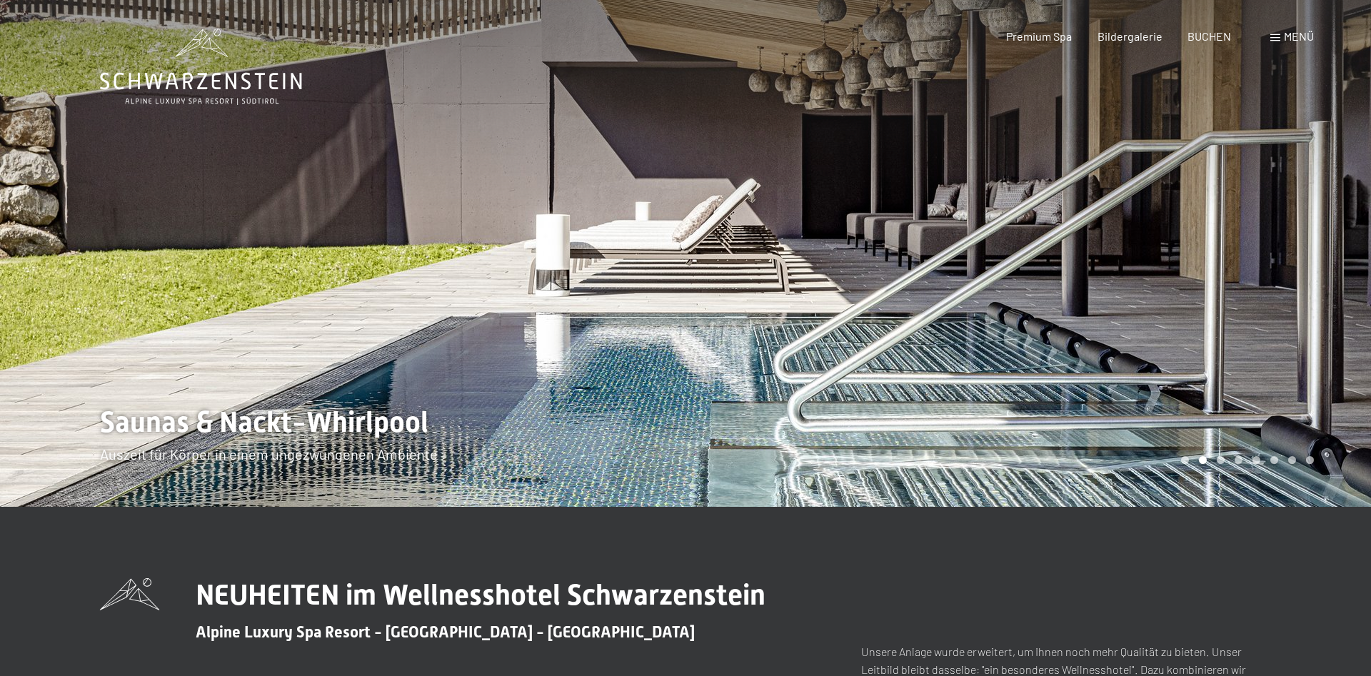
click at [1264, 273] on div at bounding box center [1029, 253] width 686 height 507
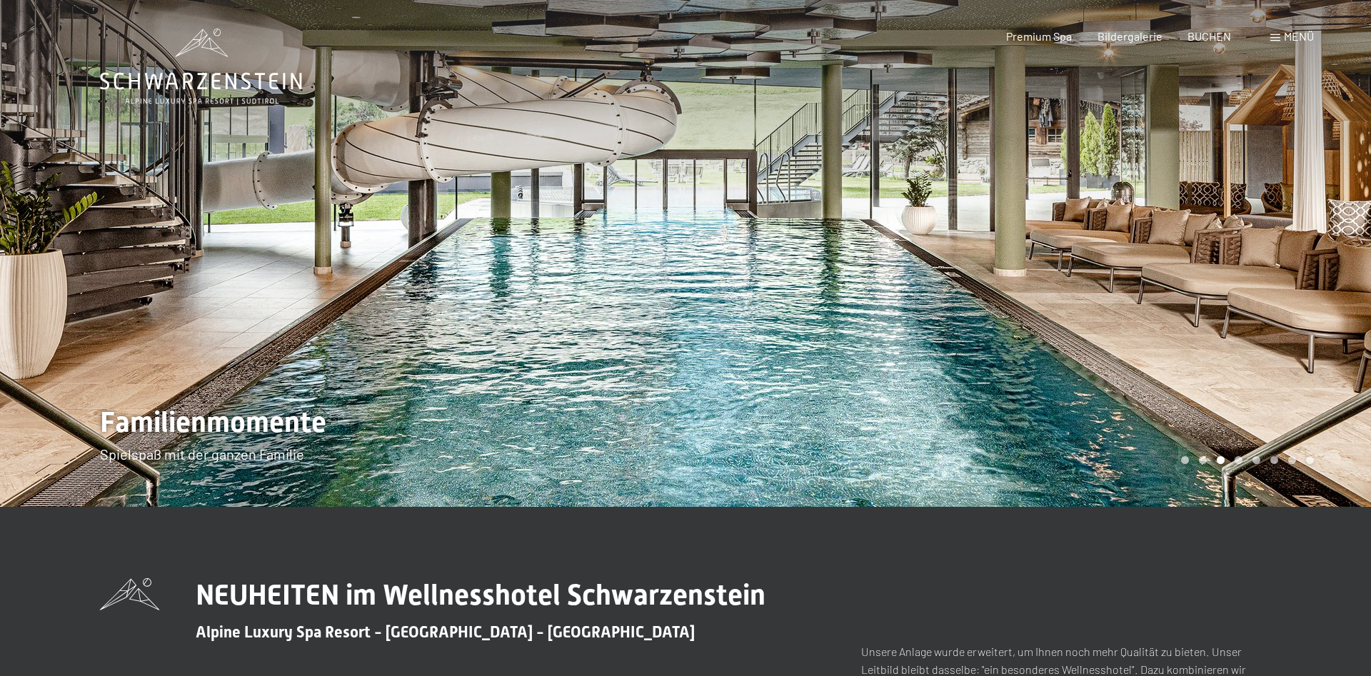
click at [1264, 273] on div at bounding box center [1029, 253] width 686 height 507
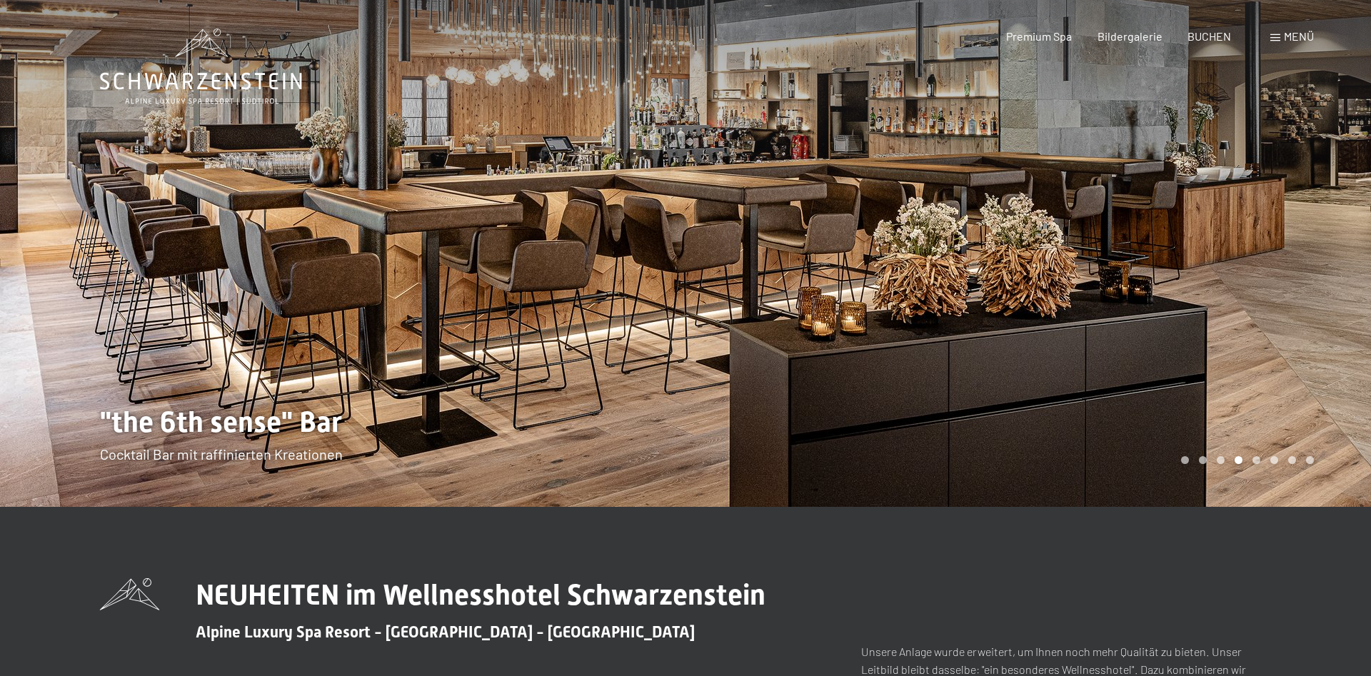
click at [1264, 273] on div at bounding box center [1029, 253] width 686 height 507
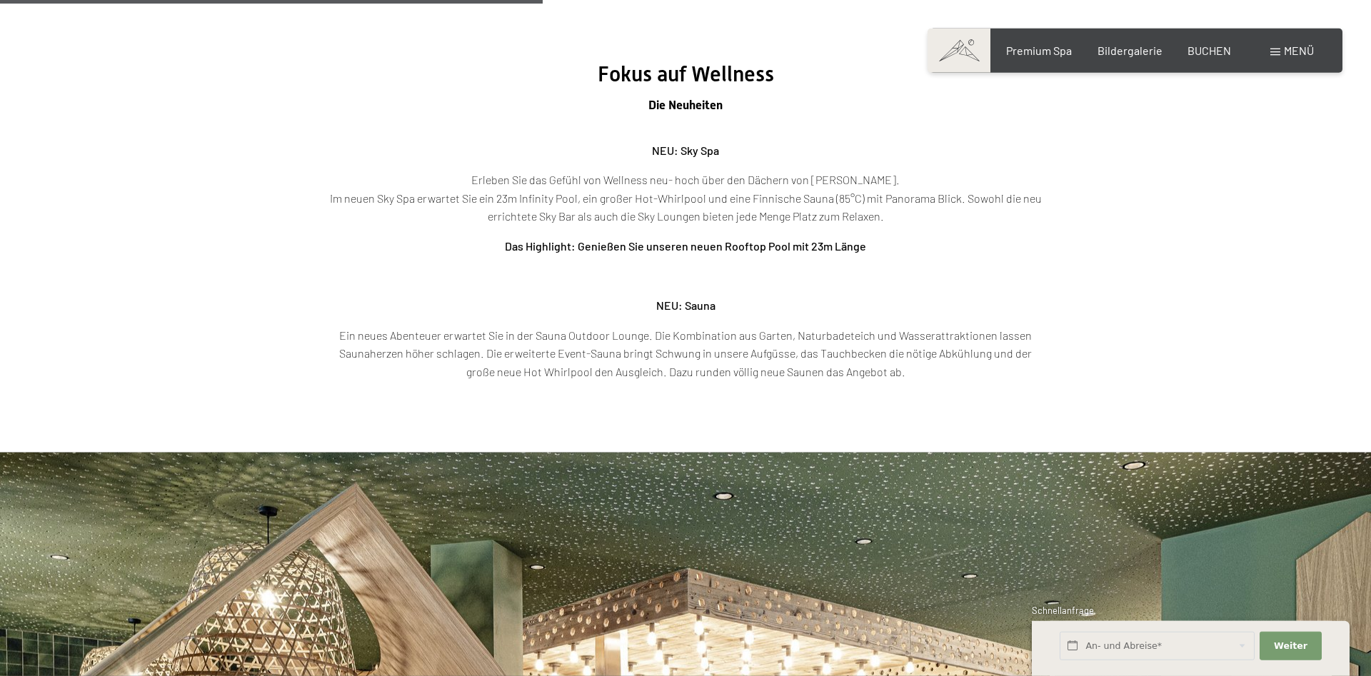
scroll to position [2404, 0]
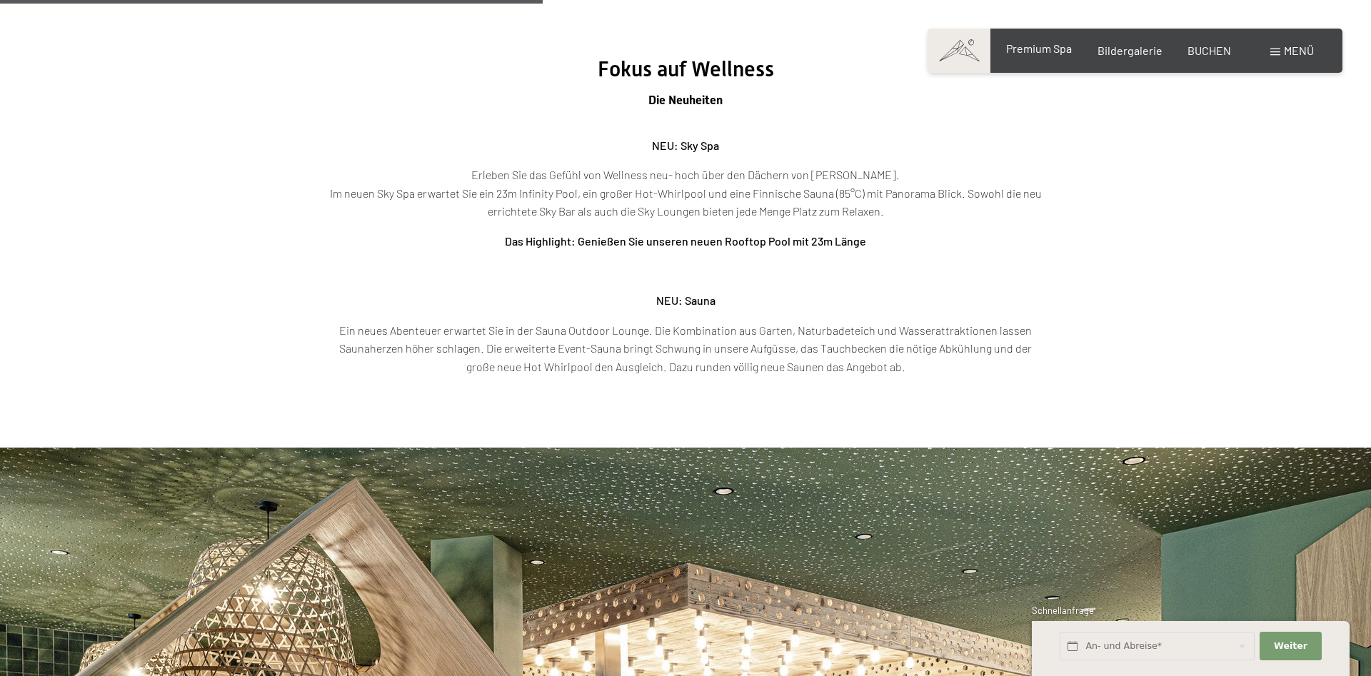
click at [1018, 54] on span "Premium Spa" at bounding box center [1039, 48] width 66 height 14
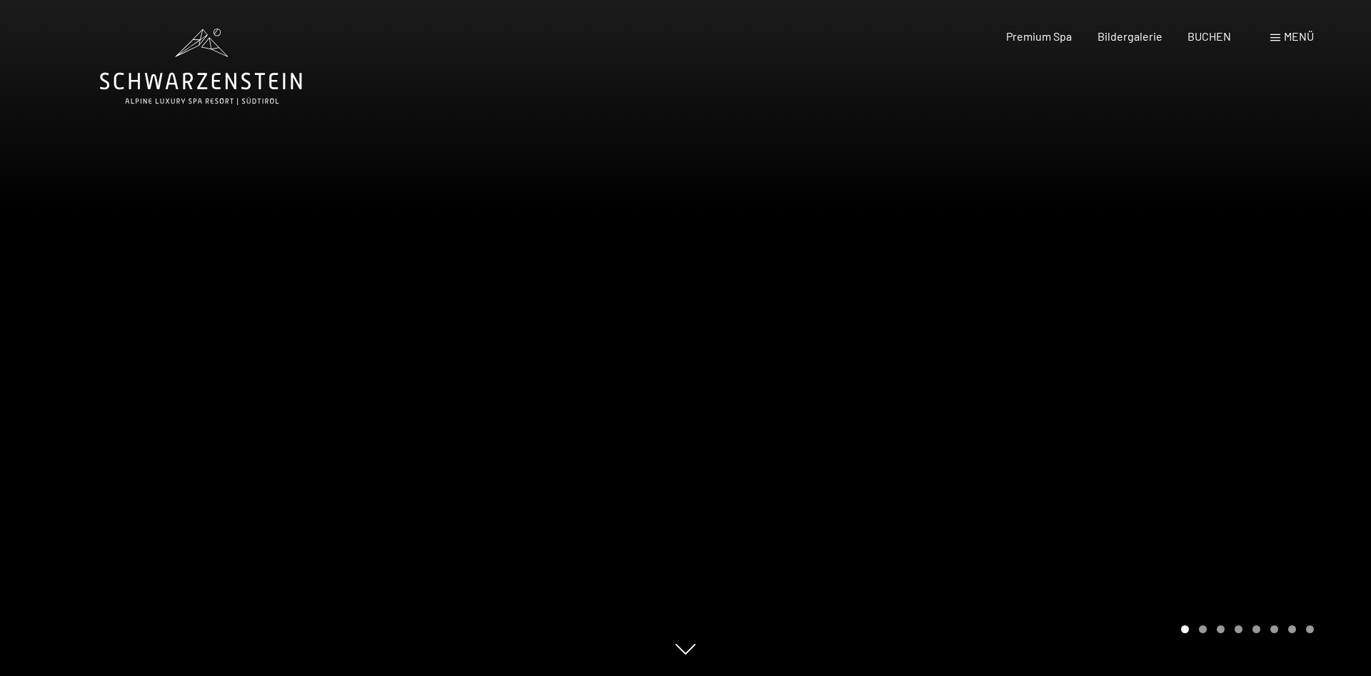
click at [1251, 301] on div at bounding box center [1029, 338] width 686 height 676
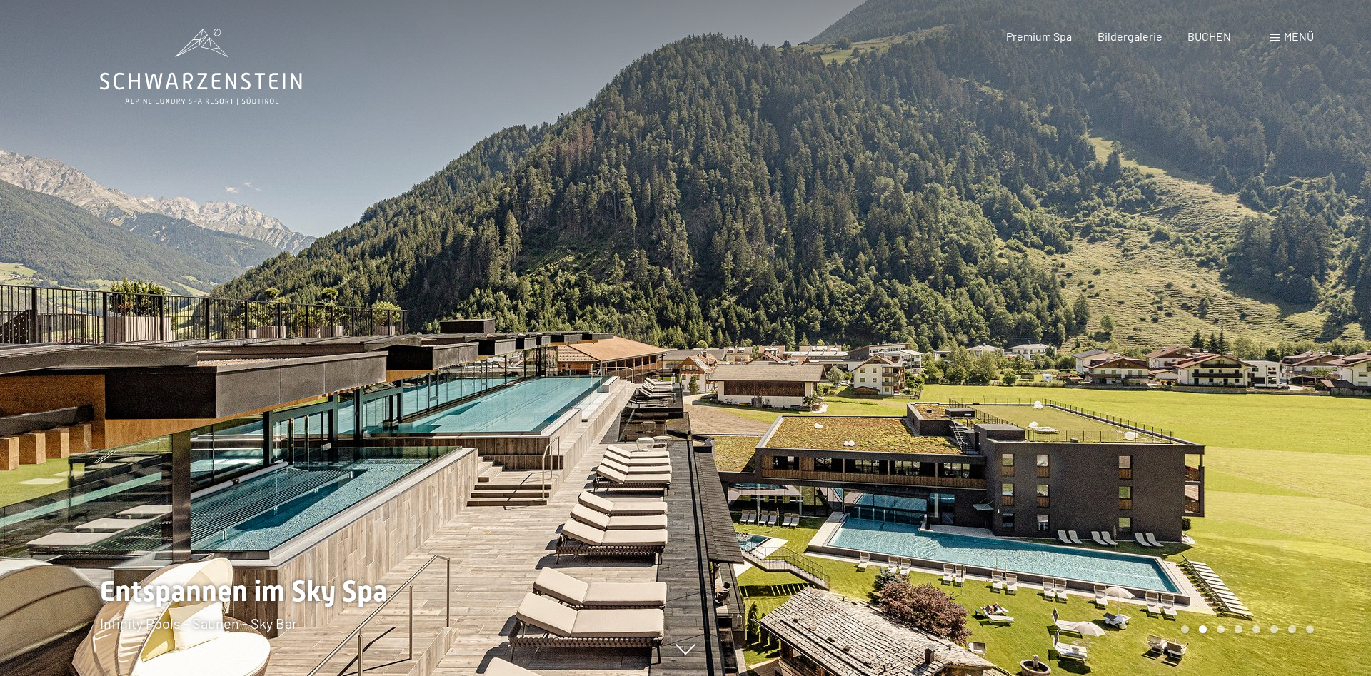
click at [1251, 301] on div at bounding box center [1029, 338] width 686 height 676
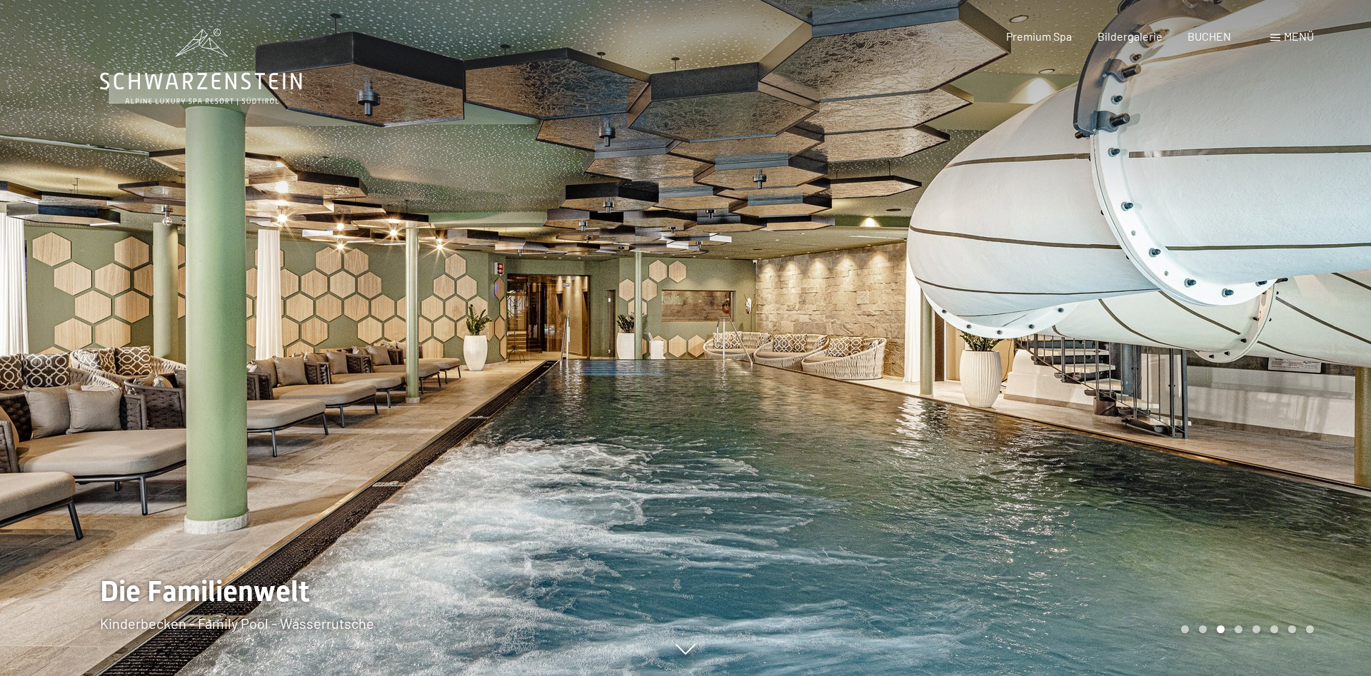
click at [1251, 301] on div at bounding box center [1029, 338] width 686 height 676
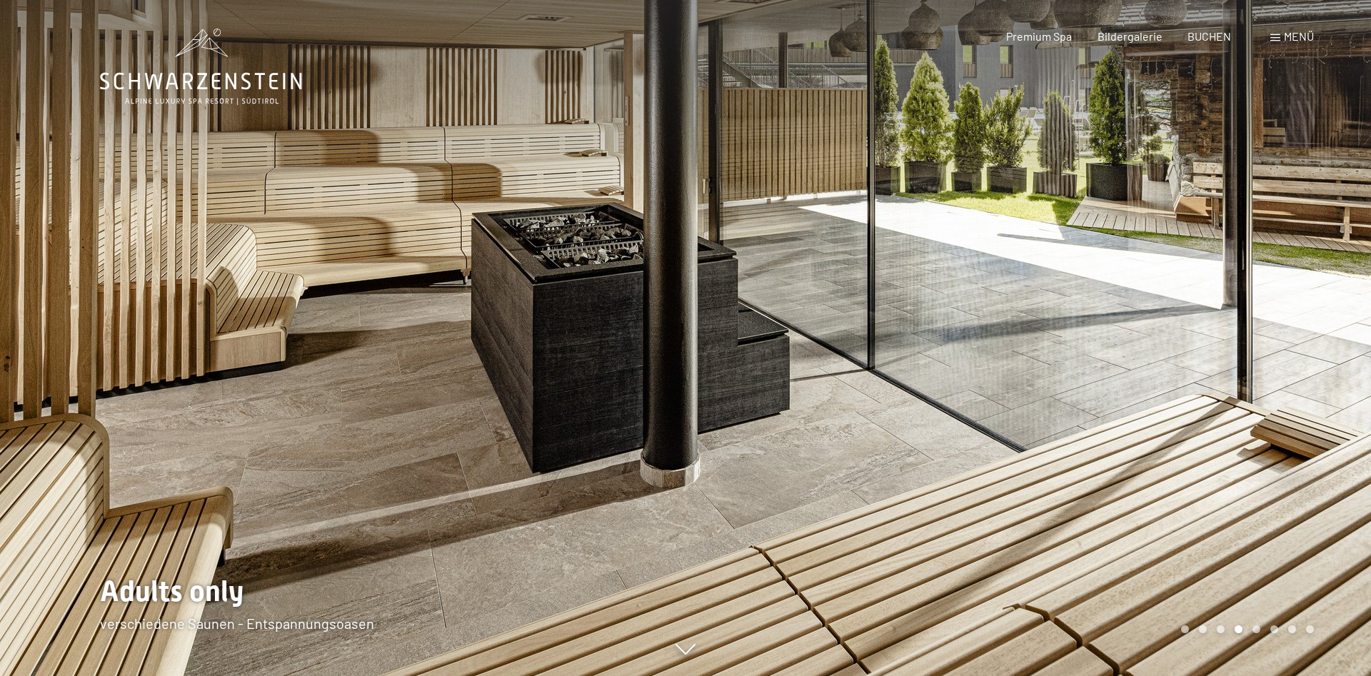
click at [206, 286] on div at bounding box center [343, 338] width 686 height 676
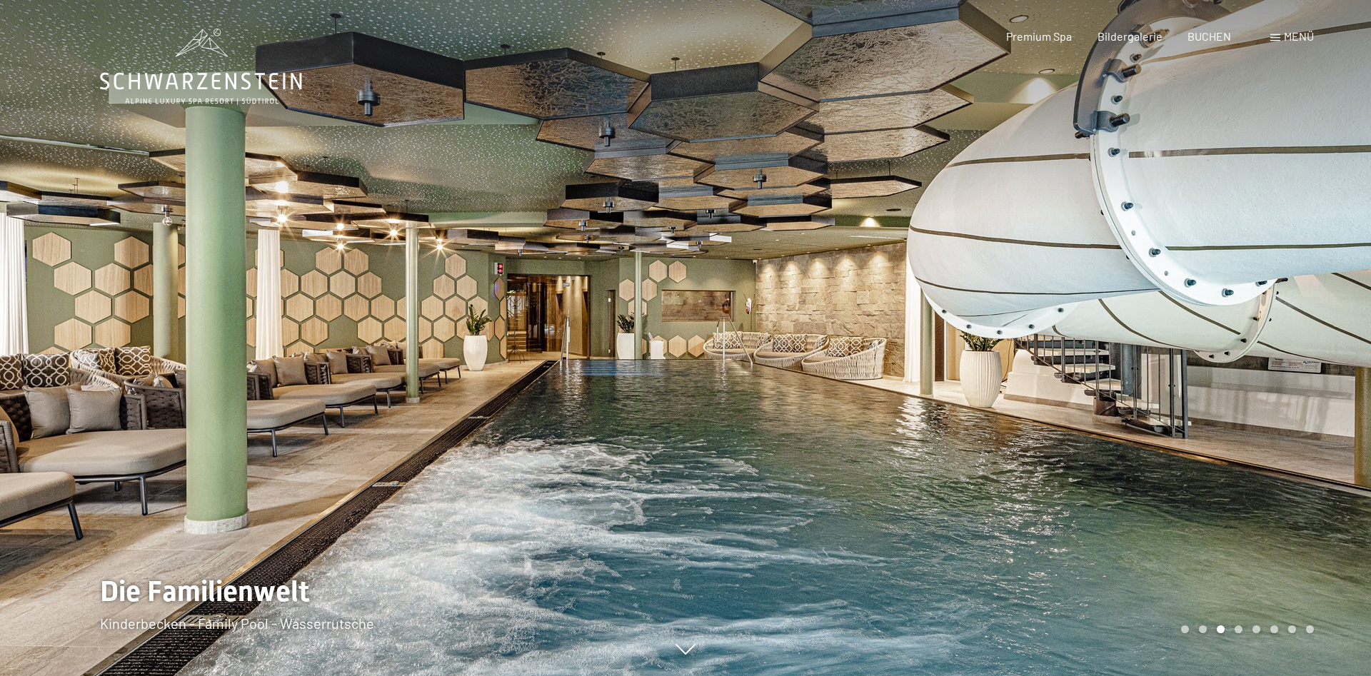
click at [1290, 341] on div at bounding box center [1029, 338] width 686 height 676
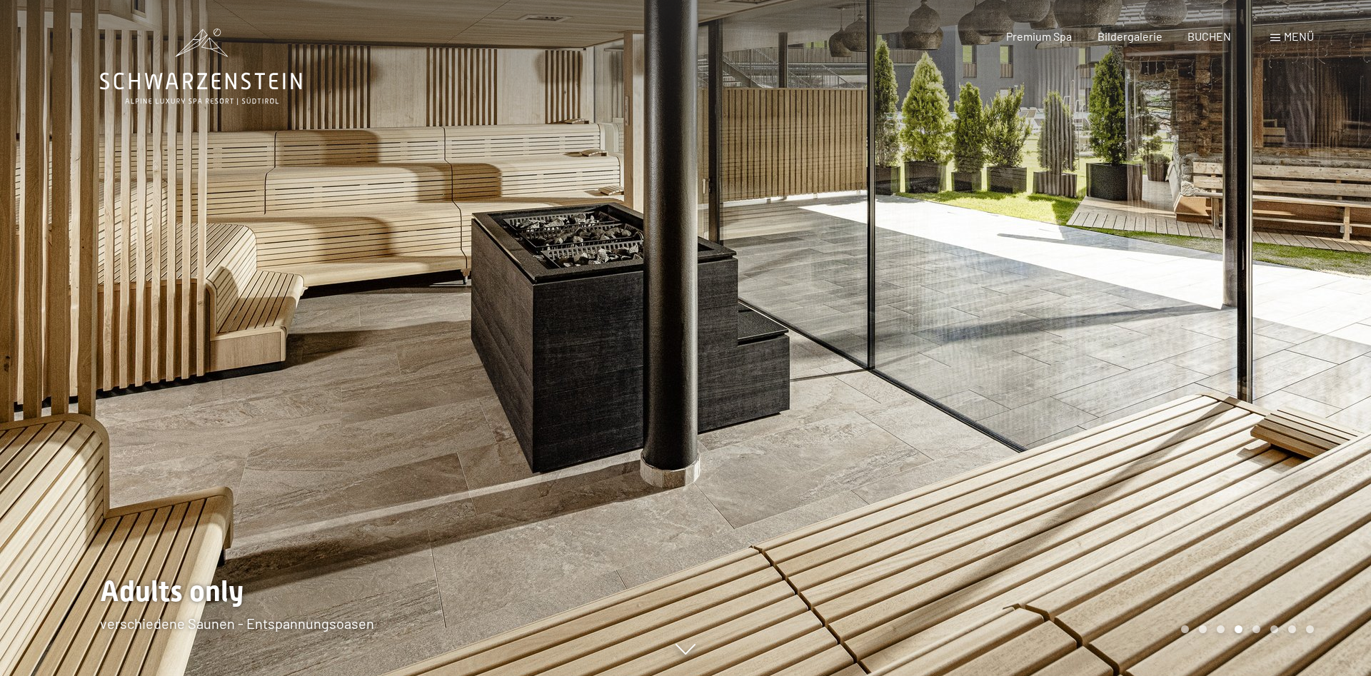
click at [298, 340] on div at bounding box center [343, 338] width 686 height 676
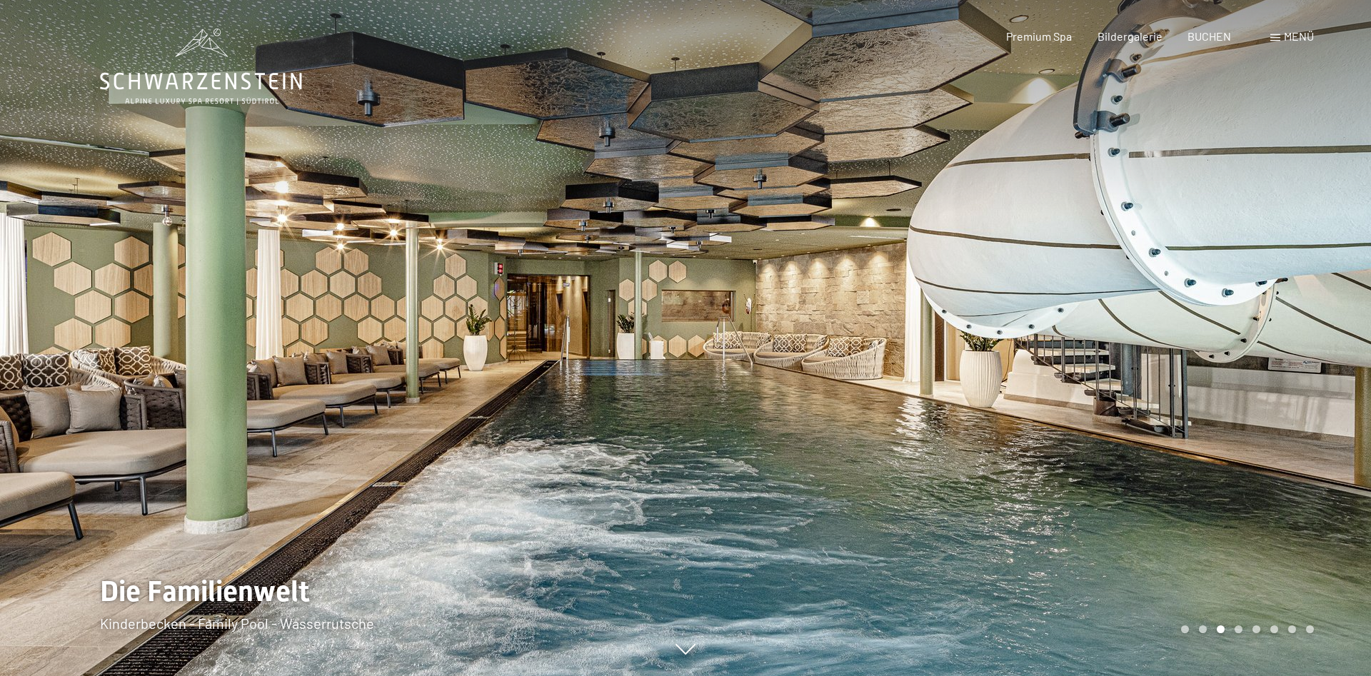
click at [1286, 364] on div at bounding box center [1029, 338] width 686 height 676
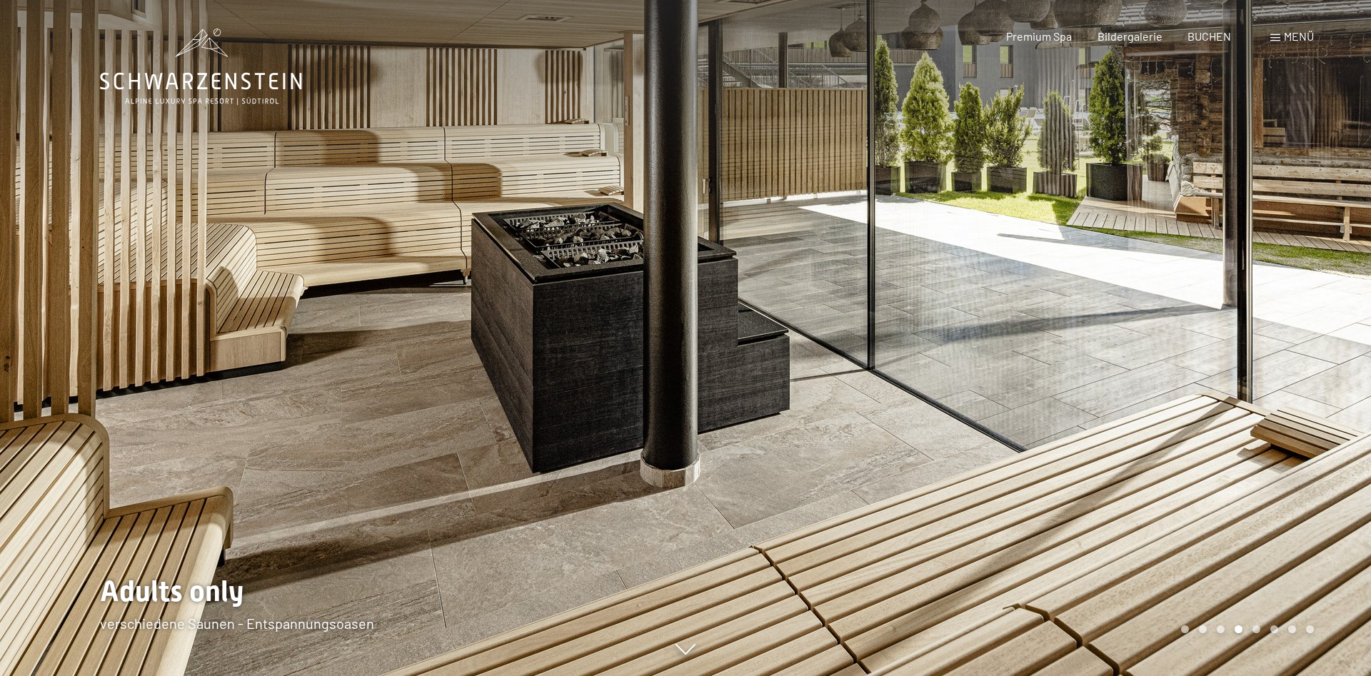
click at [1286, 364] on div at bounding box center [1029, 338] width 686 height 676
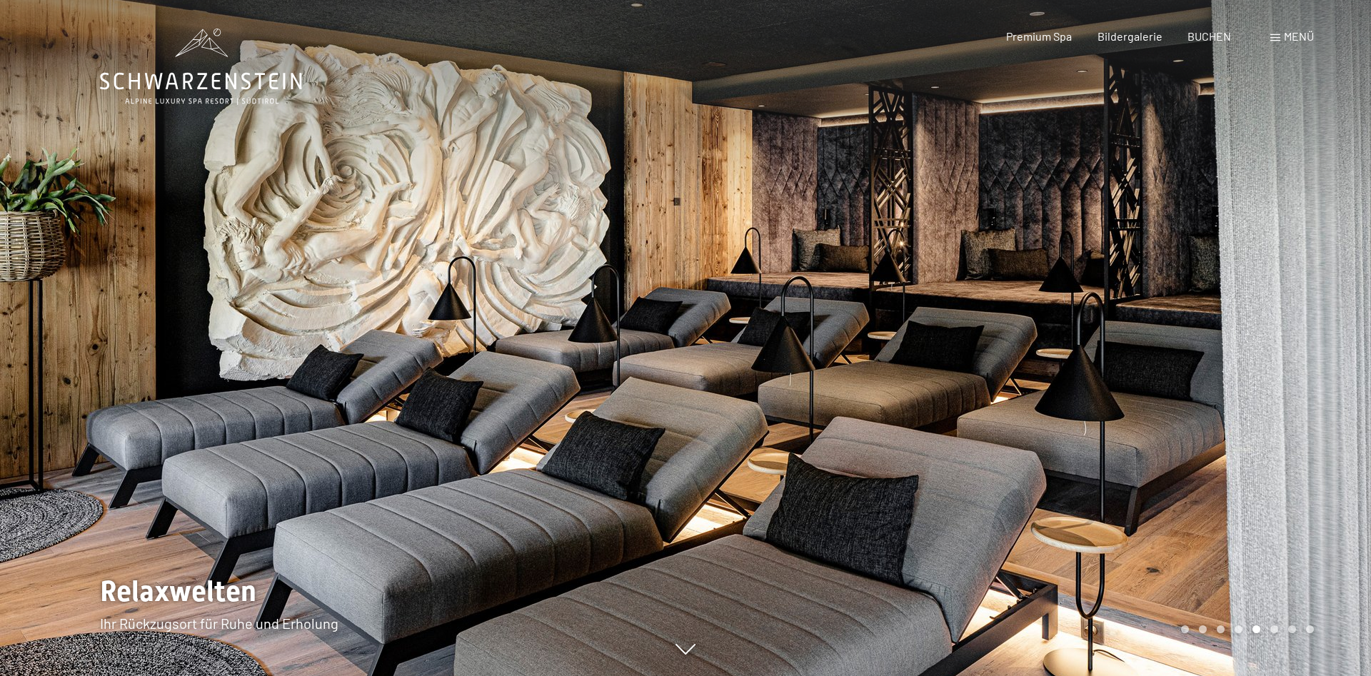
click at [1310, 351] on div at bounding box center [1029, 338] width 686 height 676
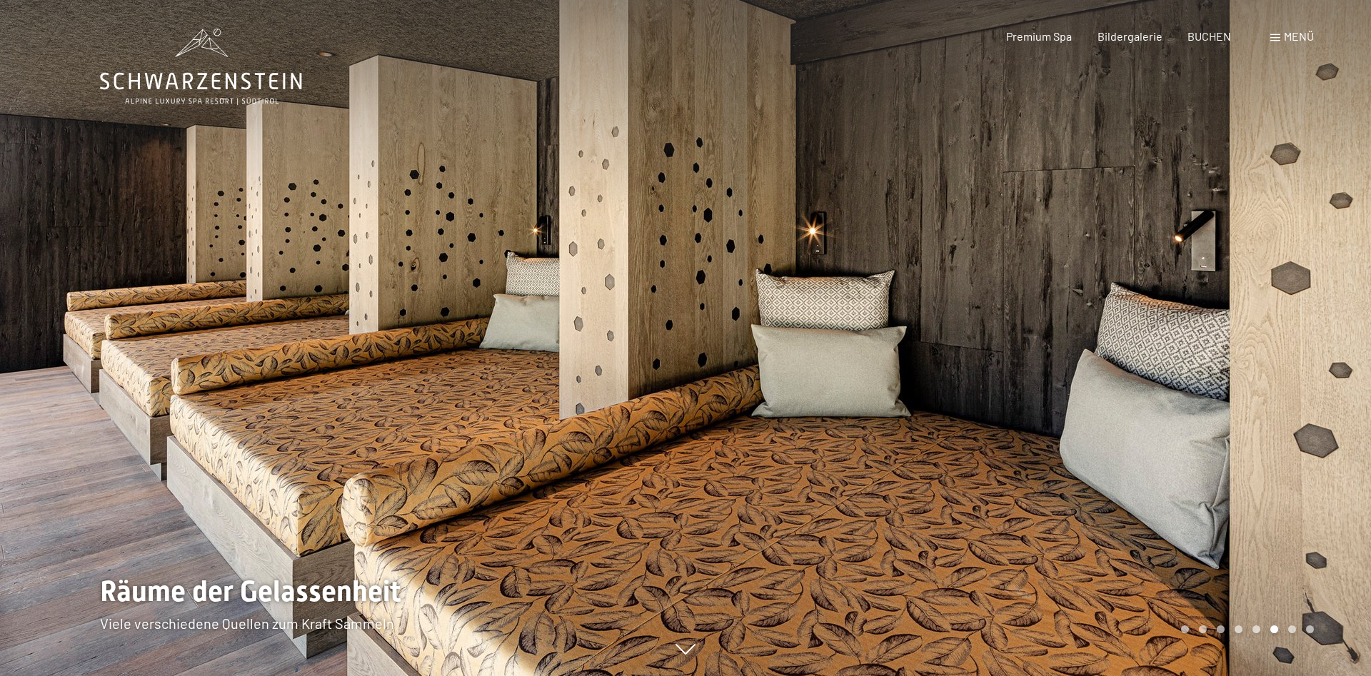
click at [1311, 349] on div at bounding box center [1029, 338] width 686 height 676
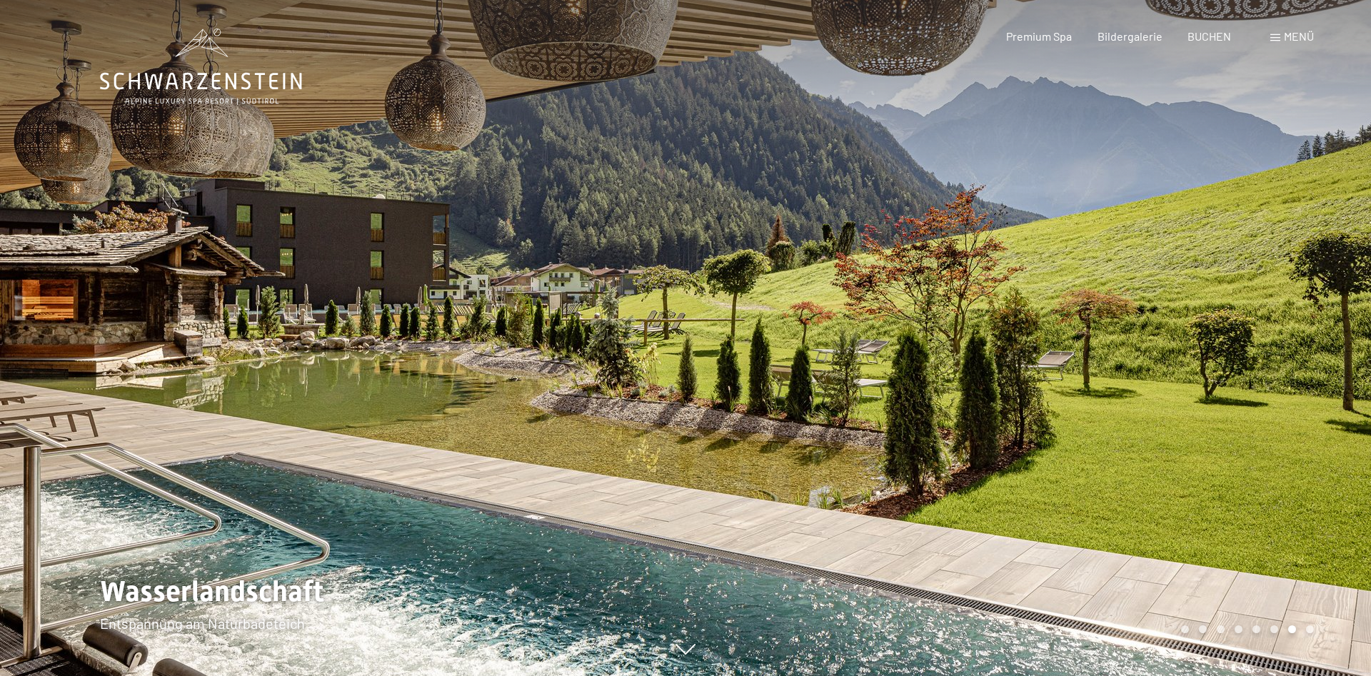
click at [1248, 370] on div at bounding box center [1029, 338] width 686 height 676
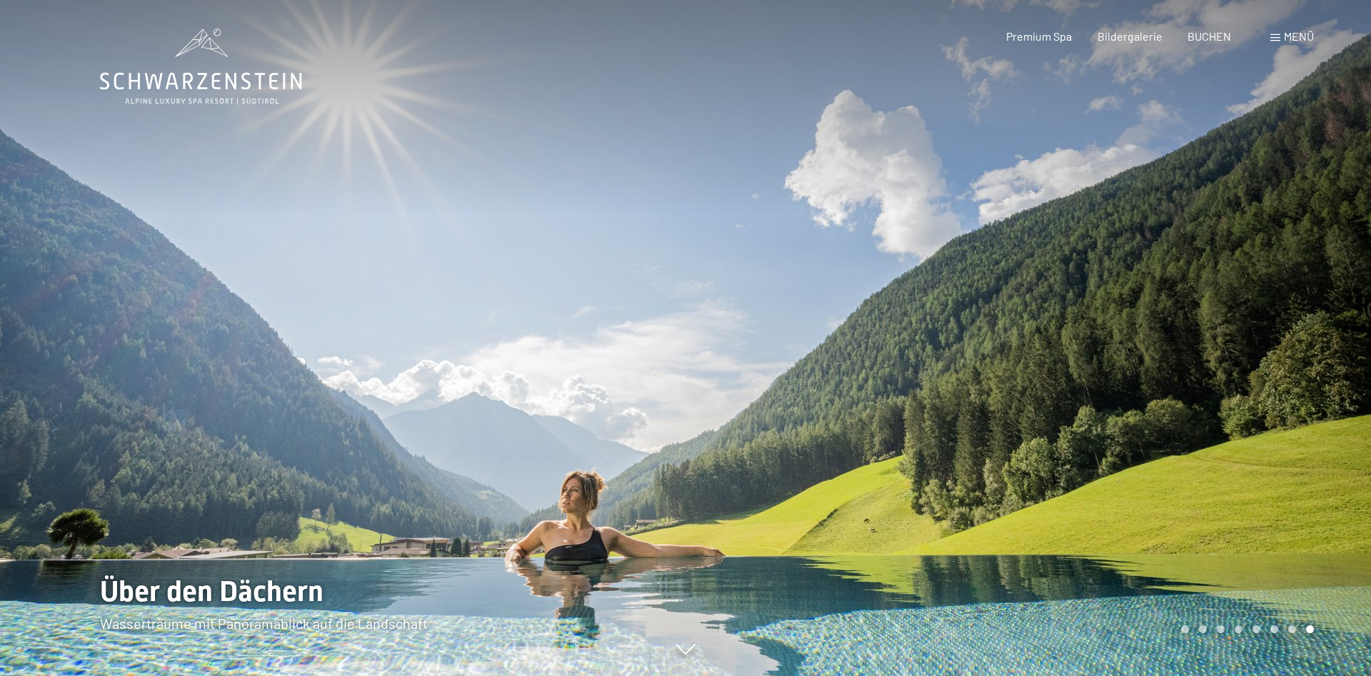
click at [1248, 370] on div at bounding box center [1029, 338] width 686 height 676
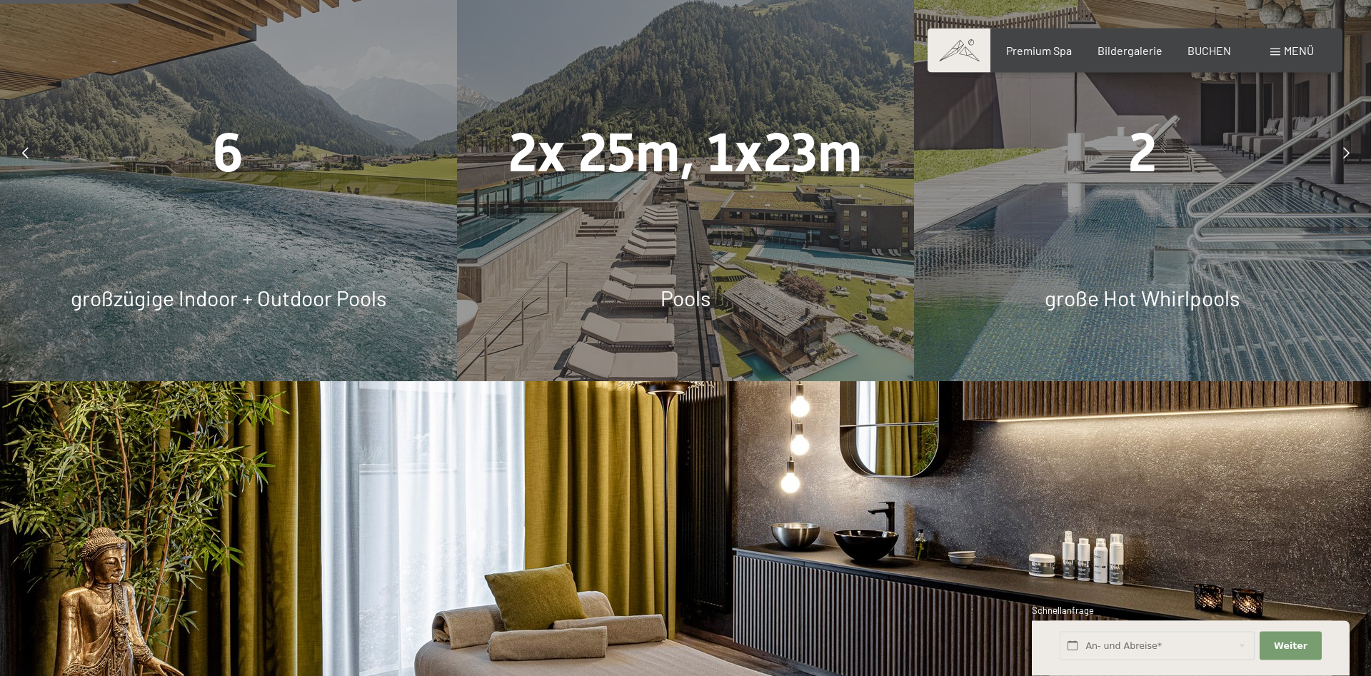
scroll to position [1068, 0]
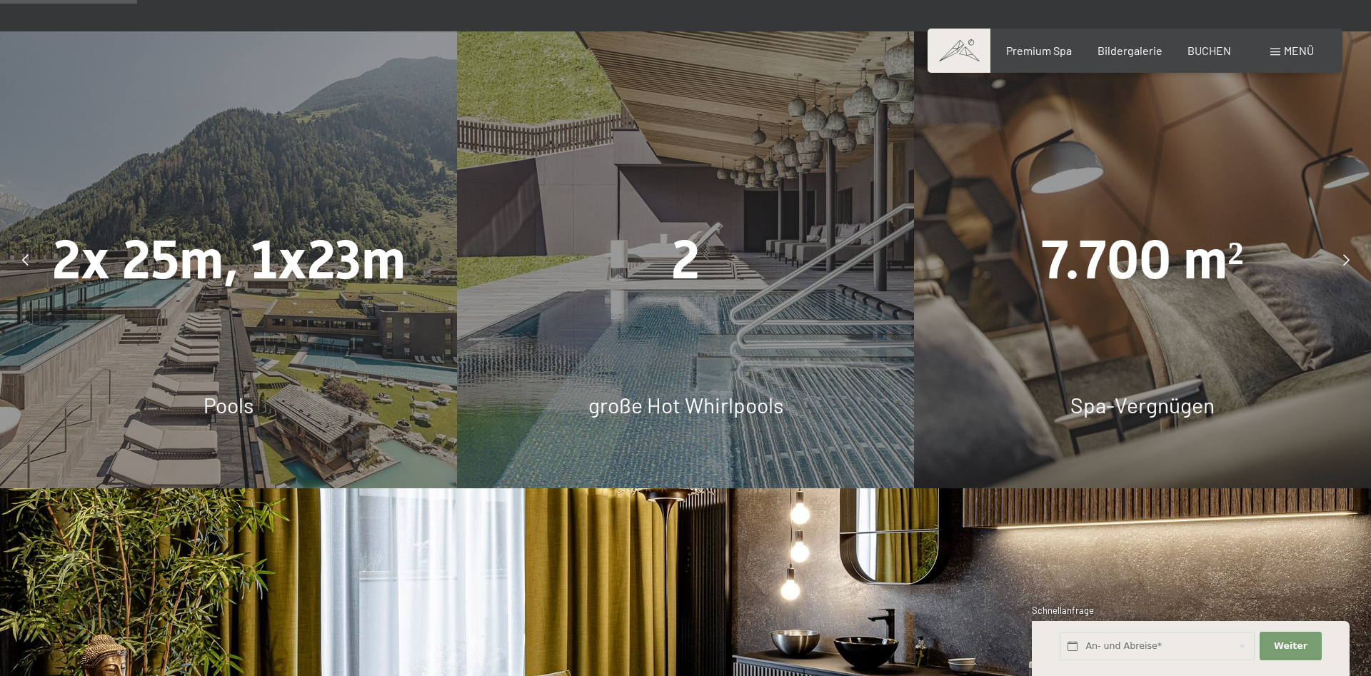
click at [23, 251] on div at bounding box center [25, 260] width 36 height 36
click at [21, 263] on div at bounding box center [25, 260] width 36 height 36
click at [19, 265] on div at bounding box center [25, 260] width 36 height 36
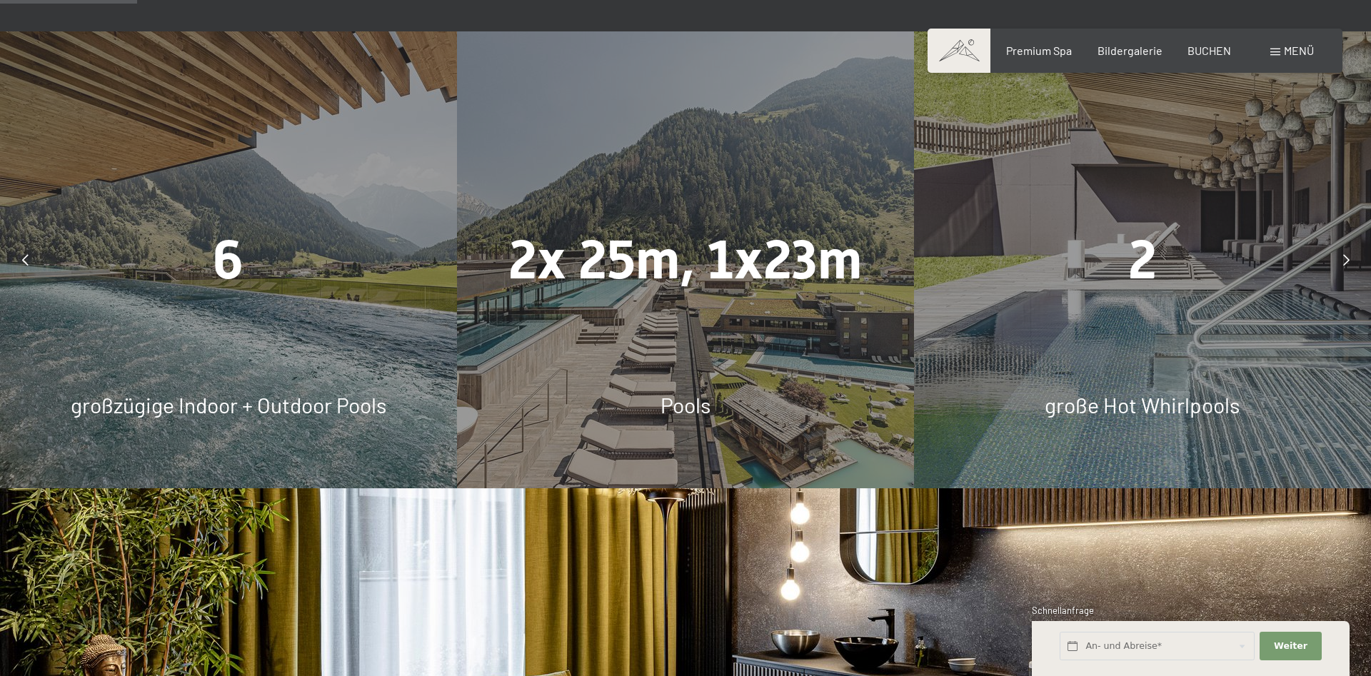
click at [19, 265] on div at bounding box center [25, 260] width 36 height 36
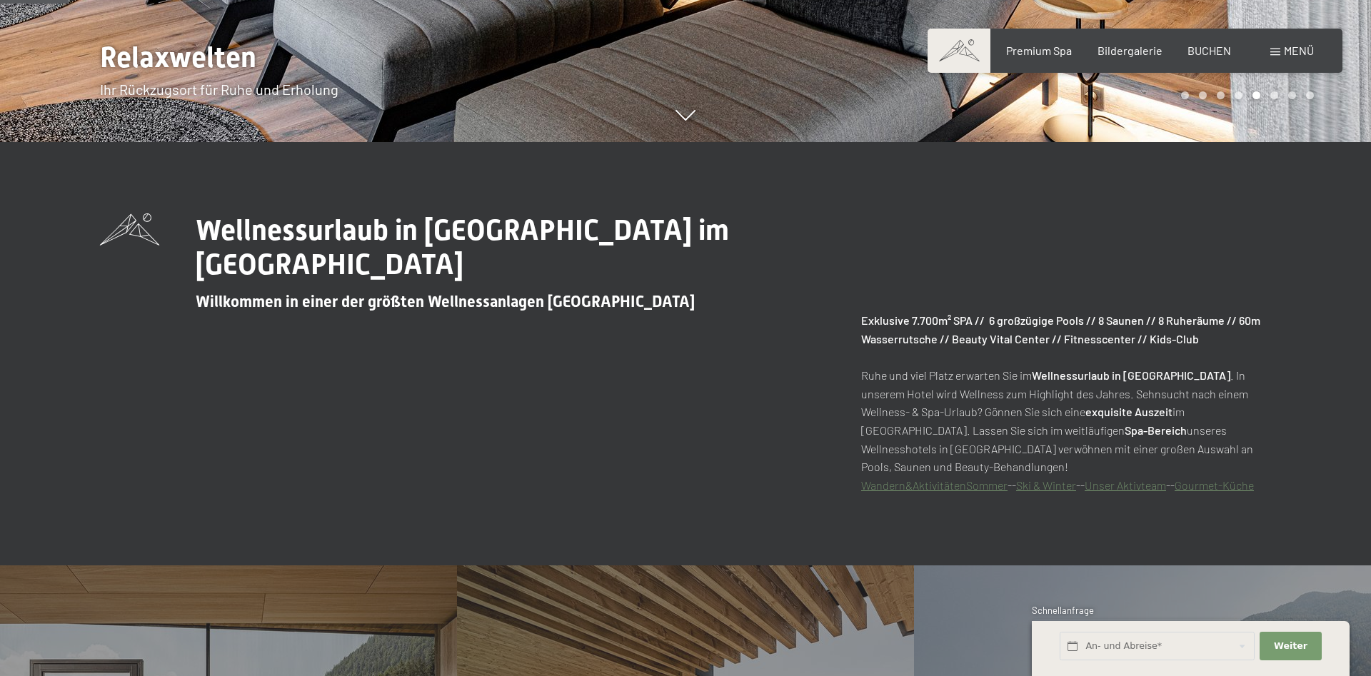
scroll to position [0, 0]
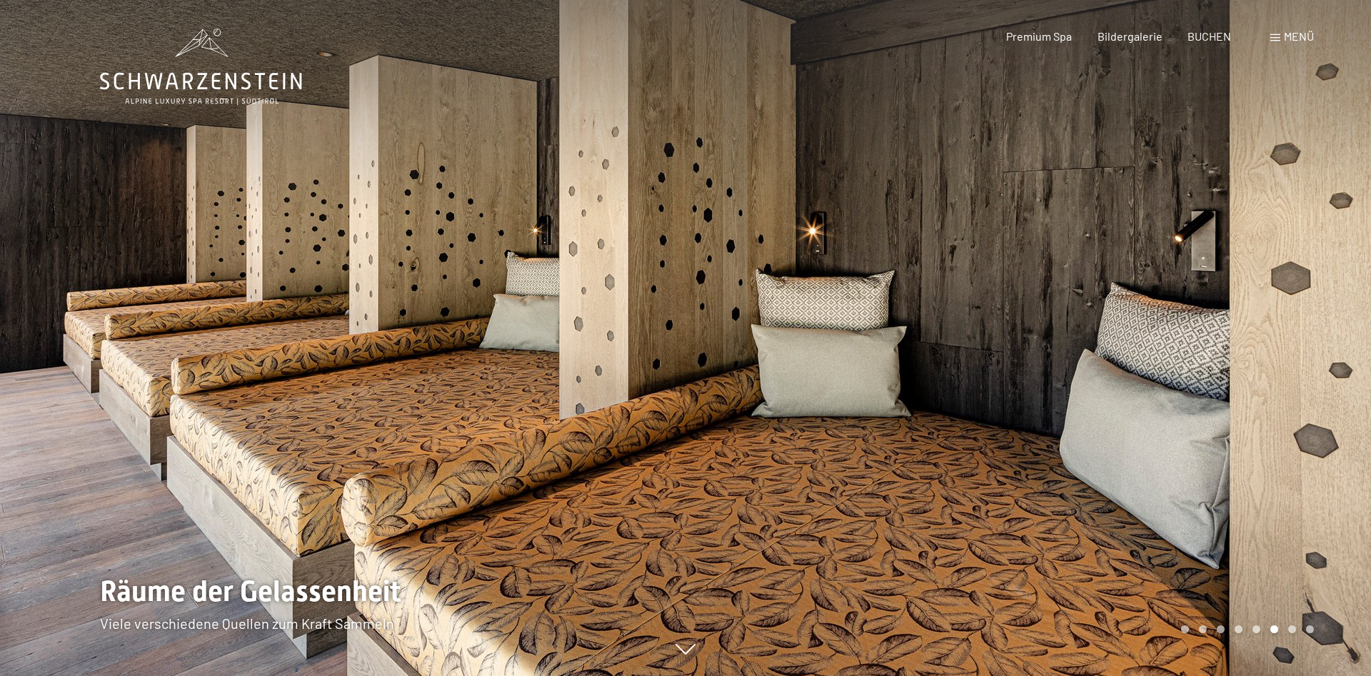
click at [1272, 39] on span at bounding box center [1276, 37] width 10 height 7
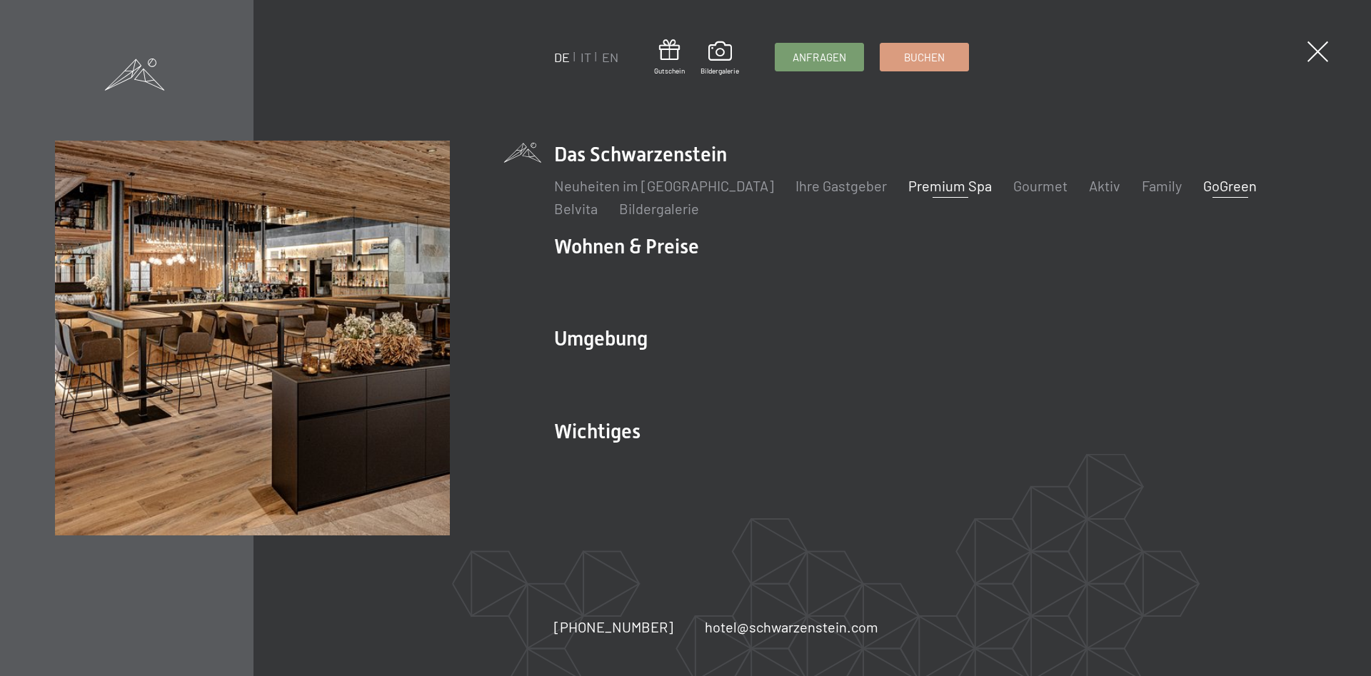
click at [1203, 186] on link "GoGreen" at bounding box center [1230, 185] width 54 height 17
click at [1338, 56] on div "DE IT EN Gutschein Bildergalerie Anfragen Buchen DE IT EN Das Schwarzenstein Ne…" at bounding box center [685, 338] width 1371 height 676
click at [1325, 56] on div "DE IT EN Gutschein Bildergalerie Anfragen Buchen DE IT EN Das Schwarzenstein Ne…" at bounding box center [685, 338] width 1371 height 676
click at [1323, 56] on span at bounding box center [1317, 51] width 29 height 29
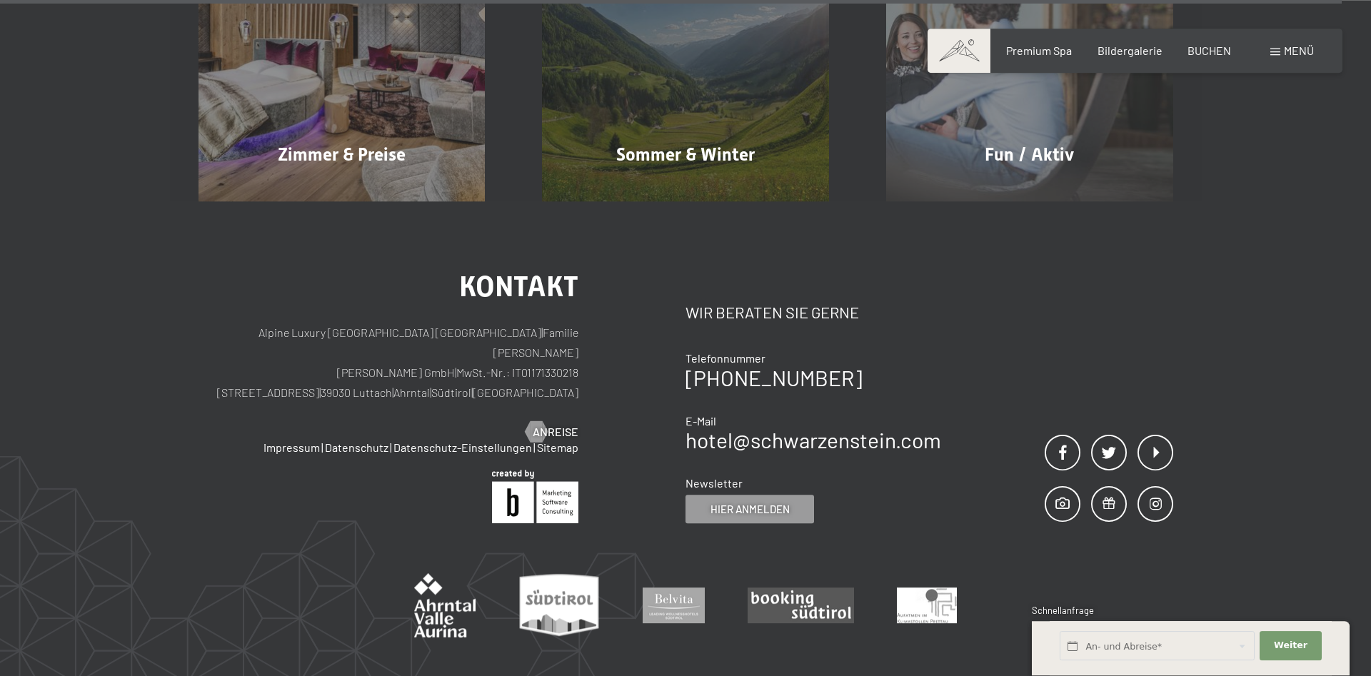
scroll to position [4007, 0]
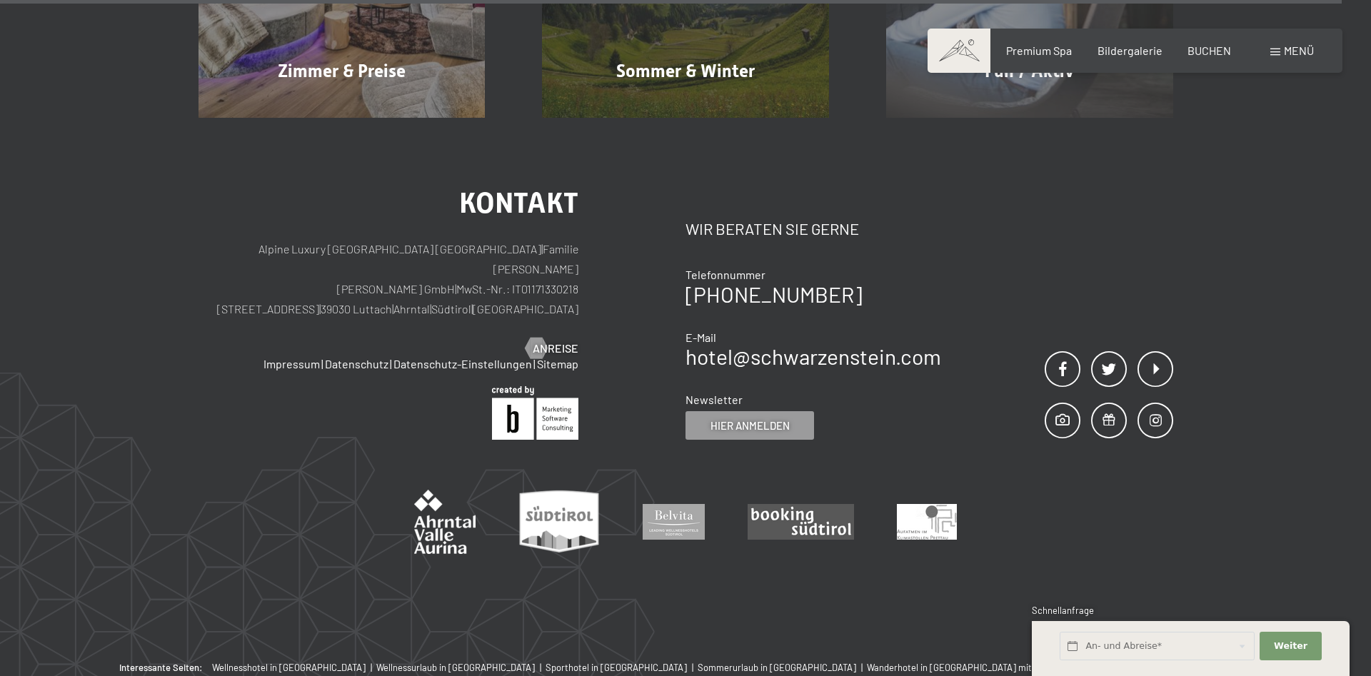
click at [1272, 49] on div "Menü" at bounding box center [1293, 51] width 44 height 16
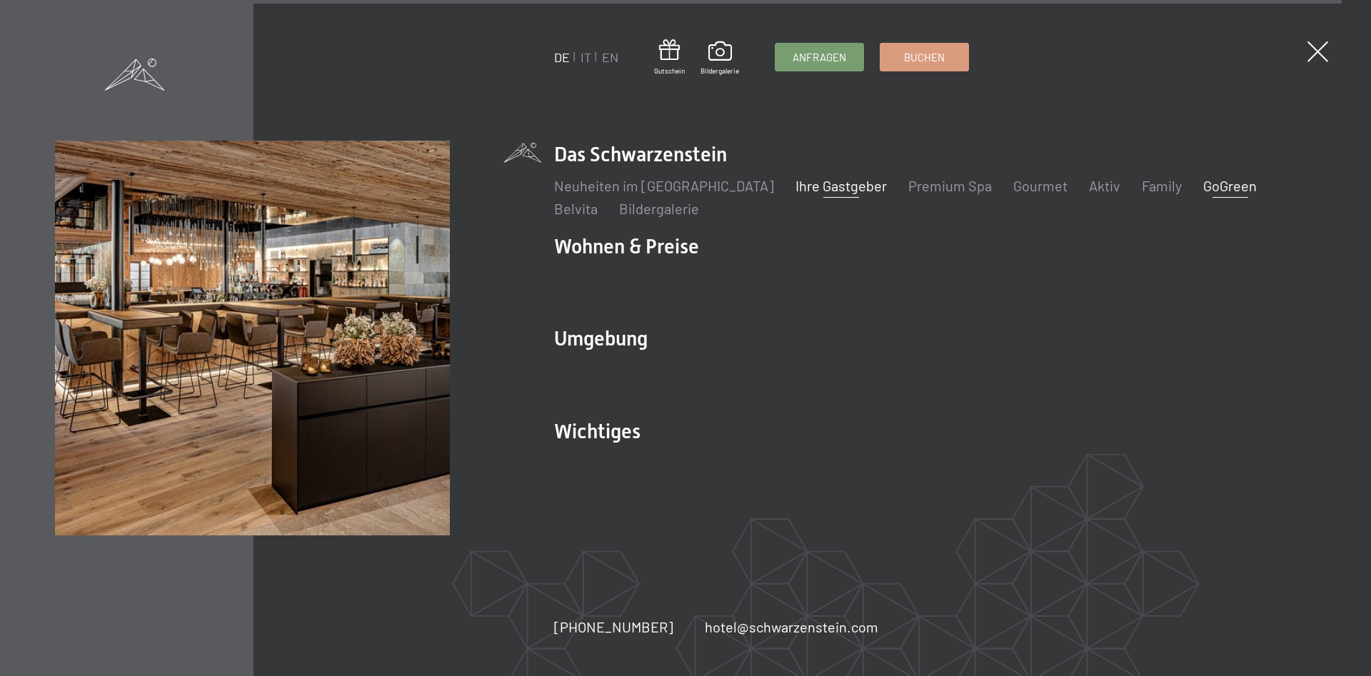
click at [808, 189] on link "Ihre Gastgeber" at bounding box center [841, 185] width 91 height 17
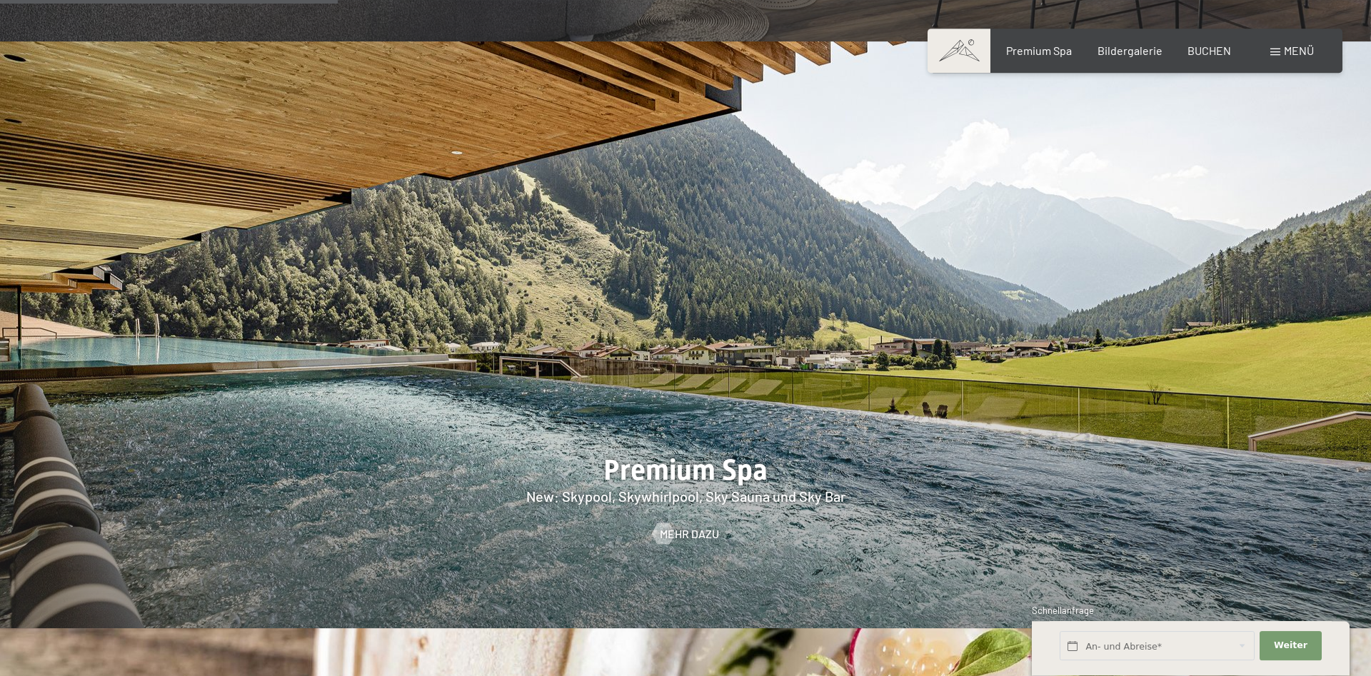
scroll to position [1870, 0]
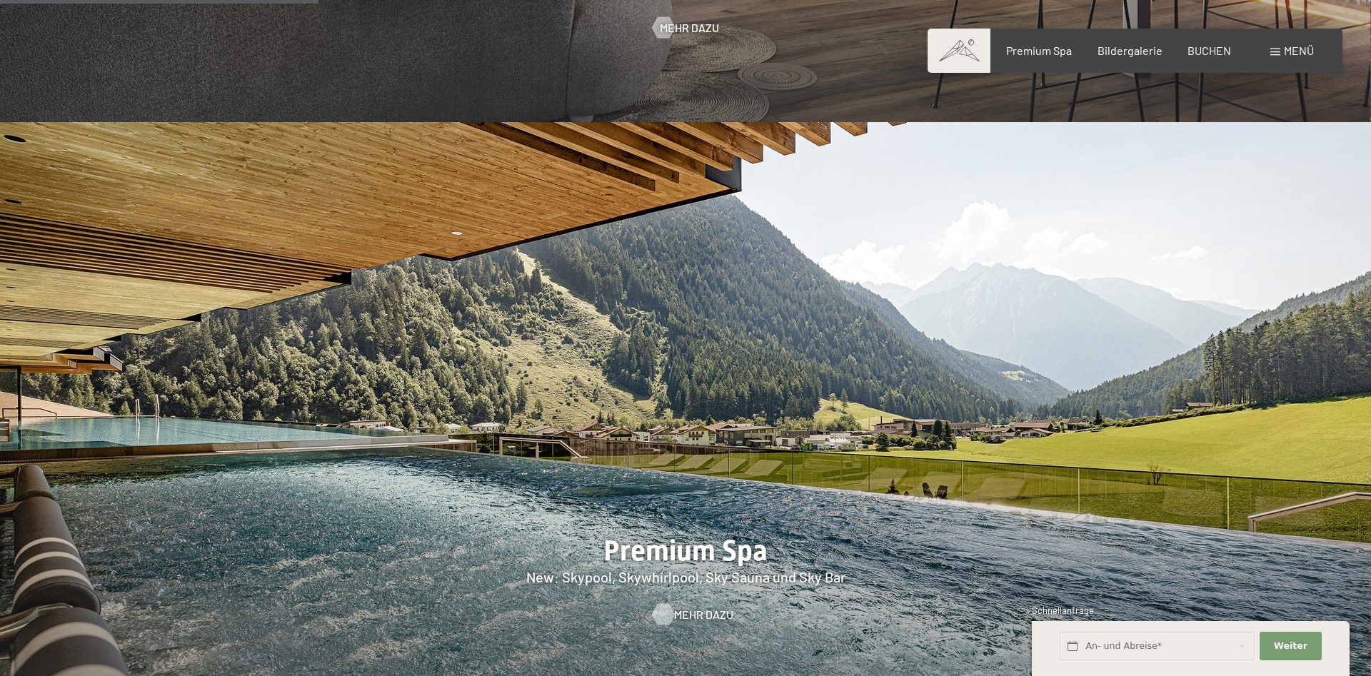
click at [659, 604] on div at bounding box center [663, 614] width 12 height 21
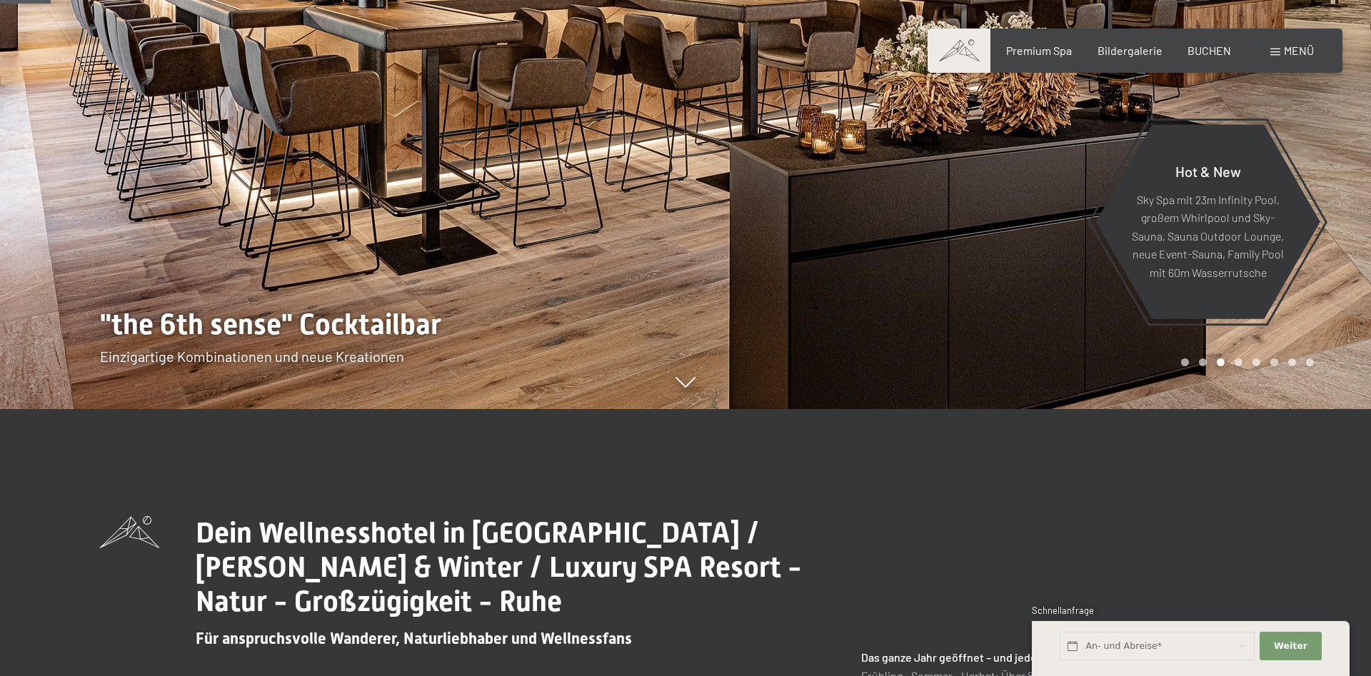
scroll to position [0, 0]
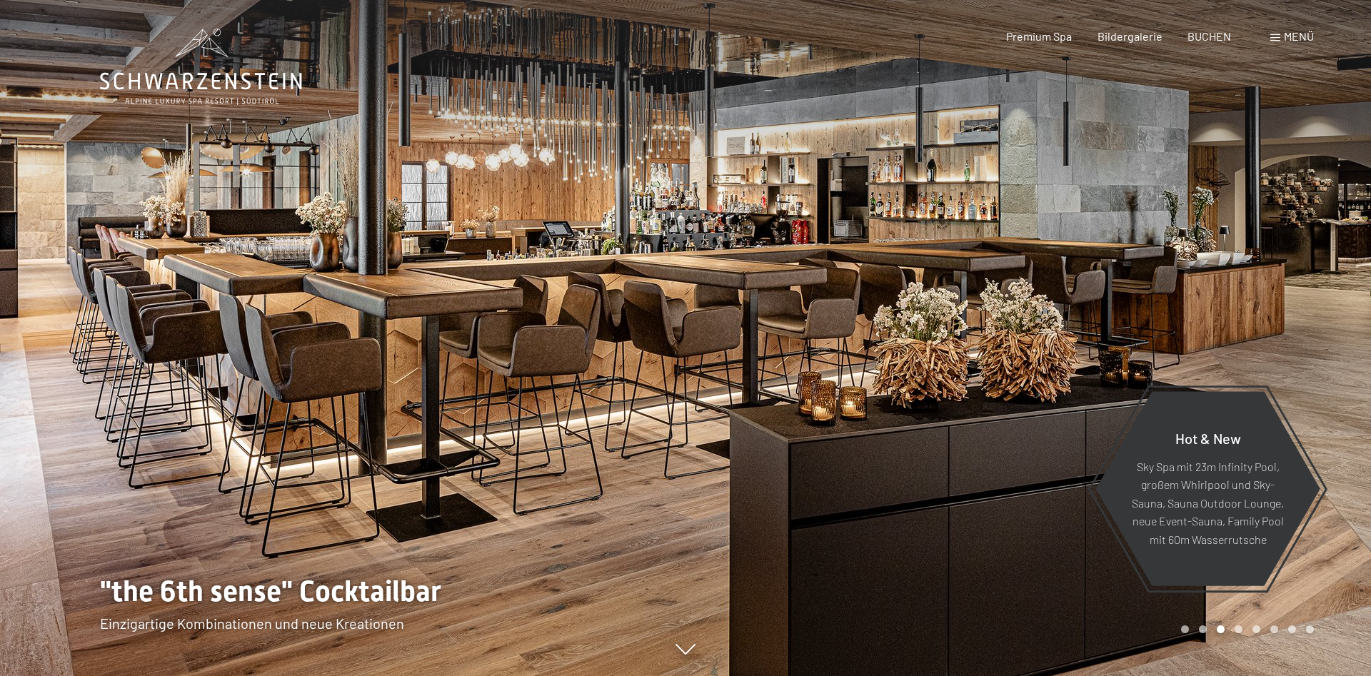
click at [1306, 364] on div at bounding box center [1029, 338] width 686 height 676
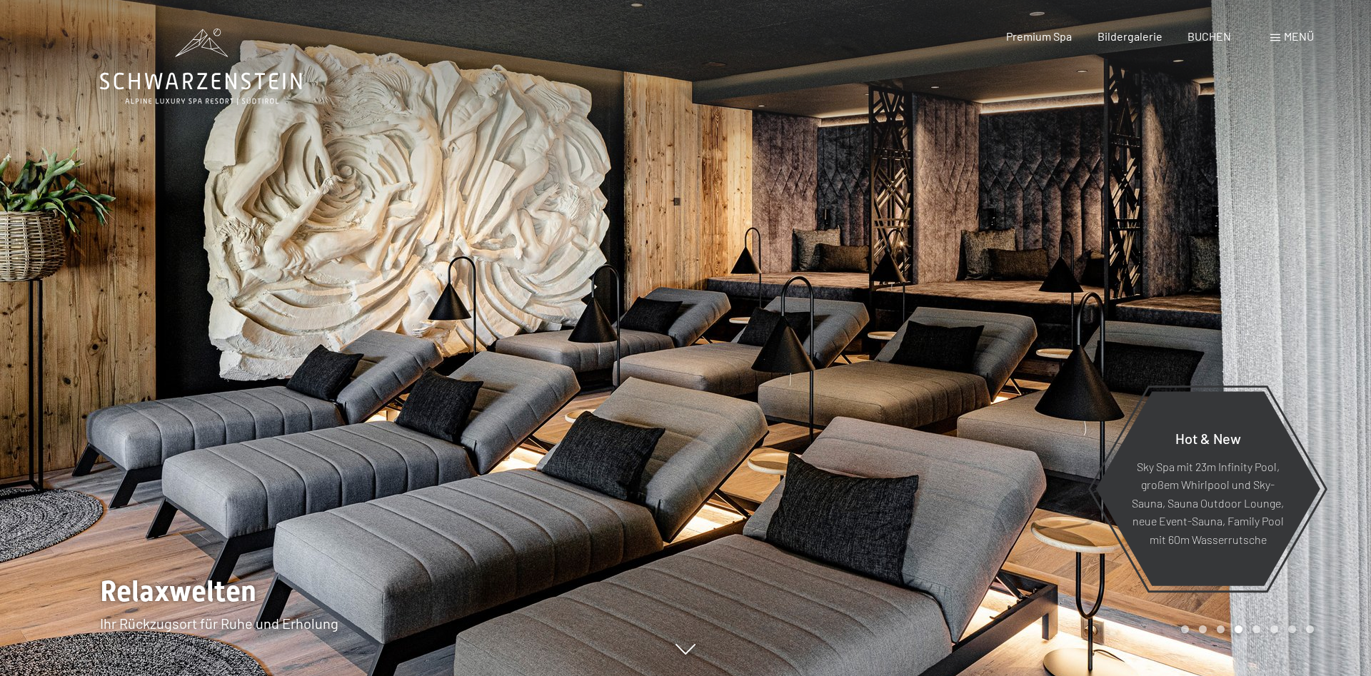
click at [1306, 364] on div at bounding box center [1029, 338] width 686 height 676
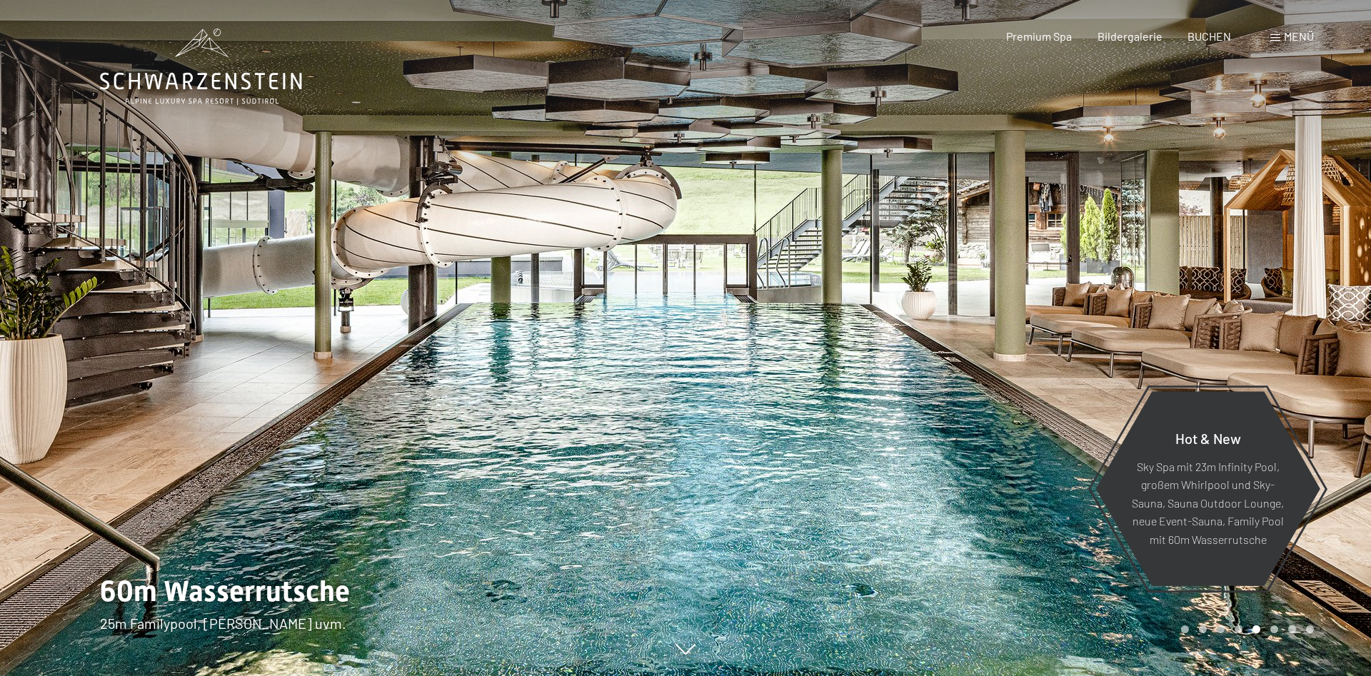
click at [1272, 360] on div at bounding box center [1029, 338] width 686 height 676
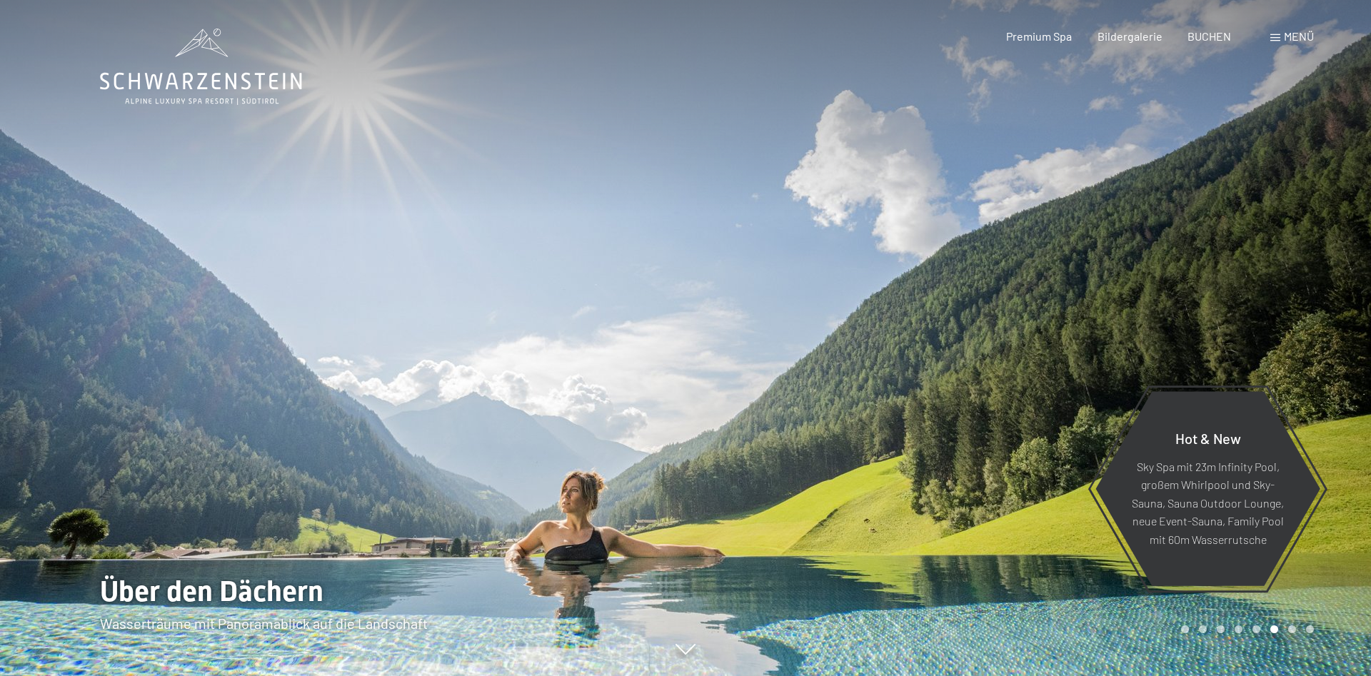
click at [1200, 297] on div at bounding box center [1029, 338] width 686 height 676
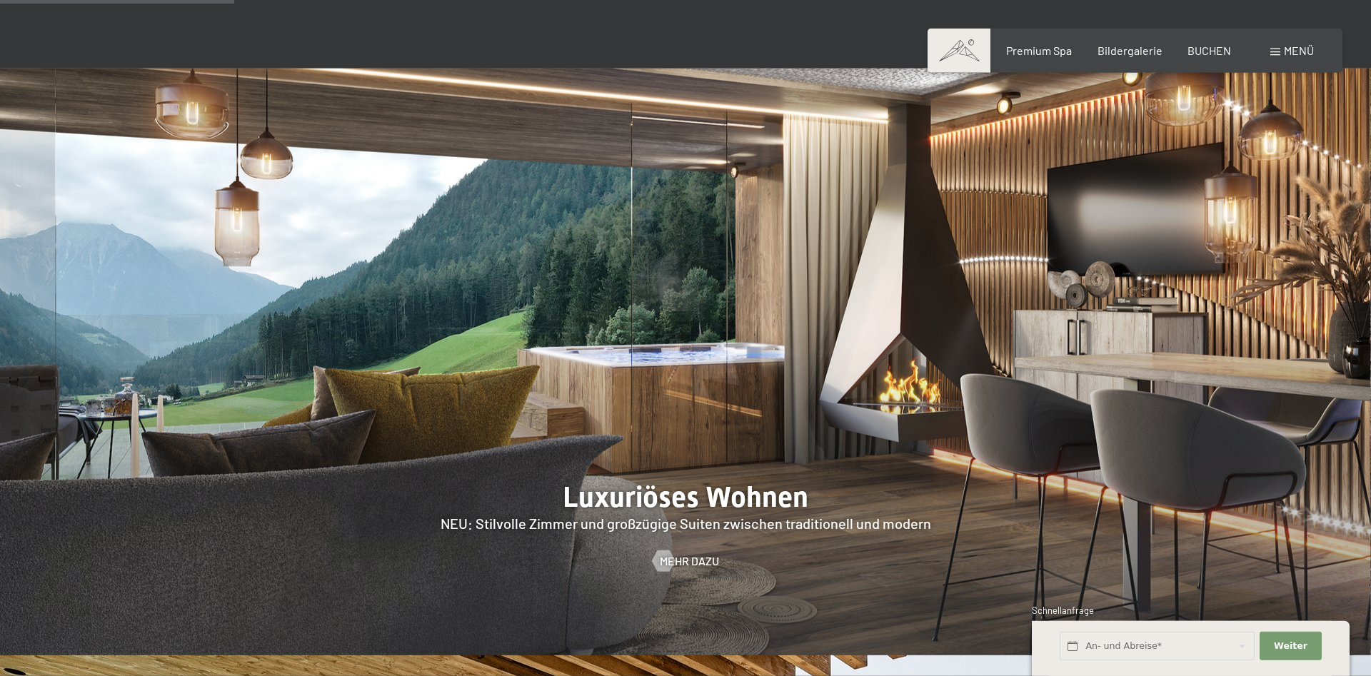
scroll to position [1336, 0]
click at [686, 554] on span "Mehr dazu" at bounding box center [703, 562] width 59 height 16
